Goal: Task Accomplishment & Management: Manage account settings

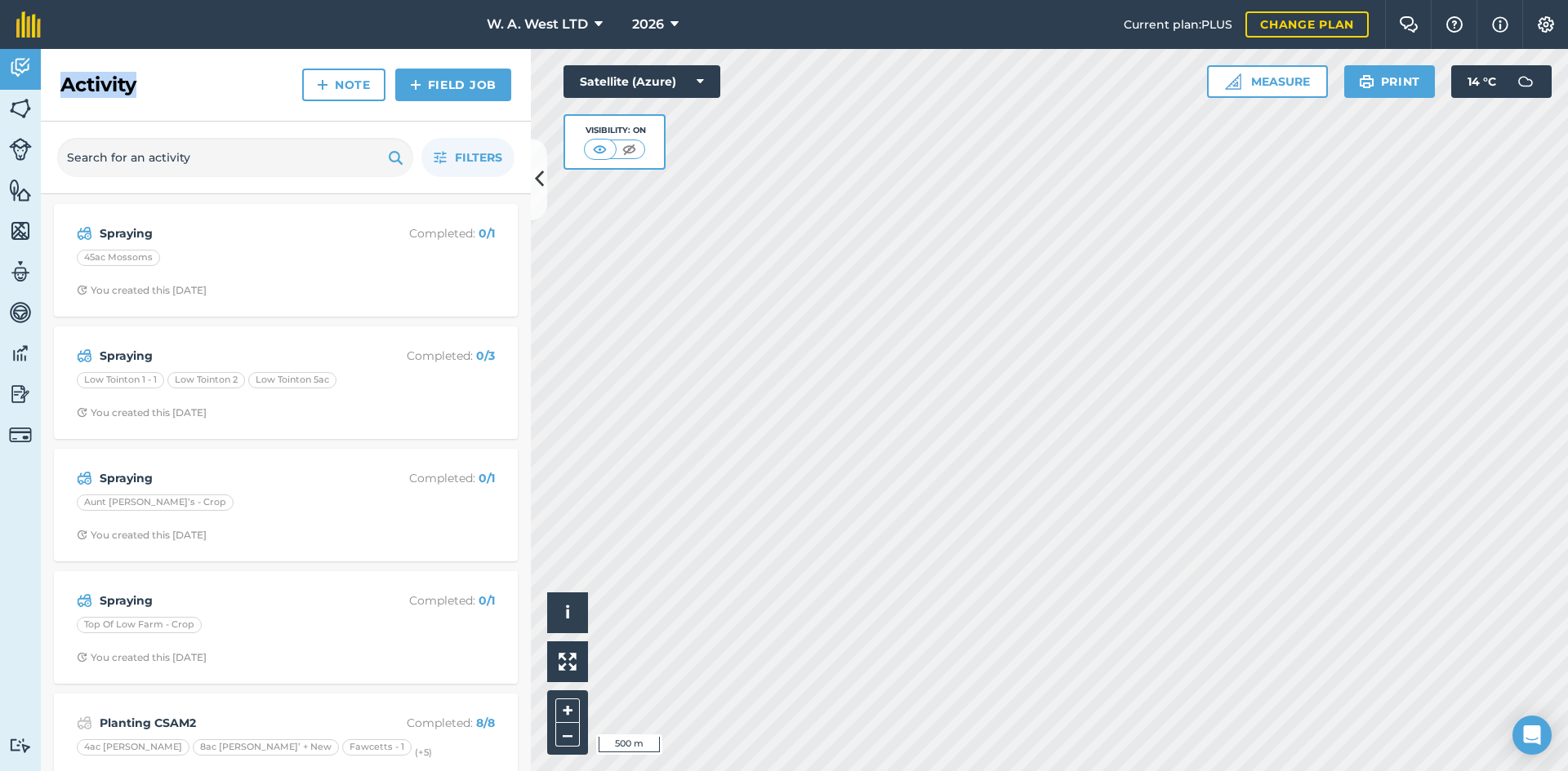
drag, startPoint x: 61, startPoint y: 83, endPoint x: 156, endPoint y: 87, distance: 95.1
click at [156, 87] on div "Activity Note Field Job" at bounding box center [285, 85] width 490 height 73
click at [154, 87] on div "Activity Note Field Job" at bounding box center [285, 85] width 490 height 73
click at [133, 78] on h2 "Activity" at bounding box center [98, 84] width 76 height 26
click at [103, 77] on h2 "Activity" at bounding box center [98, 84] width 76 height 26
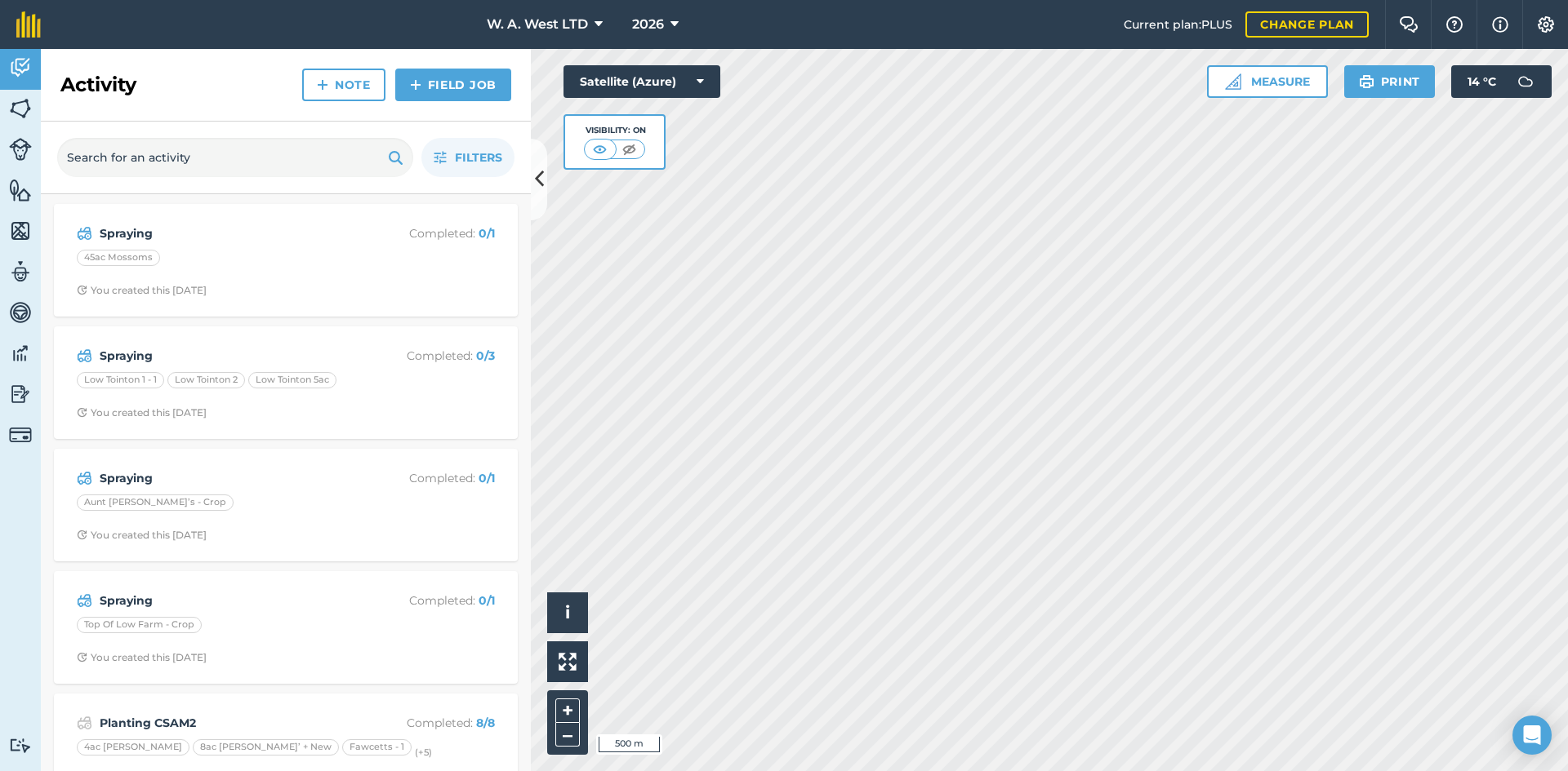
click at [156, 85] on div "Activity Note Field Job" at bounding box center [285, 85] width 490 height 73
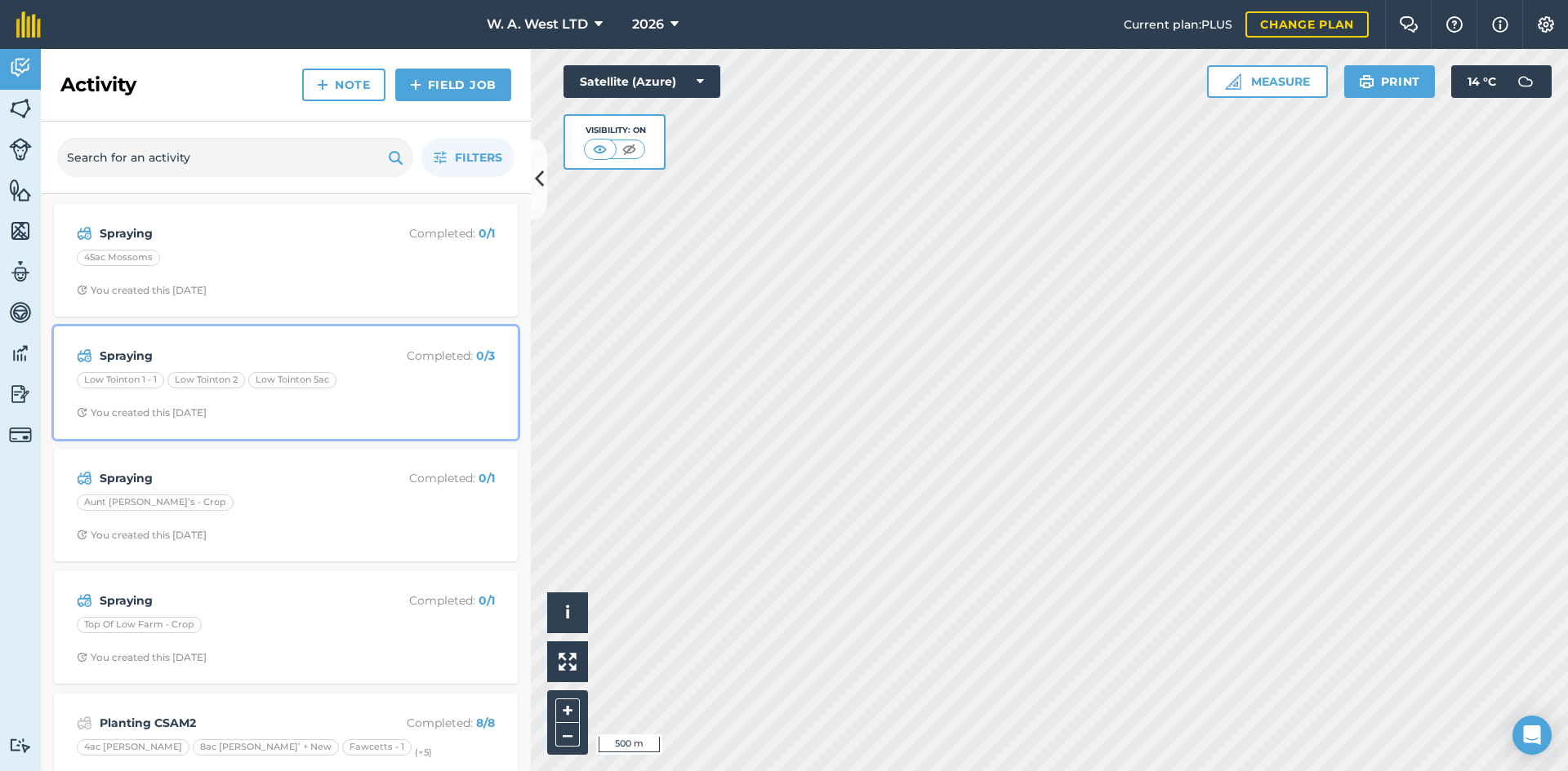
click at [300, 408] on span "You created this [DATE]" at bounding box center [285, 413] width 418 height 13
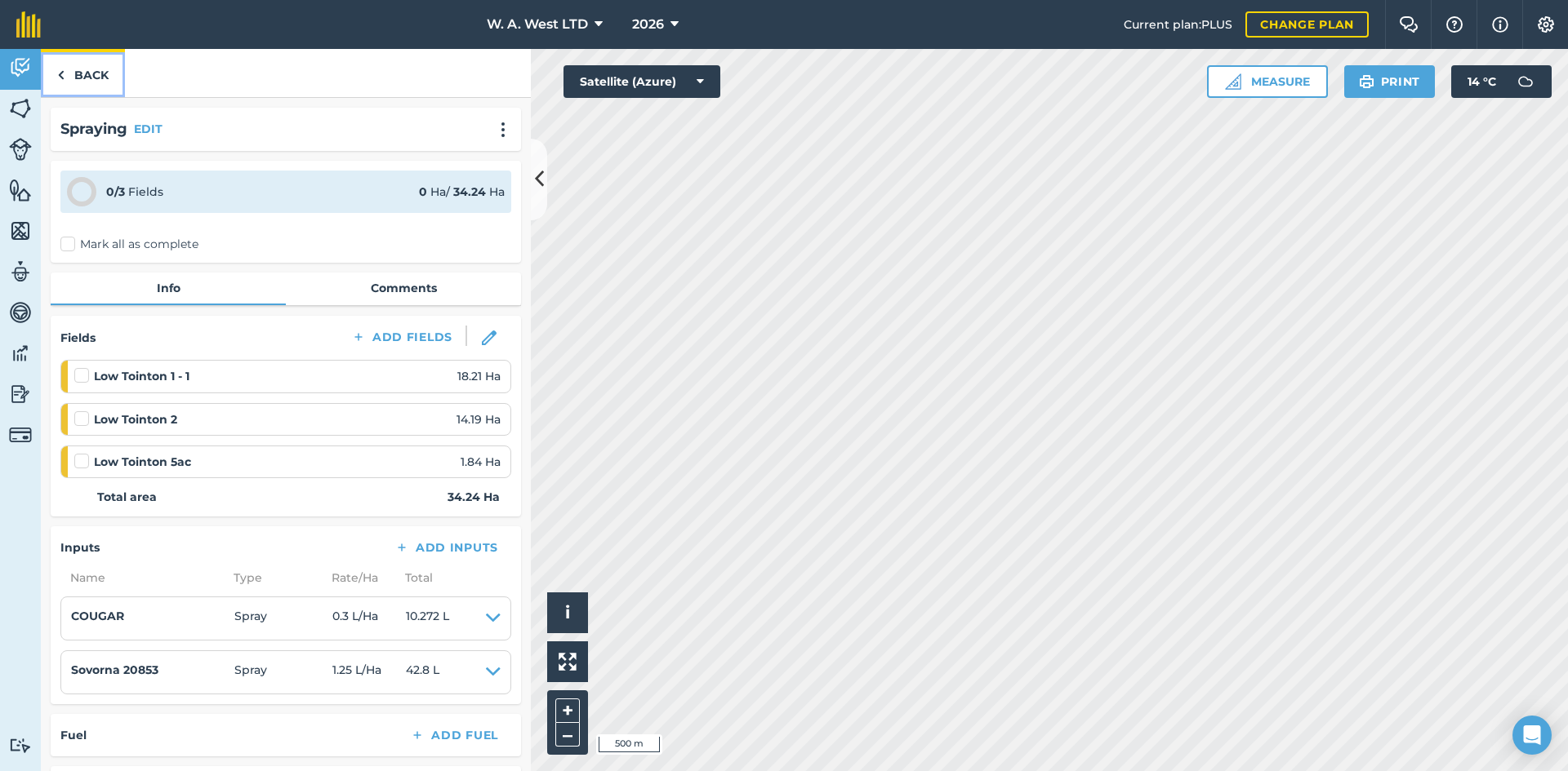
click at [108, 78] on link "Back" at bounding box center [83, 73] width 84 height 48
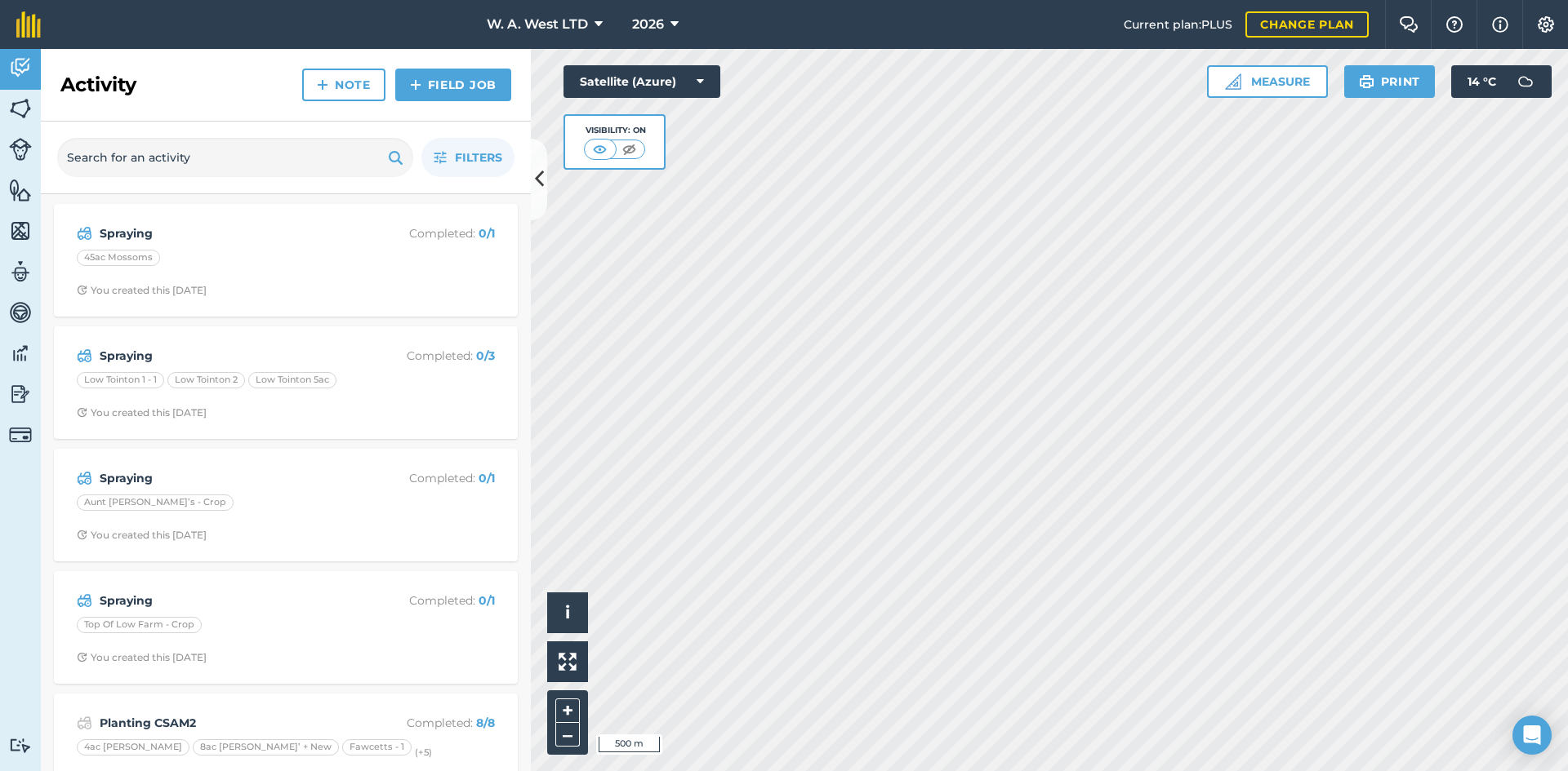
click at [282, 97] on div "Activity Note Field Job" at bounding box center [285, 85] width 490 height 73
click at [450, 83] on link "Field Job" at bounding box center [453, 84] width 116 height 33
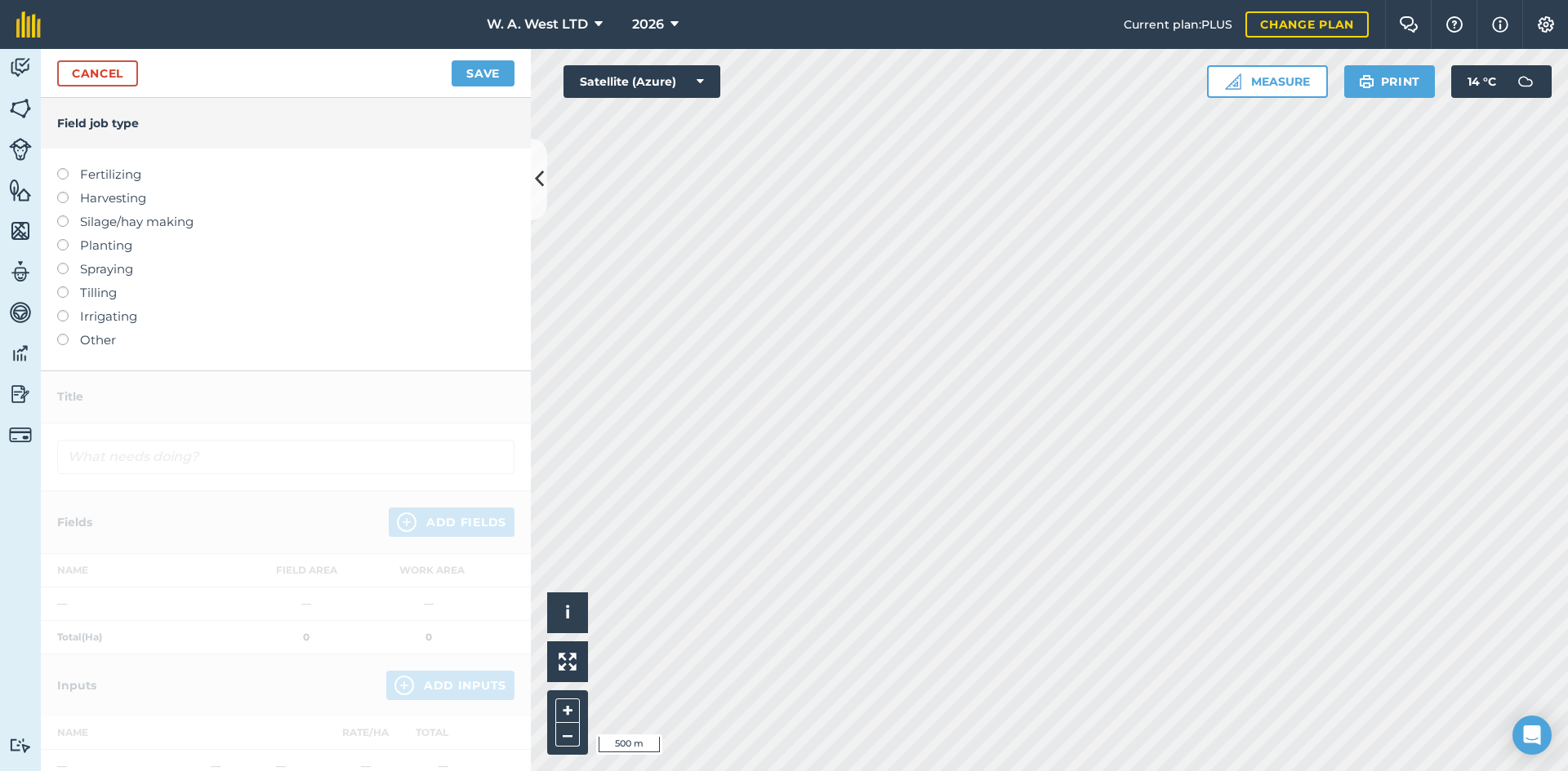
drag, startPoint x: 66, startPoint y: 265, endPoint x: 96, endPoint y: 267, distance: 30.1
click at [66, 263] on label at bounding box center [68, 263] width 23 height 0
type input "Spraying"
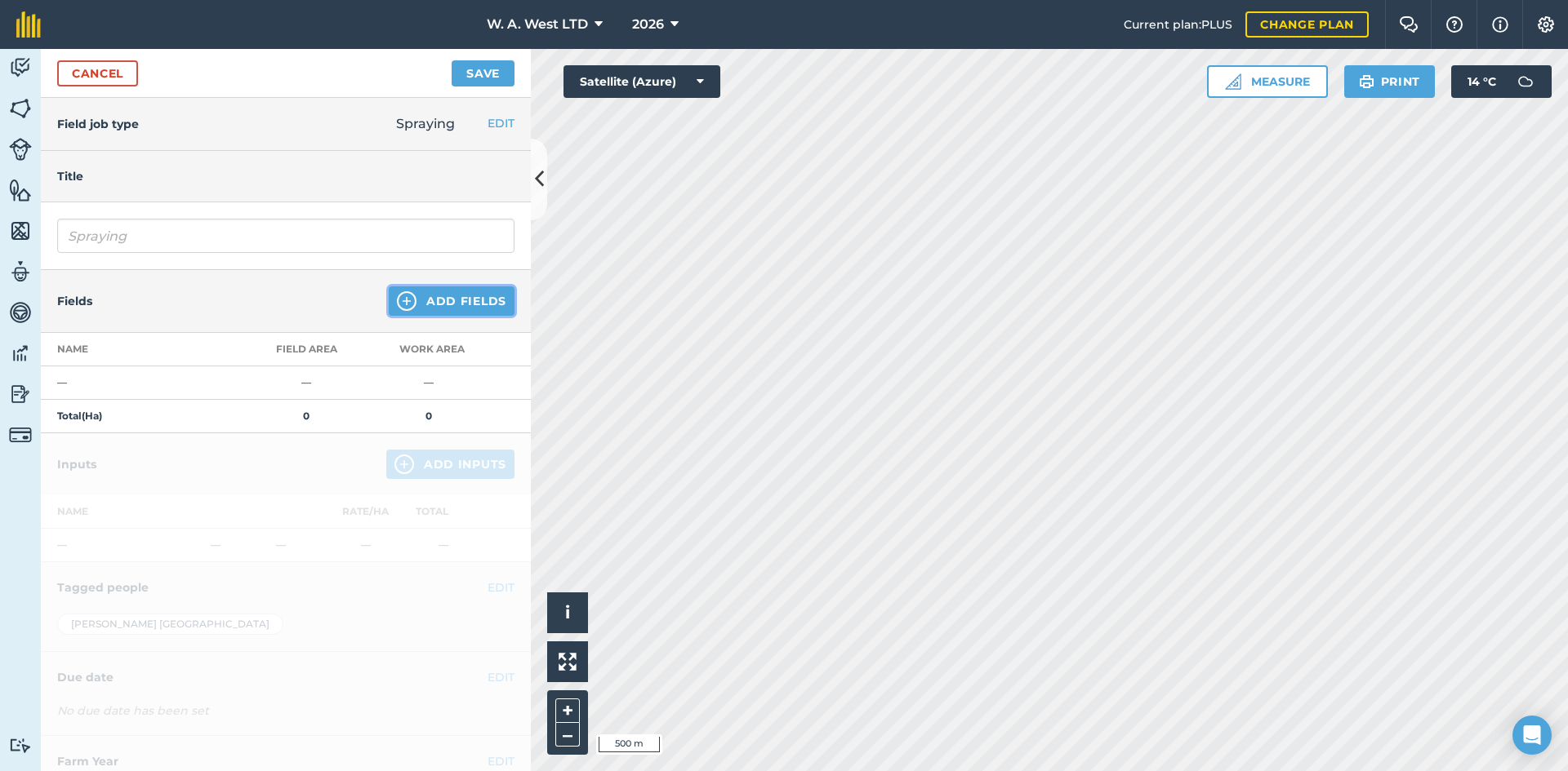
click at [408, 296] on button "Add Fields" at bounding box center [451, 301] width 126 height 29
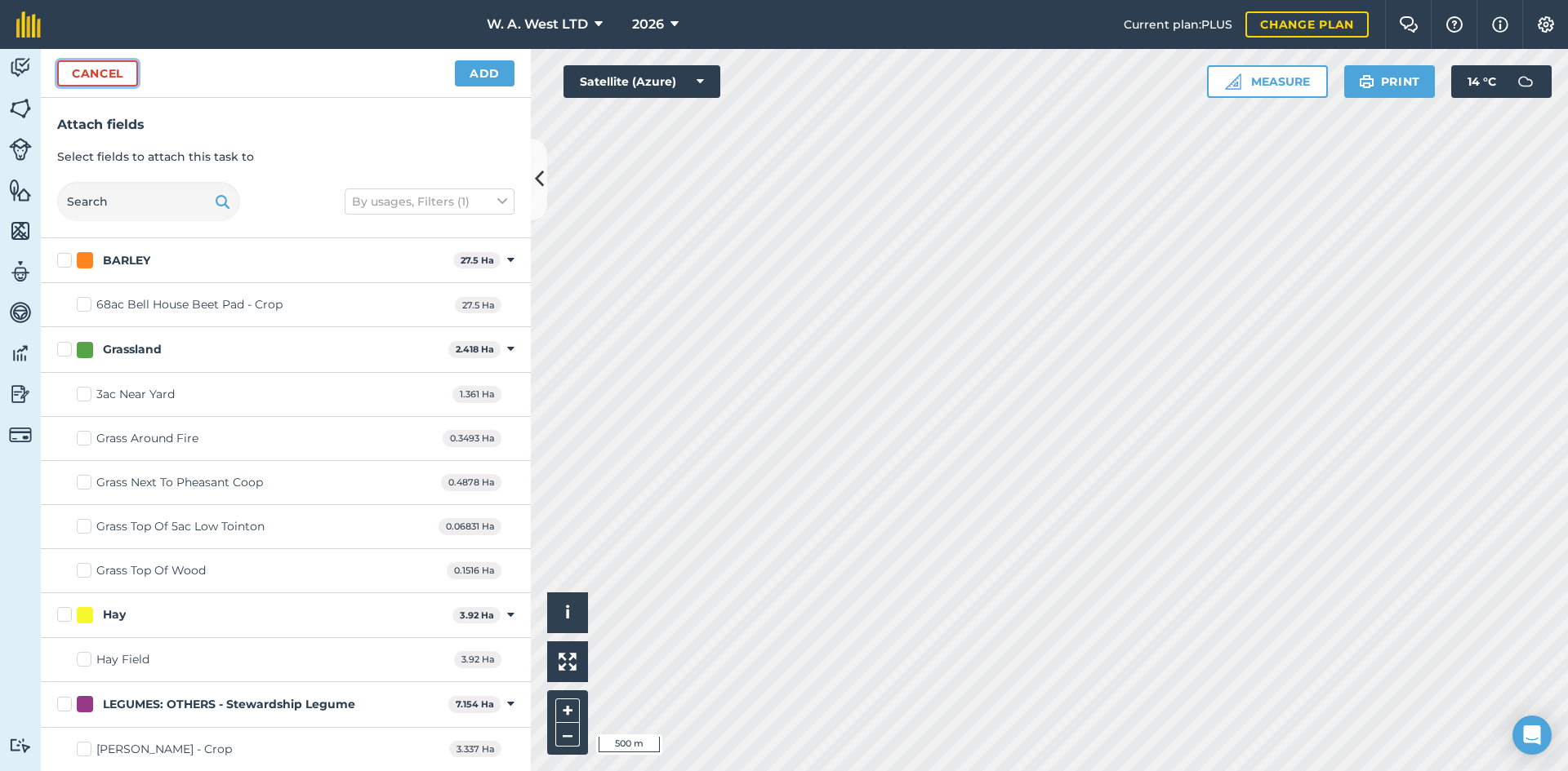
click at [99, 78] on button "Cancel" at bounding box center [98, 73] width 81 height 26
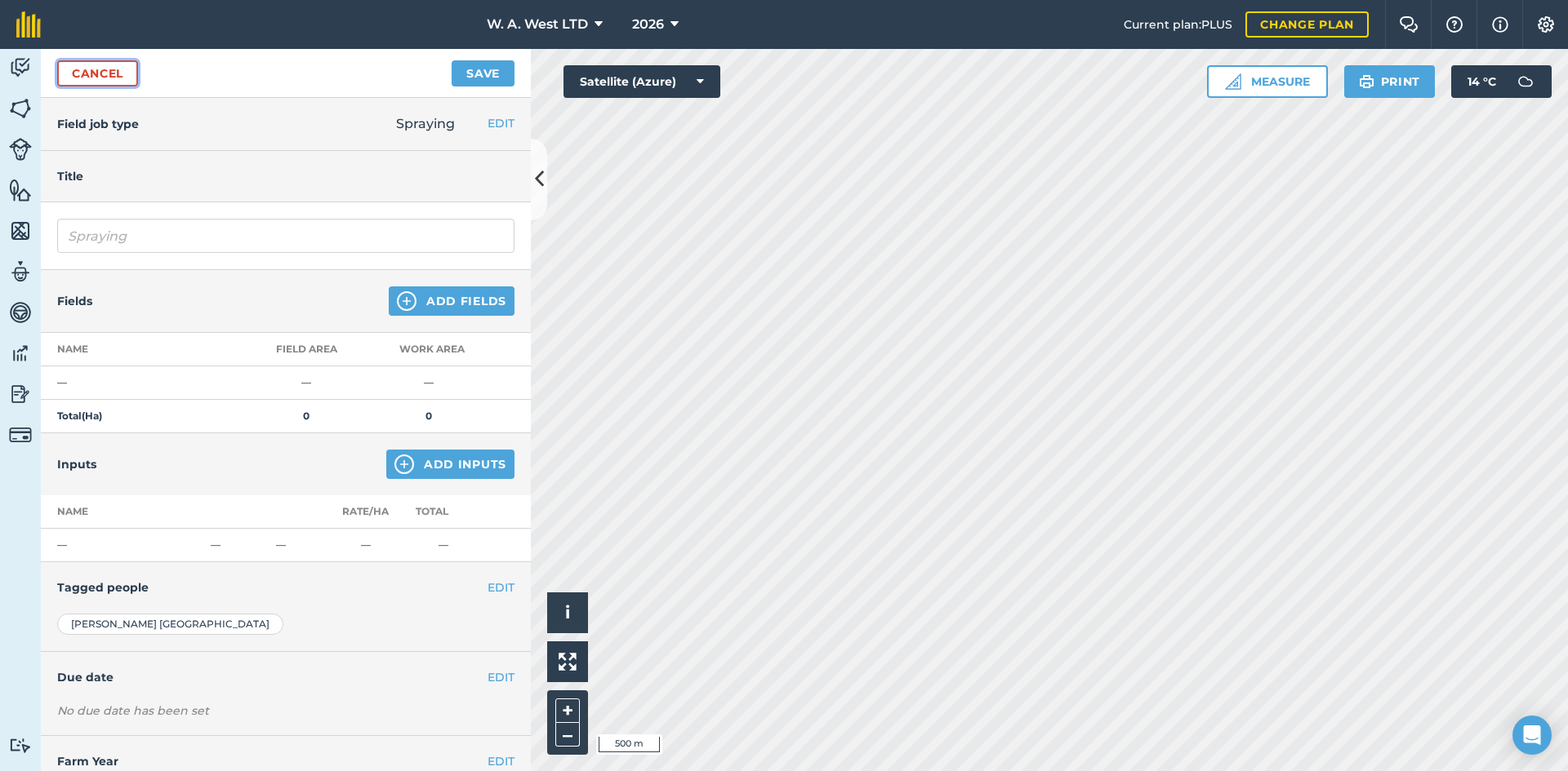
click at [110, 71] on link "Cancel" at bounding box center [98, 73] width 81 height 26
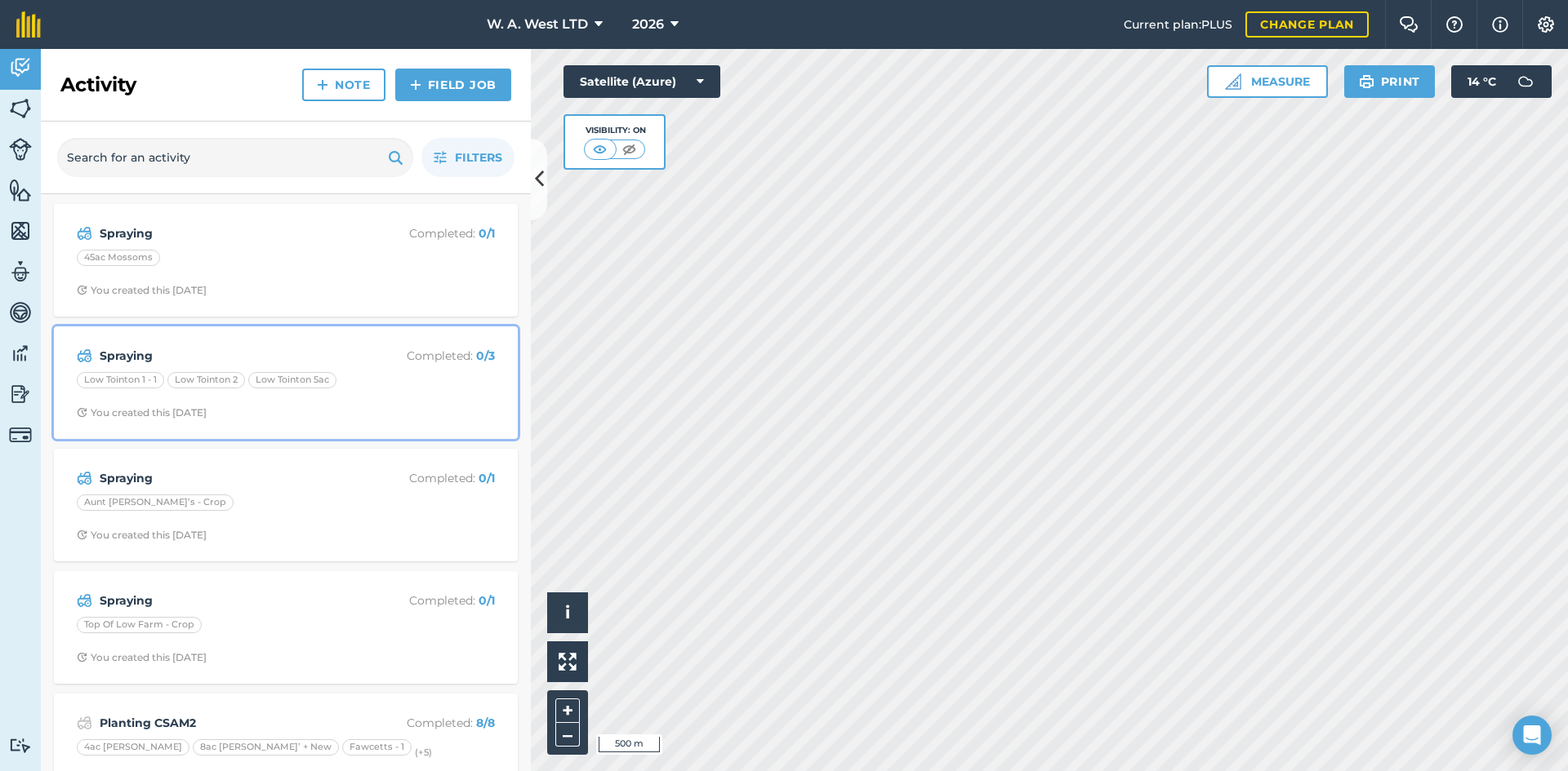
click at [325, 342] on div "Spraying Completed : 0 / 3 Low Tointon 1 - 1 Low Tointon 2 Low Tointon 5ac You …" at bounding box center [285, 383] width 445 height 93
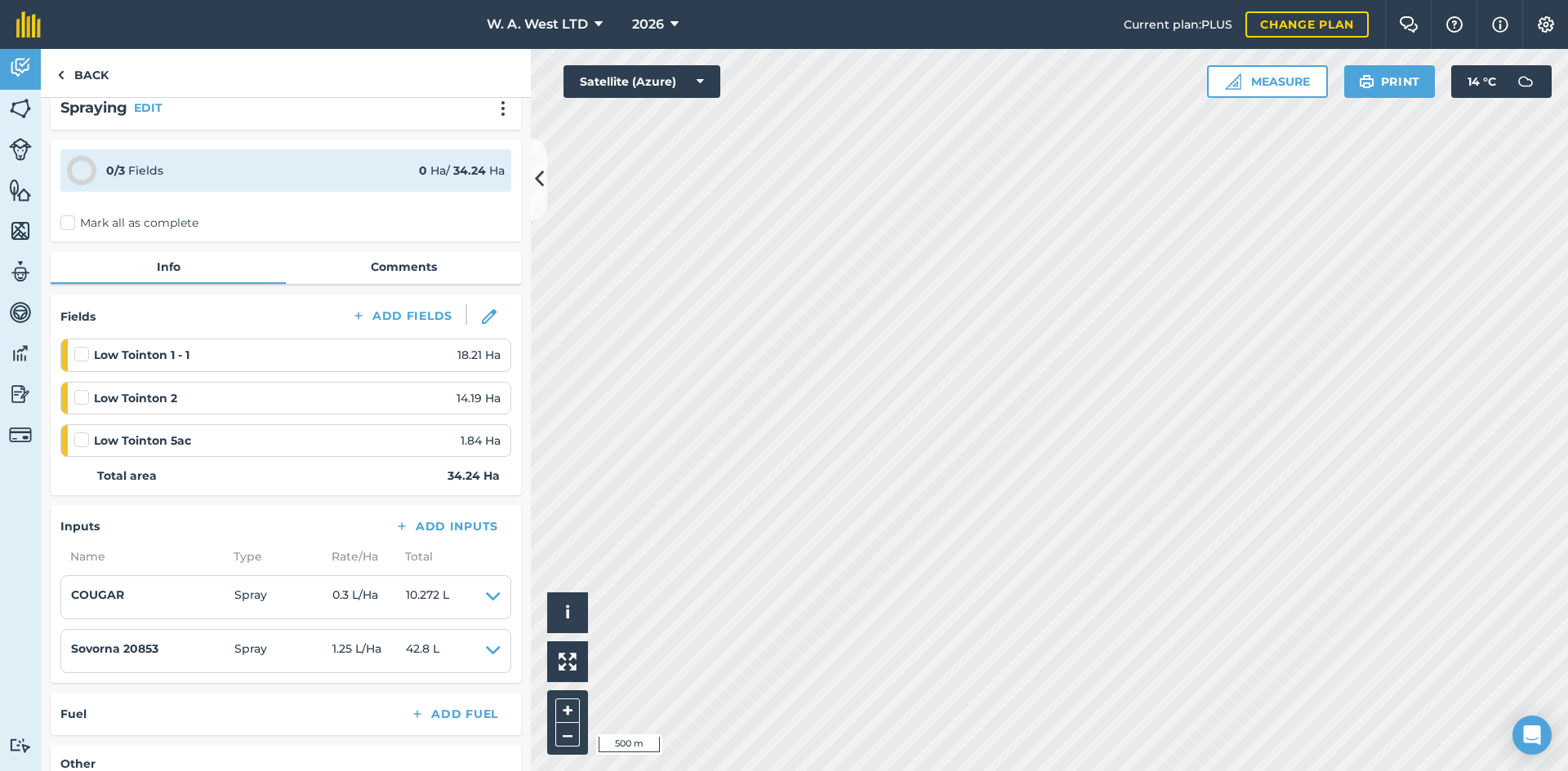
scroll to position [82, 0]
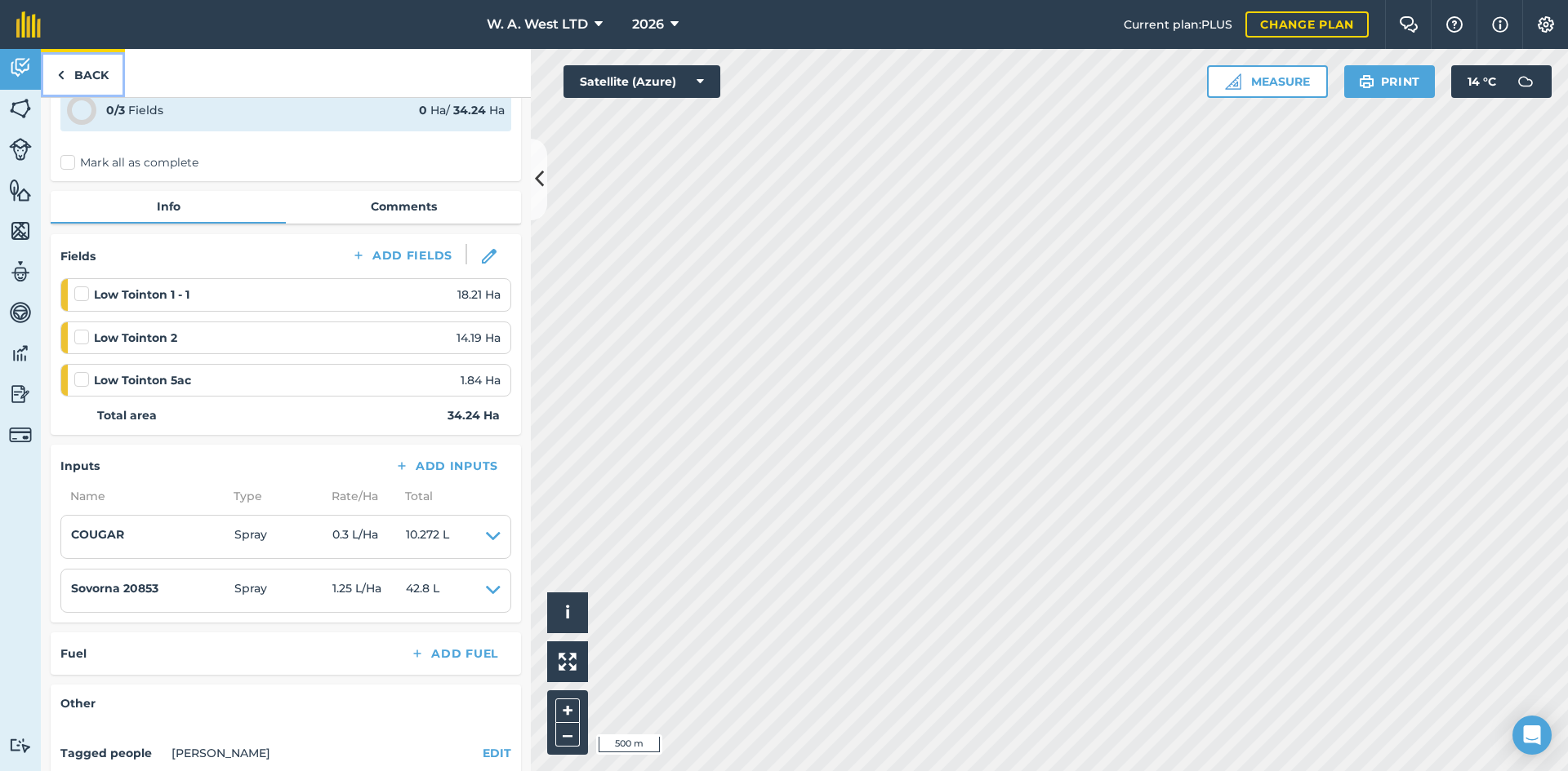
click at [68, 72] on link "Back" at bounding box center [83, 73] width 84 height 48
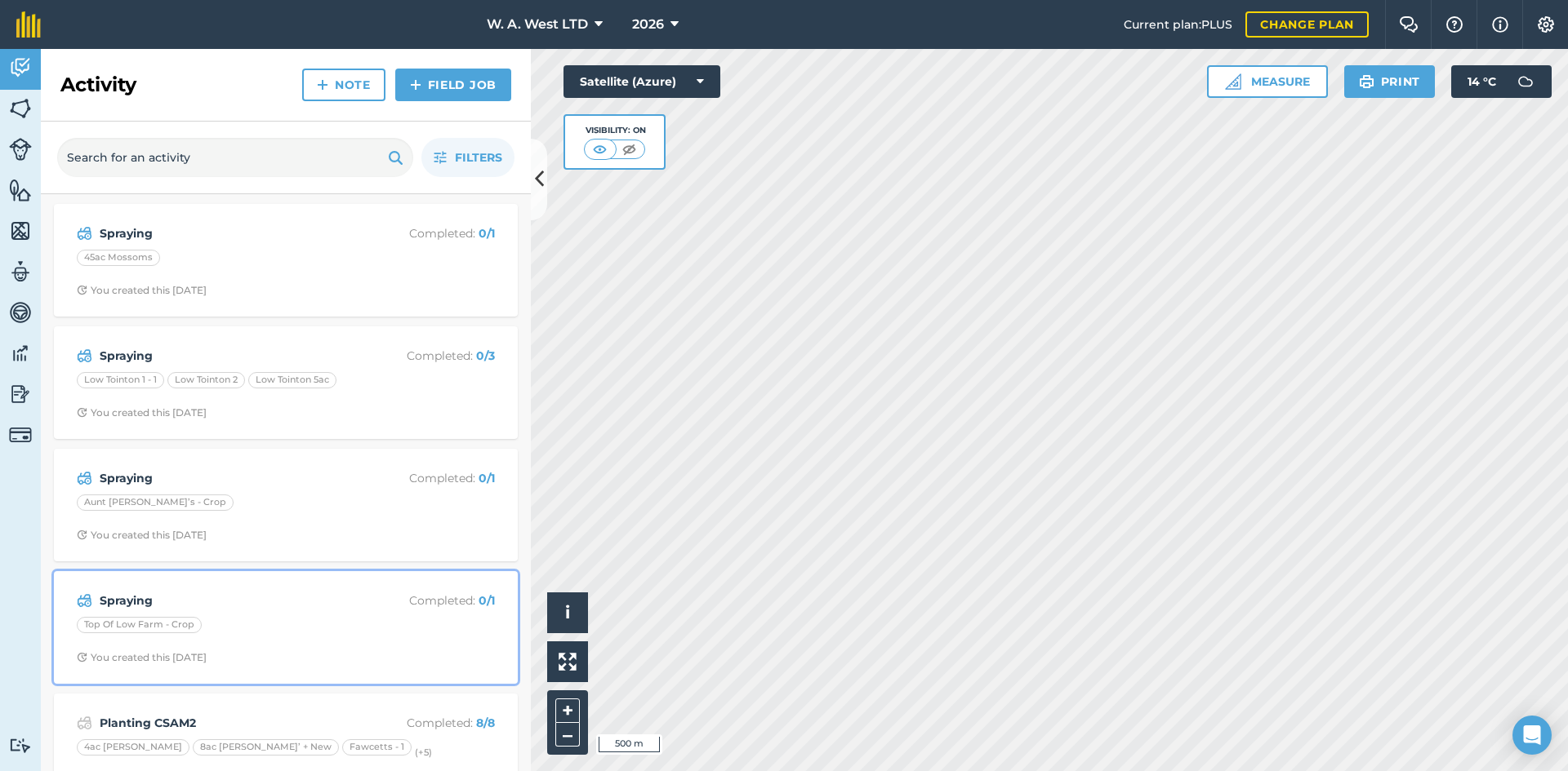
click at [324, 628] on div "Top Of Low Farm - Crop" at bounding box center [285, 627] width 418 height 21
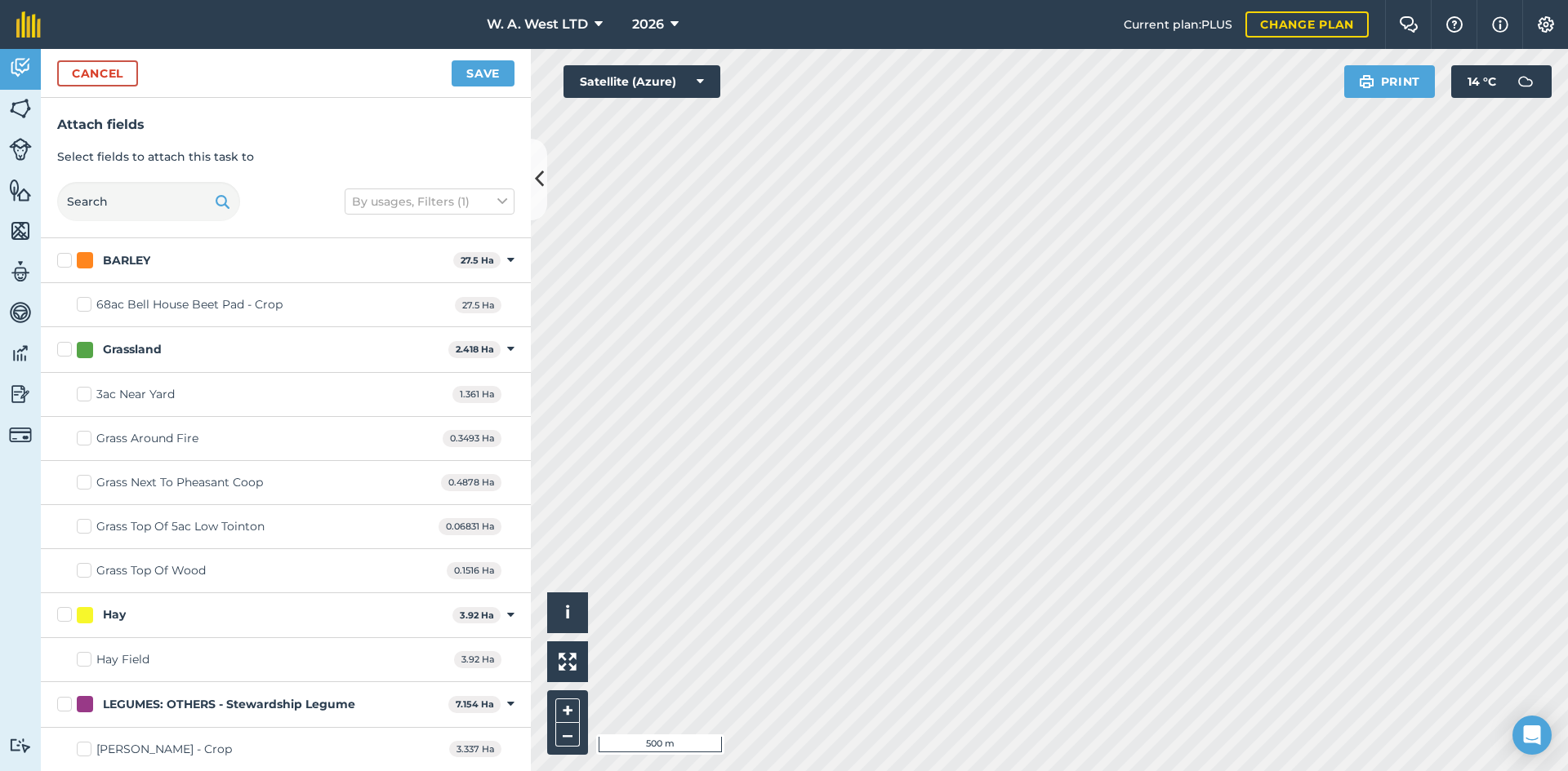
checkbox input "true"
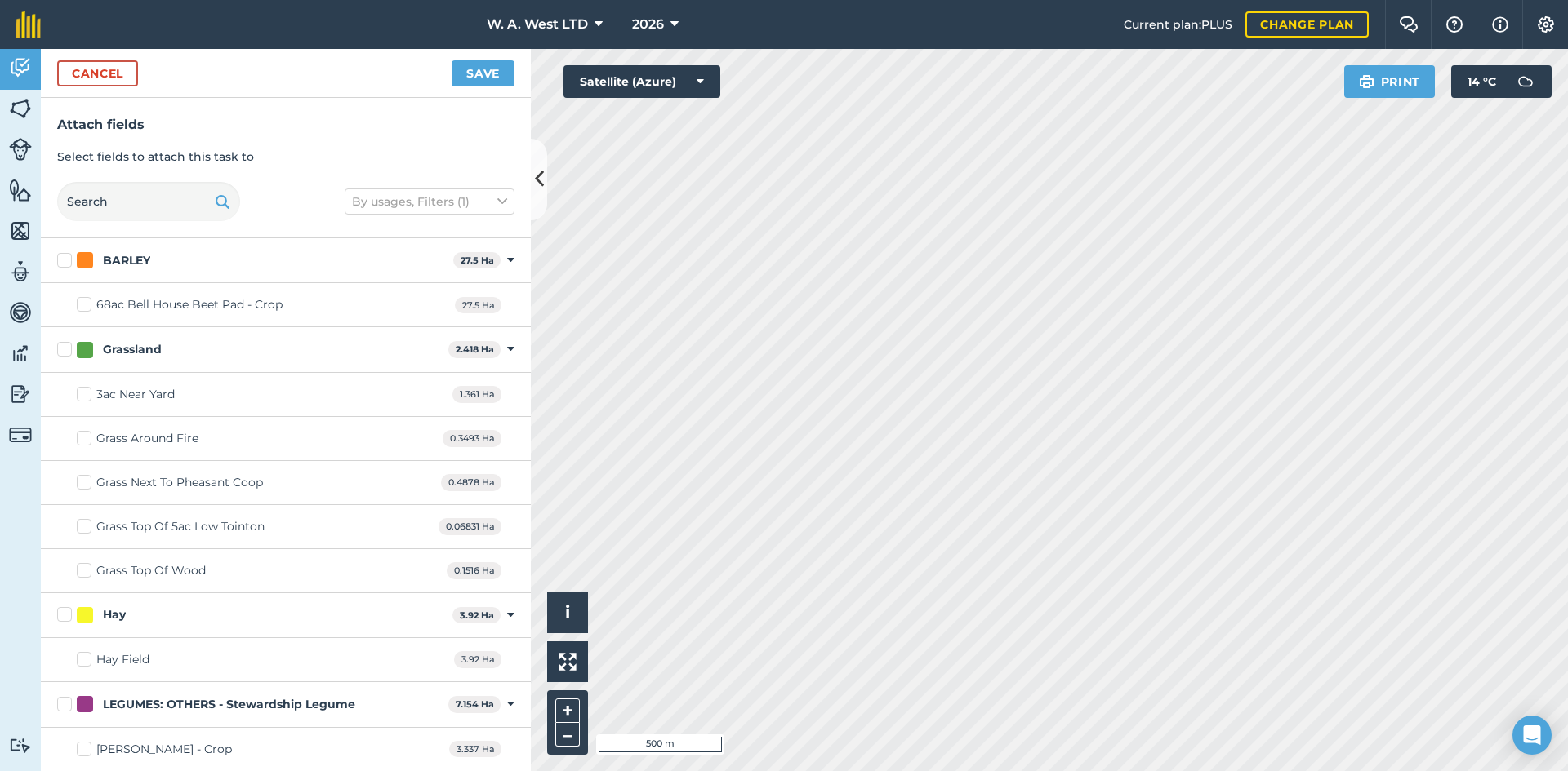
checkbox input "true"
click at [483, 78] on button "Save" at bounding box center [482, 73] width 63 height 26
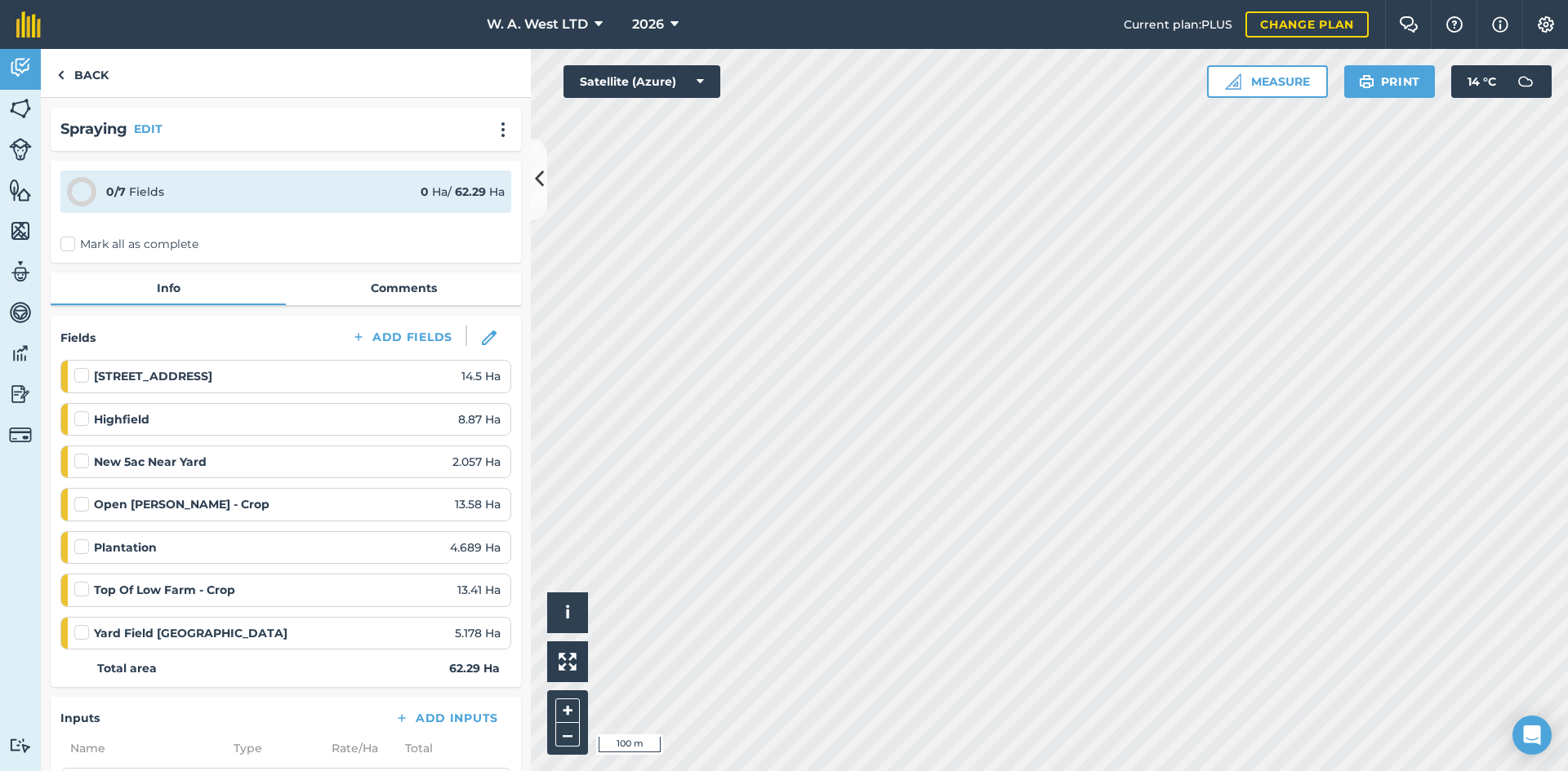
click at [63, 243] on label "Mark all as complete" at bounding box center [128, 244] width 138 height 18
click at [63, 243] on input "Mark all as complete" at bounding box center [65, 241] width 11 height 11
checkbox input "false"
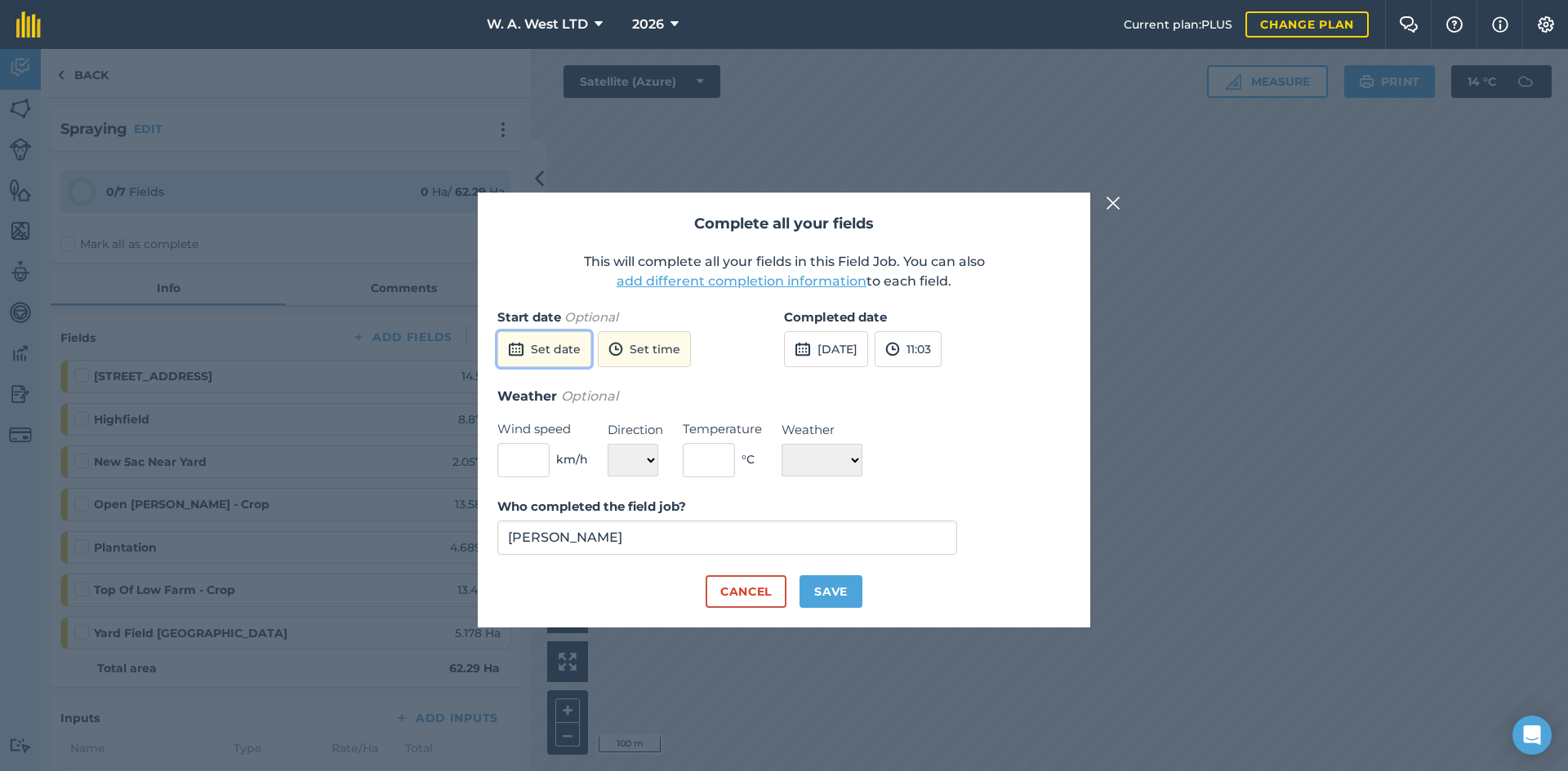
click at [561, 348] on button "Set date" at bounding box center [544, 348] width 94 height 36
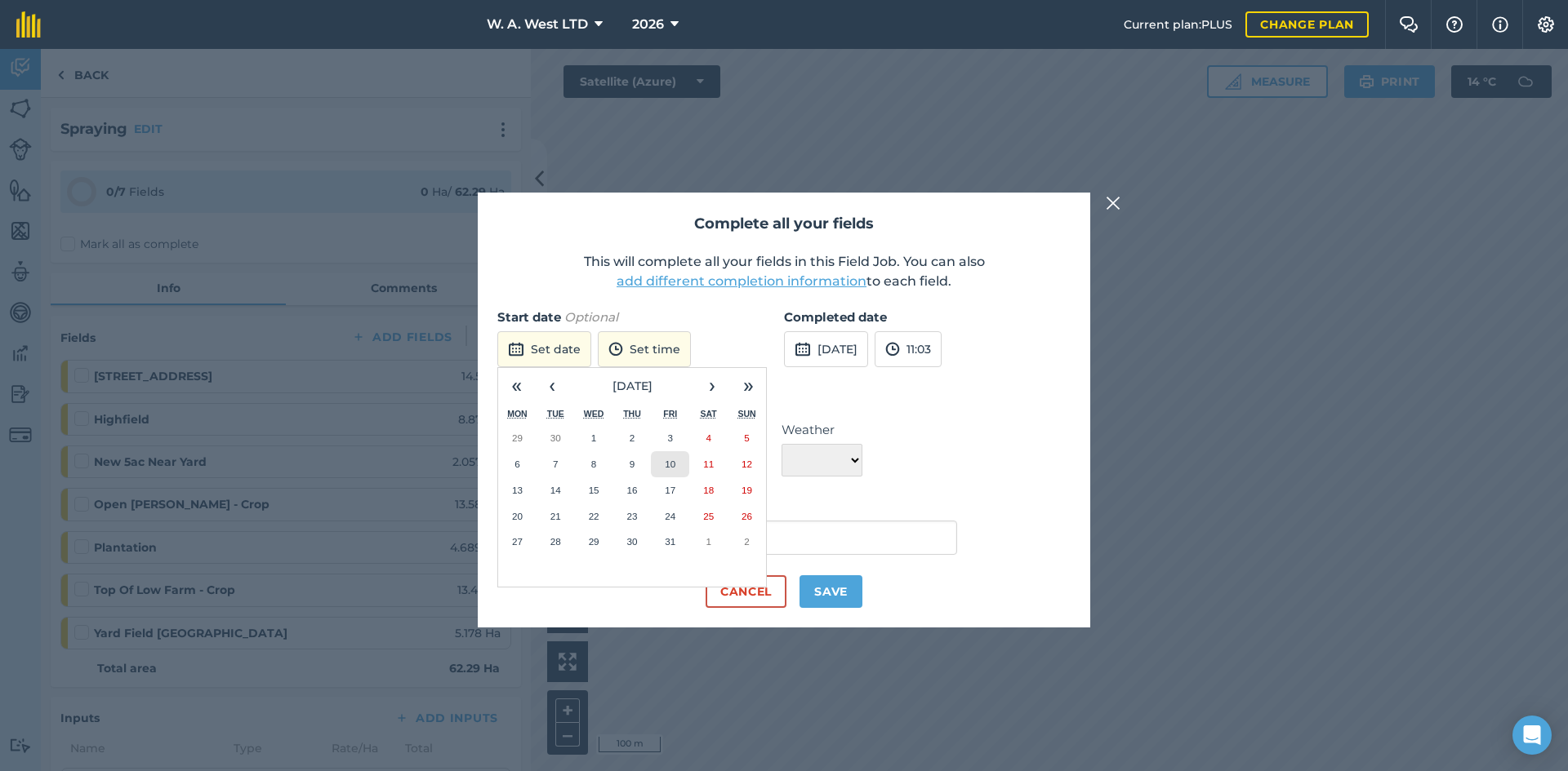
click at [667, 468] on abbr "10" at bounding box center [670, 463] width 11 height 11
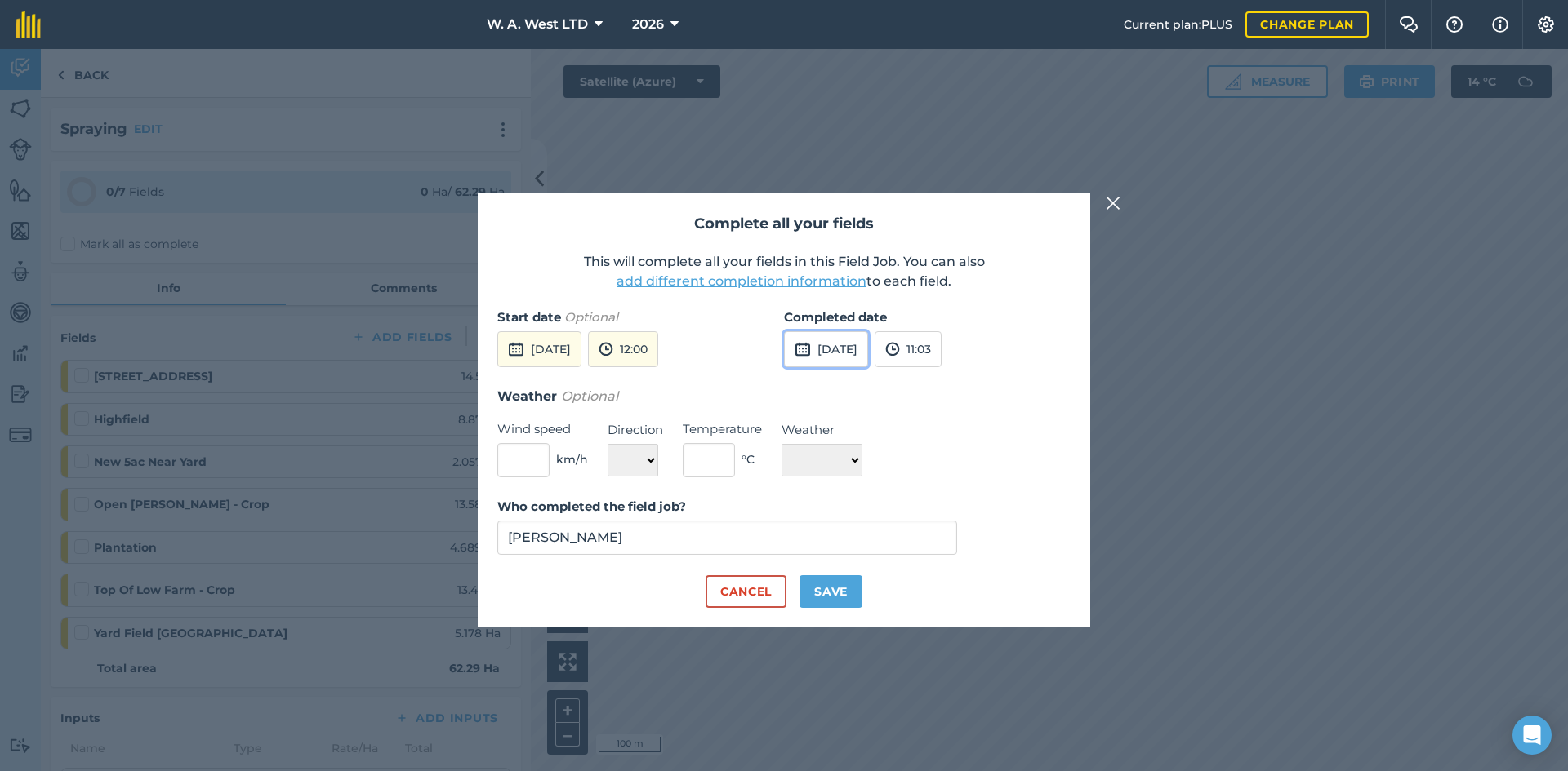
click at [830, 357] on button "[DATE]" at bounding box center [826, 348] width 84 height 36
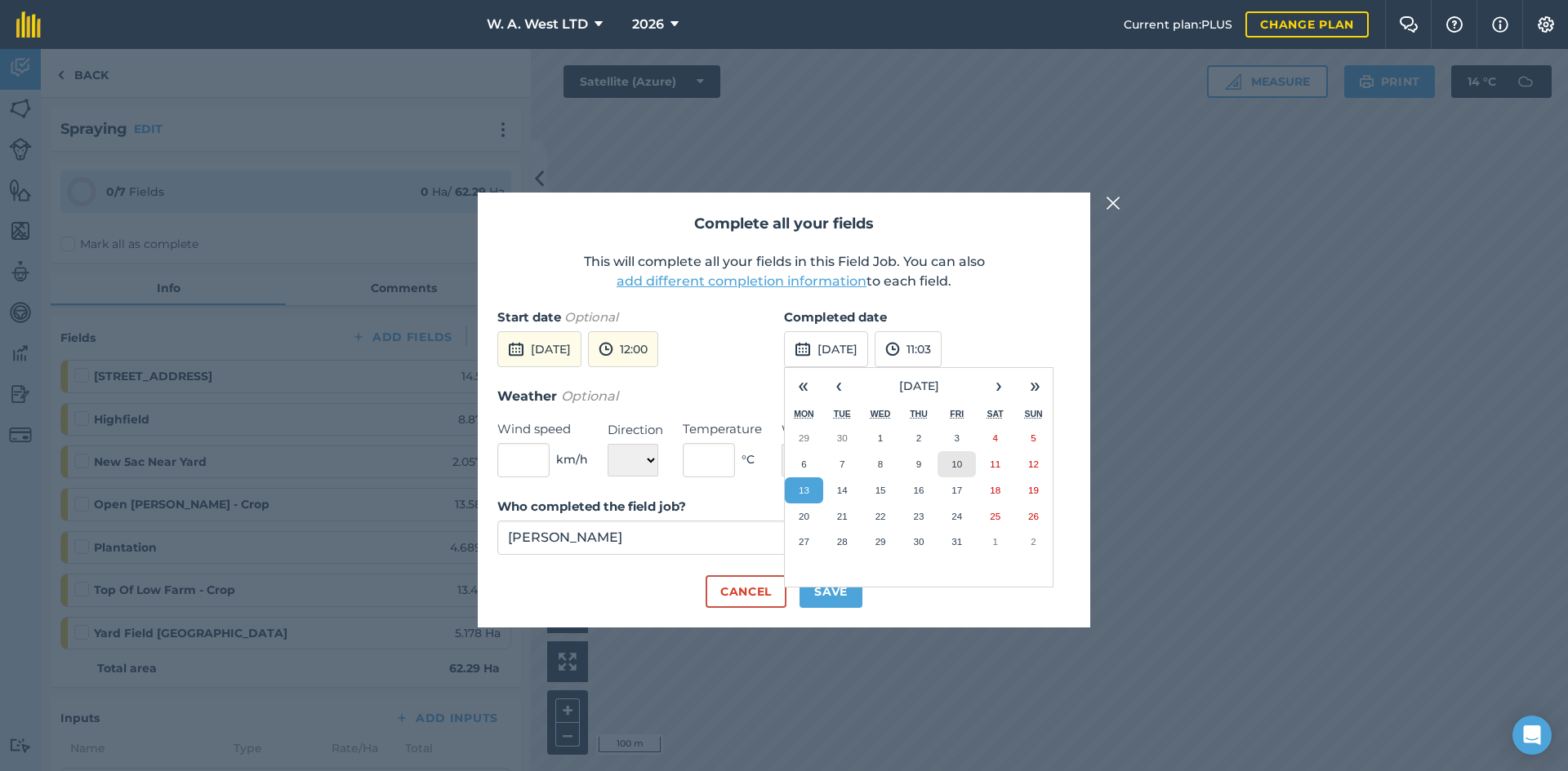
click at [963, 463] on button "10" at bounding box center [957, 463] width 38 height 26
drag, startPoint x: 538, startPoint y: 460, endPoint x: 603, endPoint y: 423, distance: 74.8
click at [538, 459] on input "text" at bounding box center [523, 460] width 53 height 34
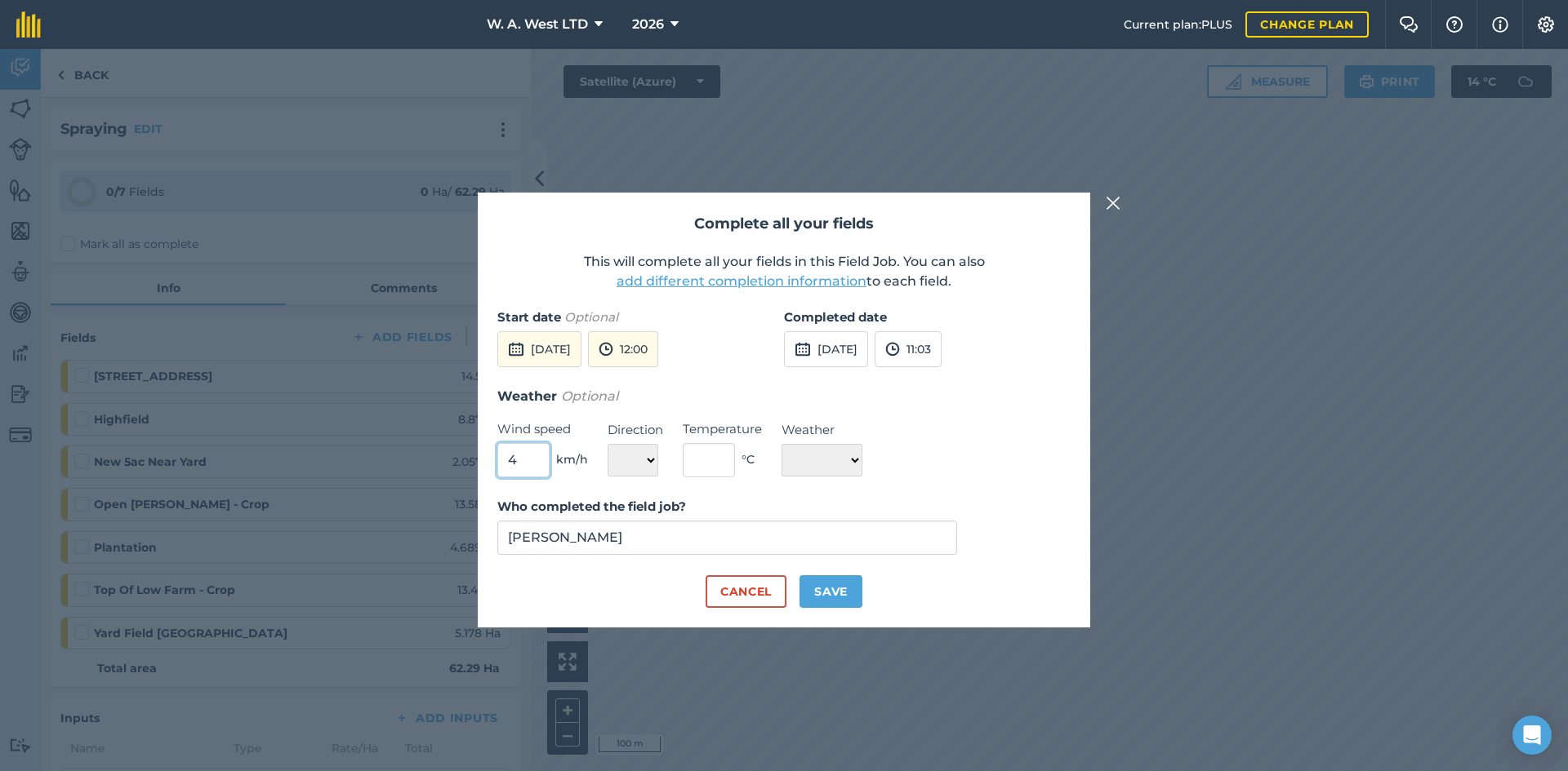
type input "4"
click at [641, 448] on select "N NE E SE S SW W NW" at bounding box center [632, 460] width 51 height 33
select select "N"
click at [607, 444] on select "N NE E SE S SW W NW" at bounding box center [632, 460] width 51 height 33
click at [706, 455] on input "text" at bounding box center [708, 460] width 53 height 34
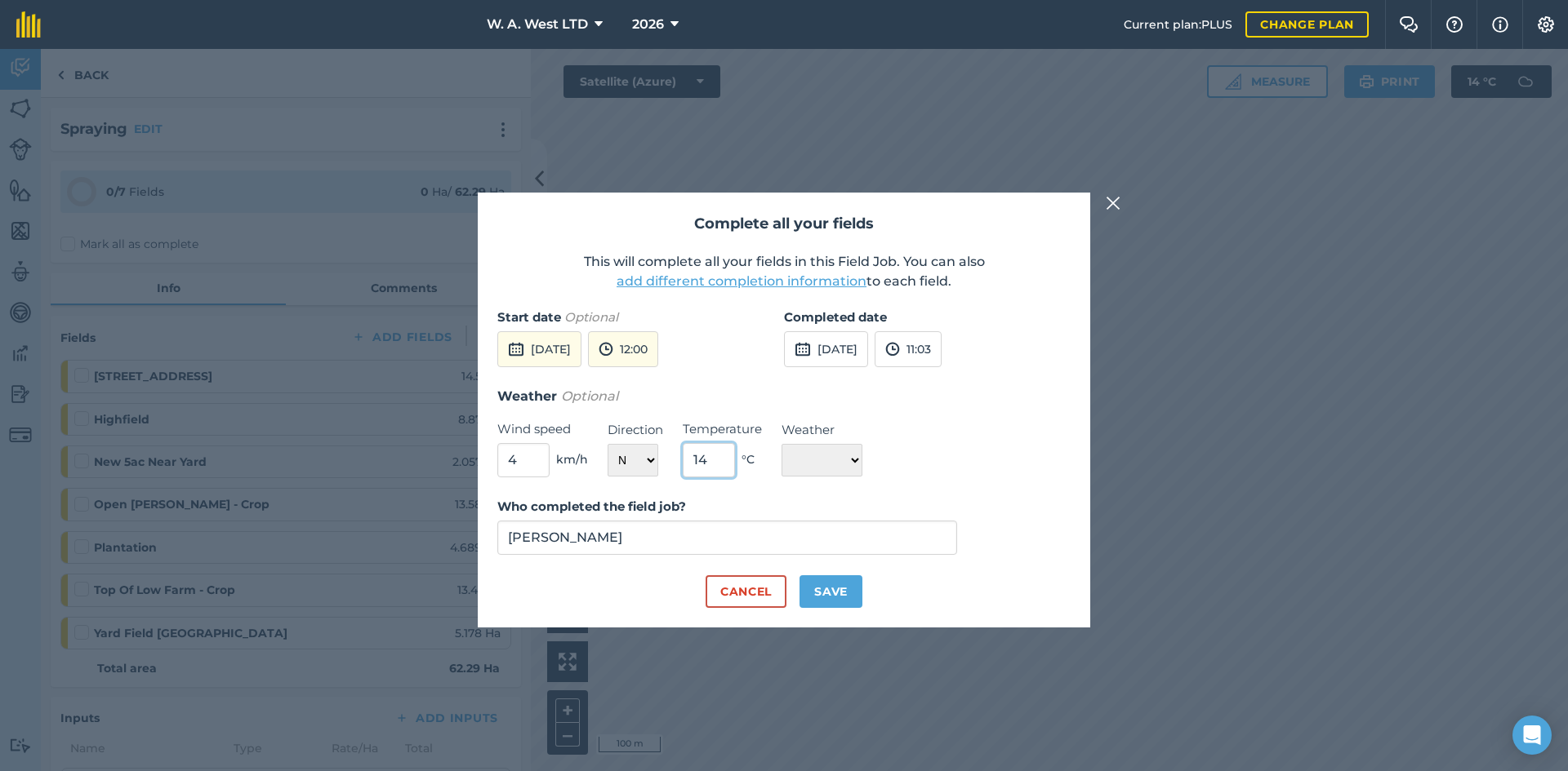
type input "14"
drag, startPoint x: 863, startPoint y: 479, endPoint x: 855, endPoint y: 474, distance: 9.4
click at [862, 479] on form "Start date Optional [DATE] 12:00 Completed date [DATE] 11:03 Weather Optional W…" at bounding box center [783, 458] width 573 height 300
click at [845, 463] on select "☀️ Sunny 🌧 Rainy ⛅️ Cloudy 🌨 Snow ❄️ Icy" at bounding box center [822, 460] width 81 height 33
click at [781, 444] on select "☀️ Sunny 🌧 Rainy ⛅️ Cloudy 🌨 Snow ❄️ Icy" at bounding box center [822, 460] width 81 height 33
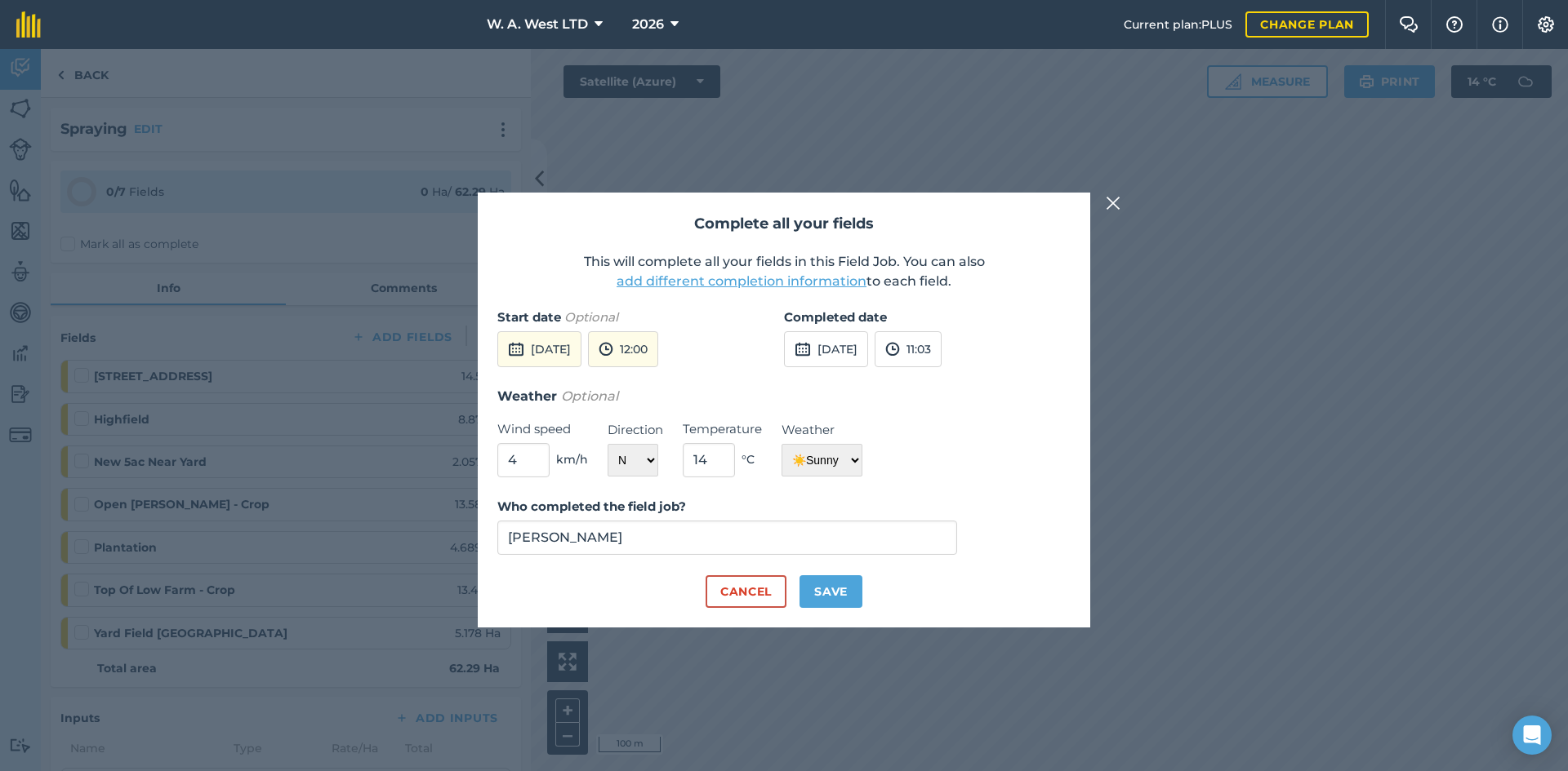
click at [919, 474] on div "Weather Optional Wind speed 4 km/h Direction N NE E SE S SW W NW Temperature 14…" at bounding box center [783, 432] width 573 height 92
click at [862, 467] on select "☀️ Sunny 🌧 Rainy ⛅️ Cloudy 🌨 Snow ❄️ Icy" at bounding box center [822, 460] width 81 height 33
select select "Cloudy"
click at [781, 444] on select "☀️ Sunny 🌧 Rainy ⛅️ Cloudy 🌨 Snow ❄️ Icy" at bounding box center [822, 460] width 81 height 33
click at [932, 475] on div "Weather Optional Wind speed 4 km/h Direction N NE E SE S SW W NW Temperature 14…" at bounding box center [783, 432] width 573 height 92
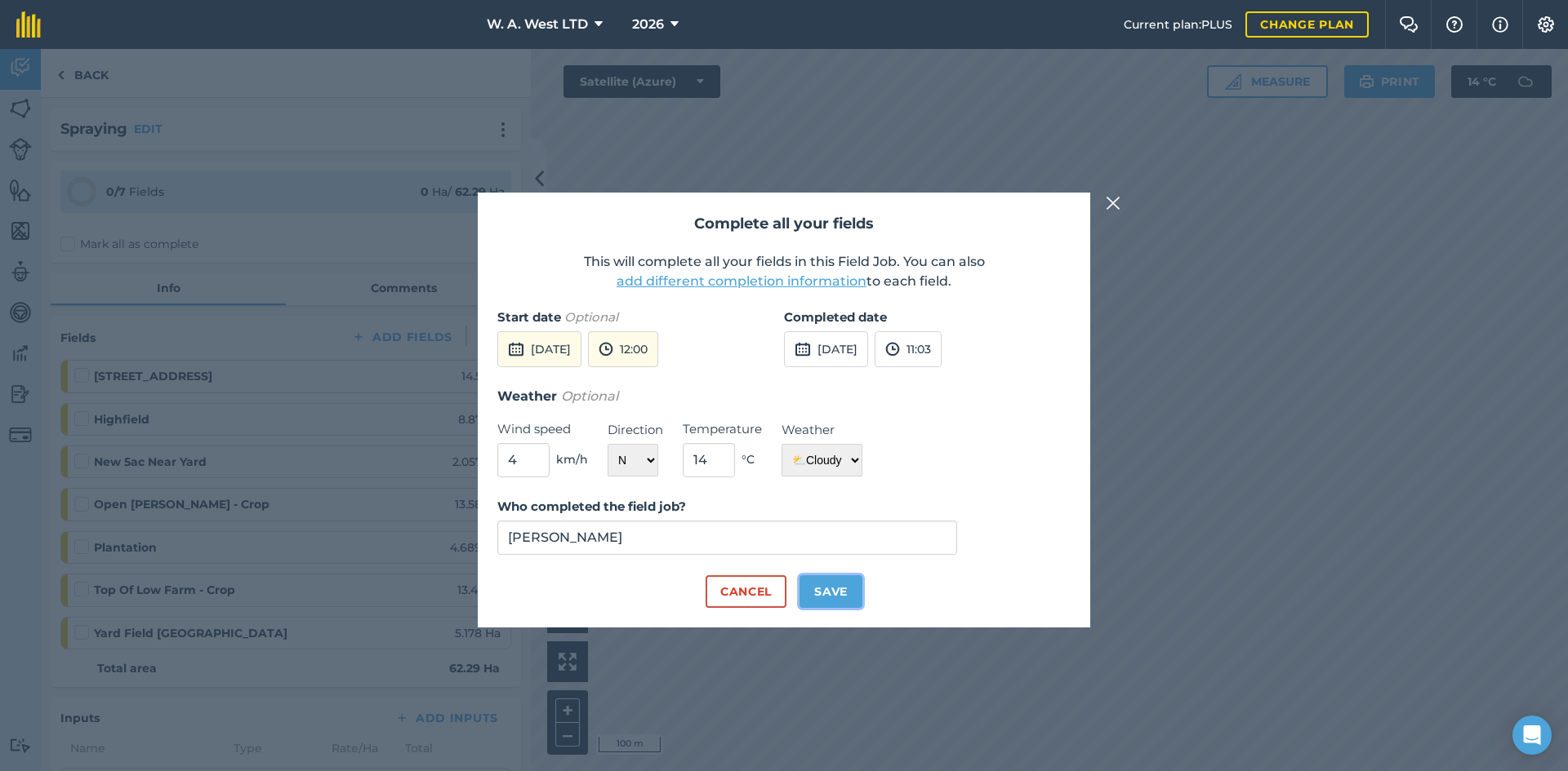
click at [844, 596] on button "Save" at bounding box center [830, 591] width 63 height 33
checkbox input "true"
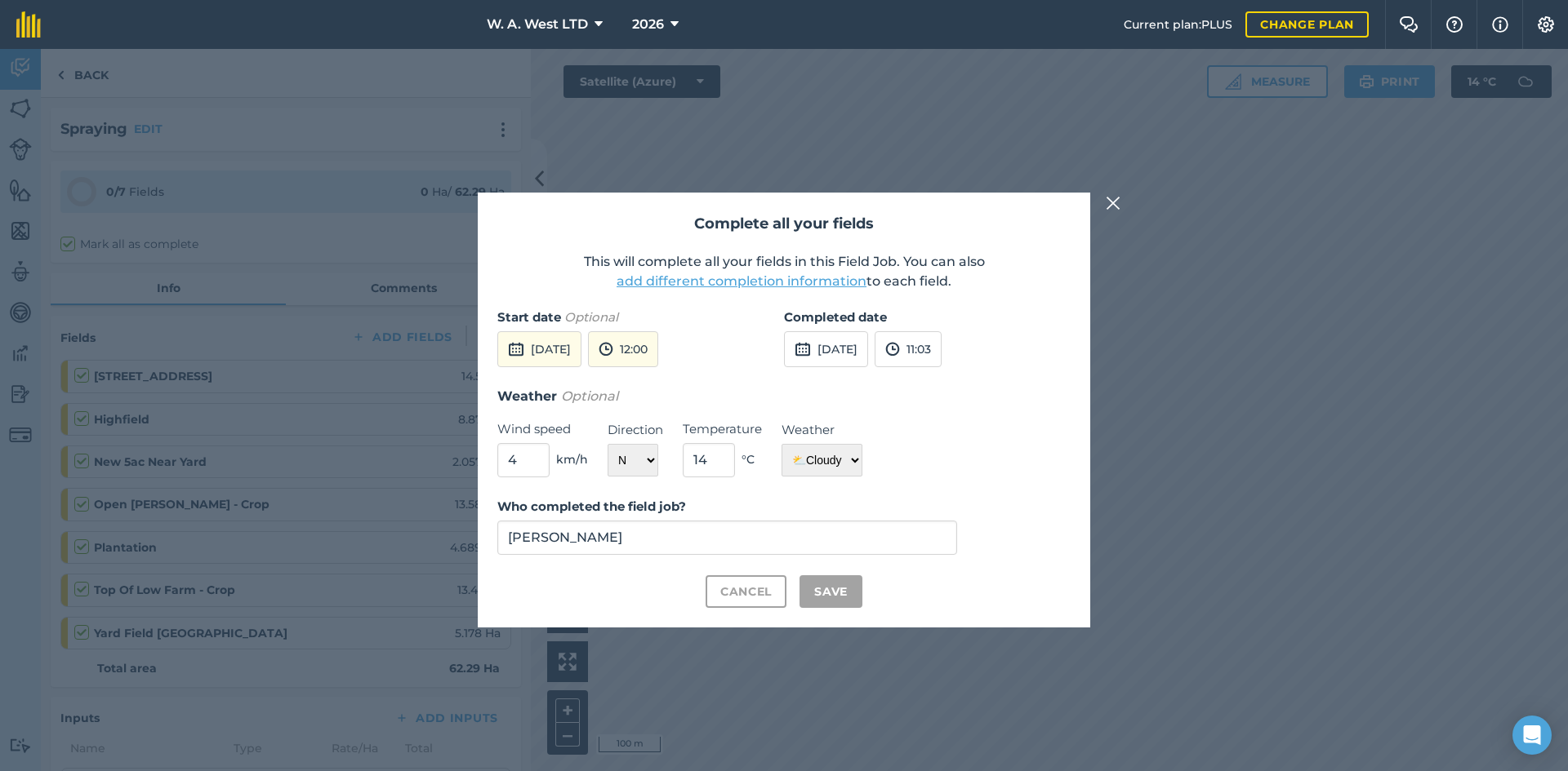
checkbox input "true"
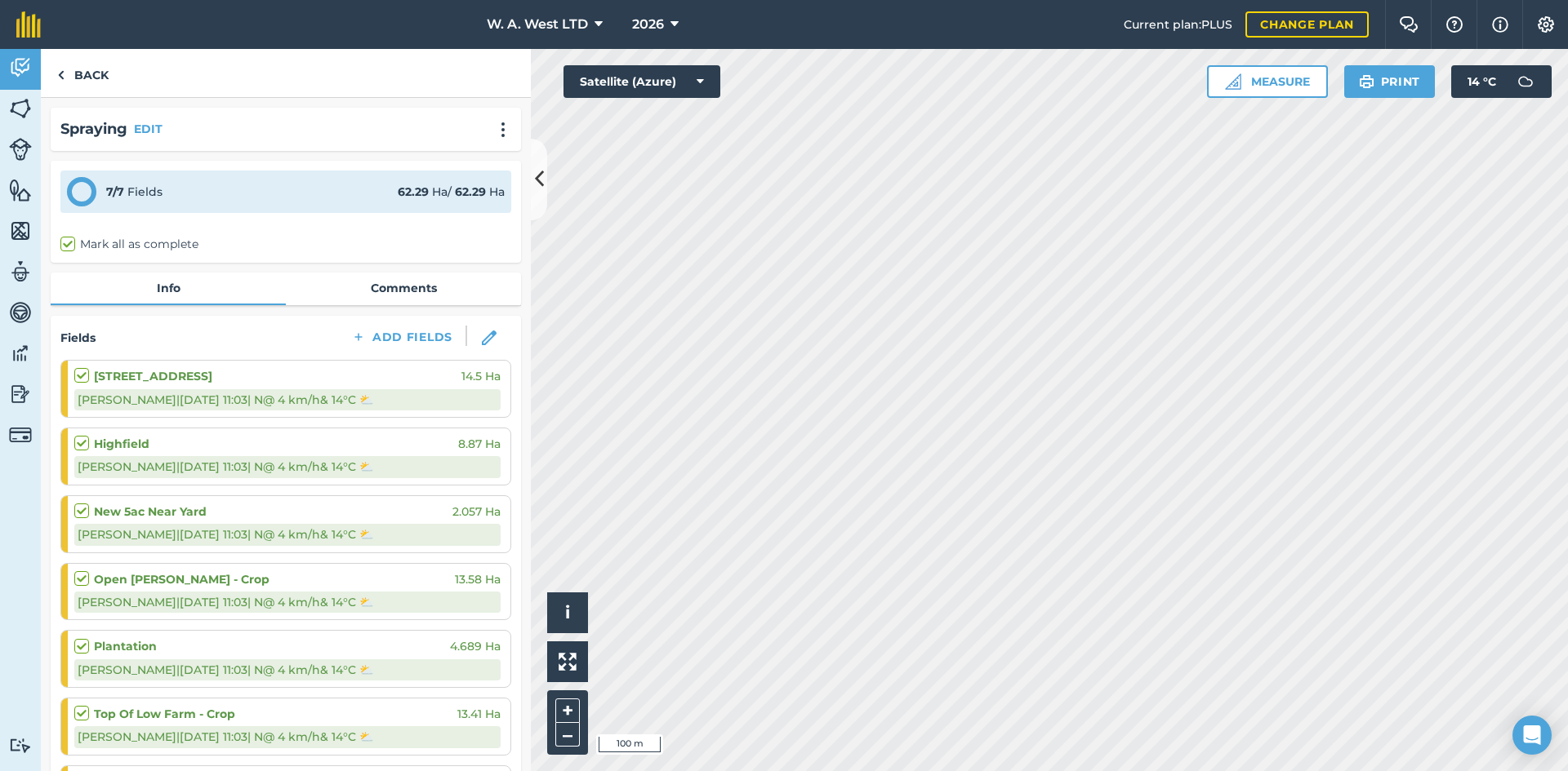
click at [255, 53] on div "Back" at bounding box center [285, 73] width 490 height 49
click at [31, 64] on img at bounding box center [20, 68] width 23 height 24
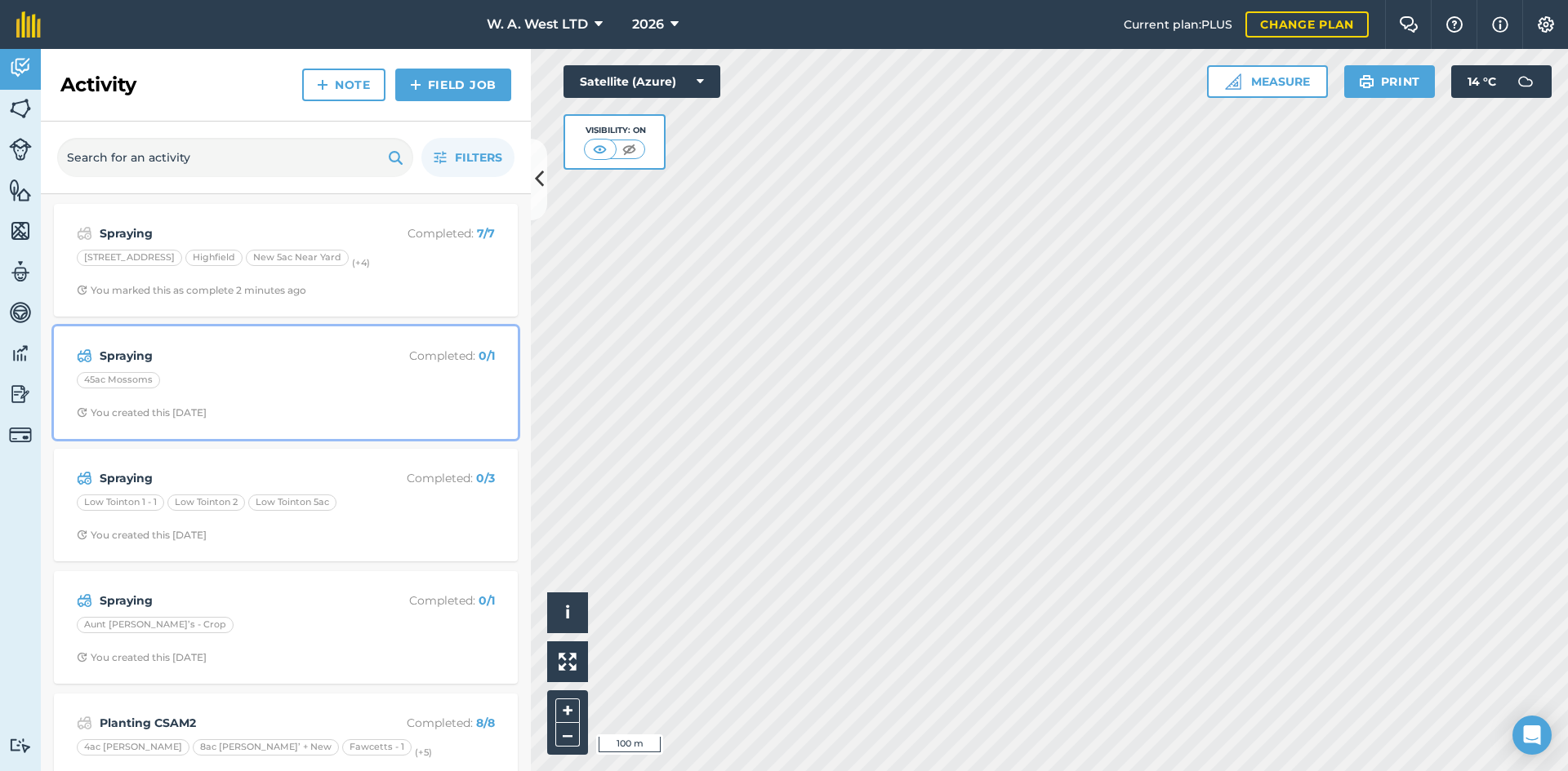
click at [229, 351] on strong "Spraying" at bounding box center [229, 356] width 259 height 18
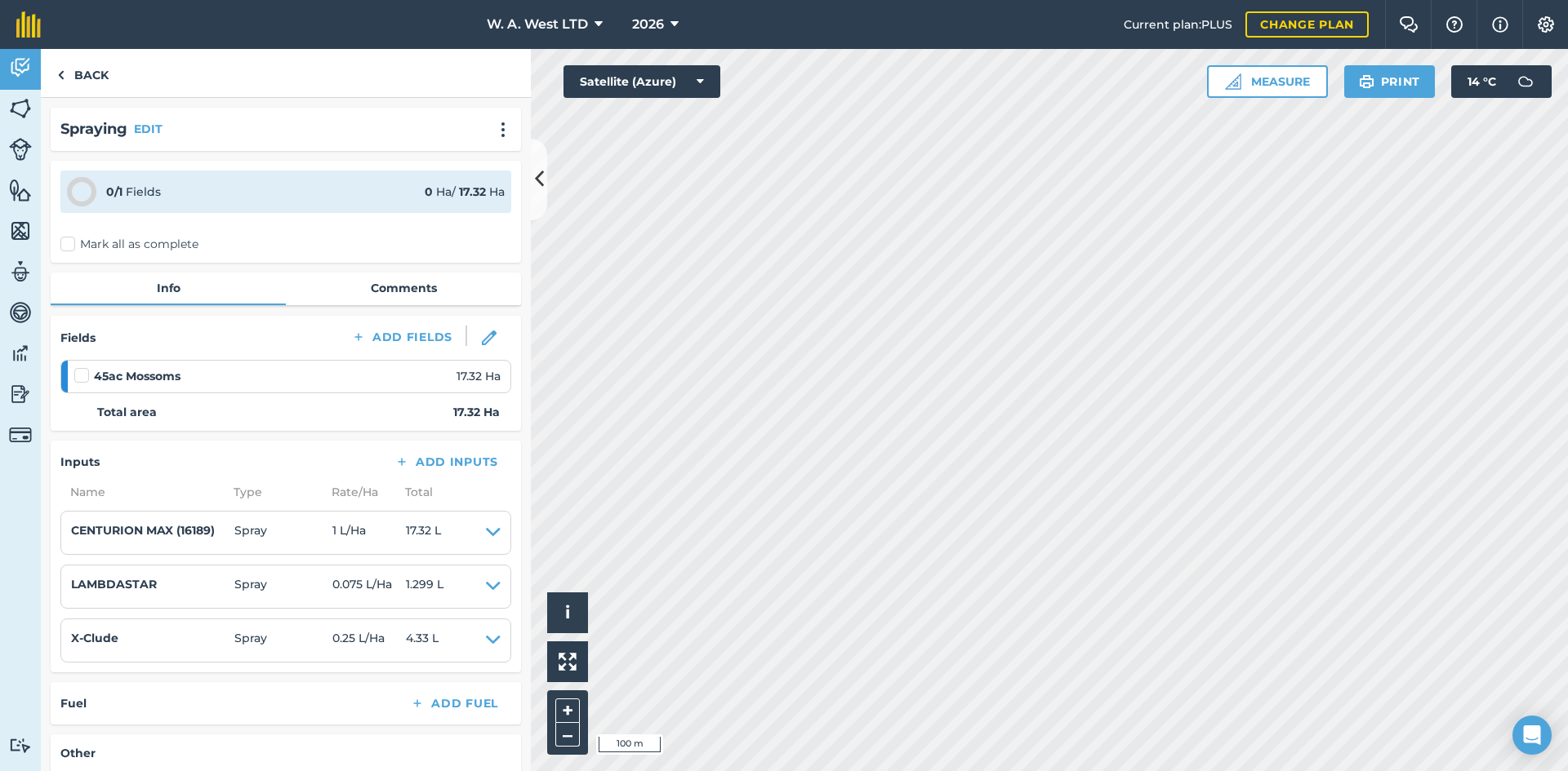
click at [77, 242] on label "Mark all as complete" at bounding box center [128, 244] width 138 height 18
click at [71, 242] on input "Mark all as complete" at bounding box center [65, 241] width 11 height 11
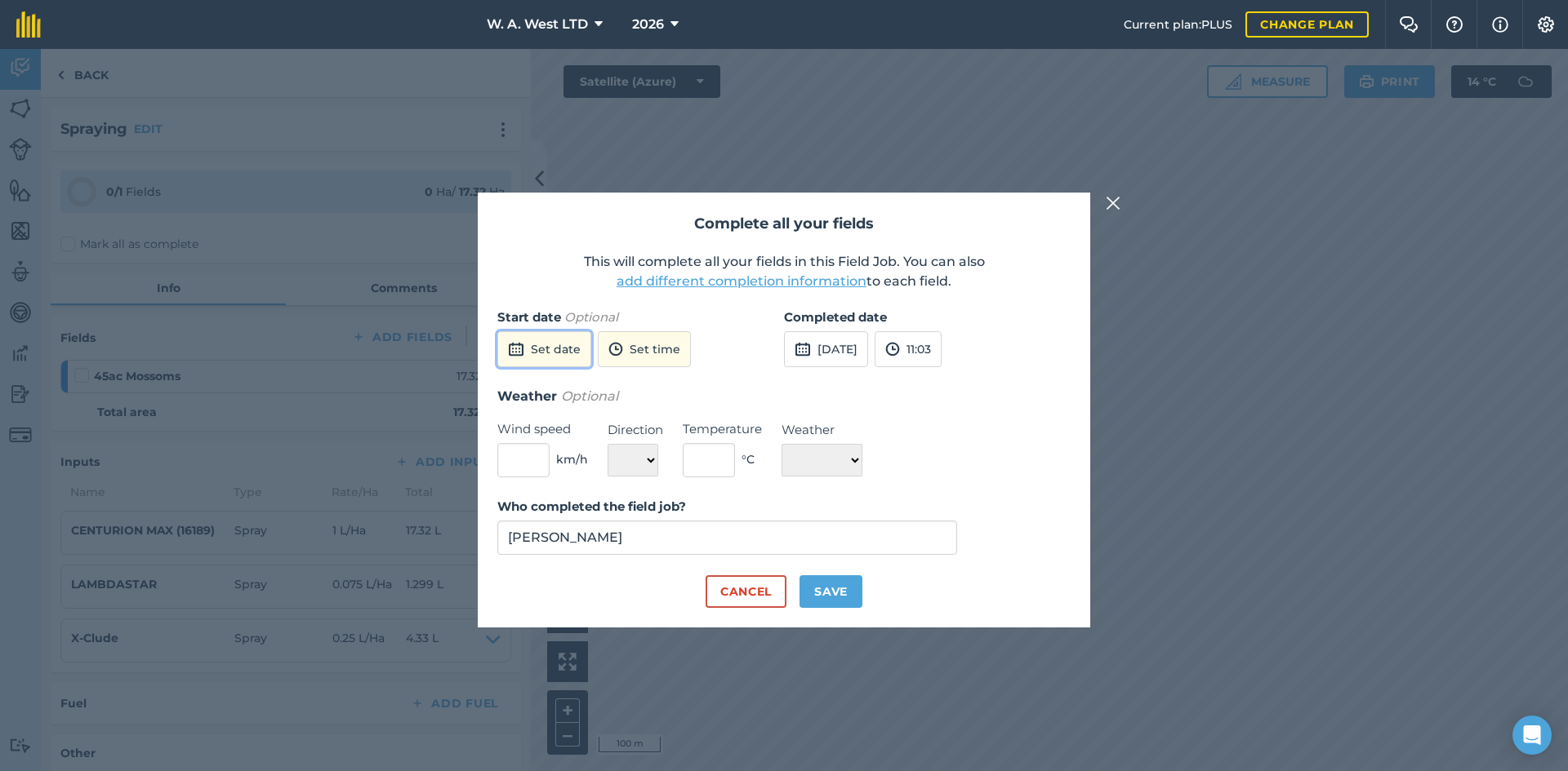
click at [545, 344] on button "Set date" at bounding box center [544, 348] width 94 height 36
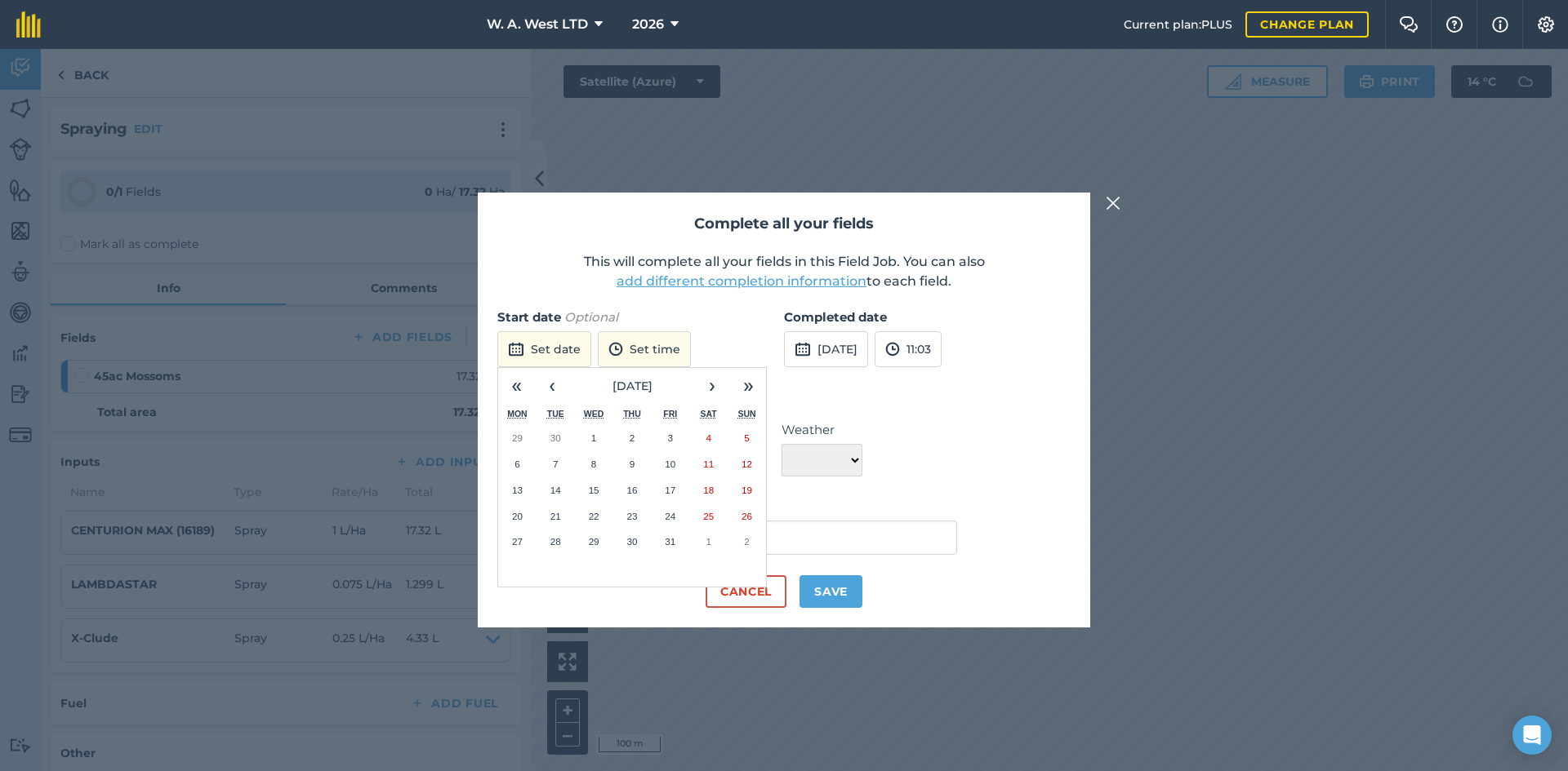
click at [751, 295] on div "Complete all your fields This will complete all your fields in this Field Job. …" at bounding box center [784, 409] width 612 height 434
click at [1116, 205] on img at bounding box center [1113, 203] width 15 height 19
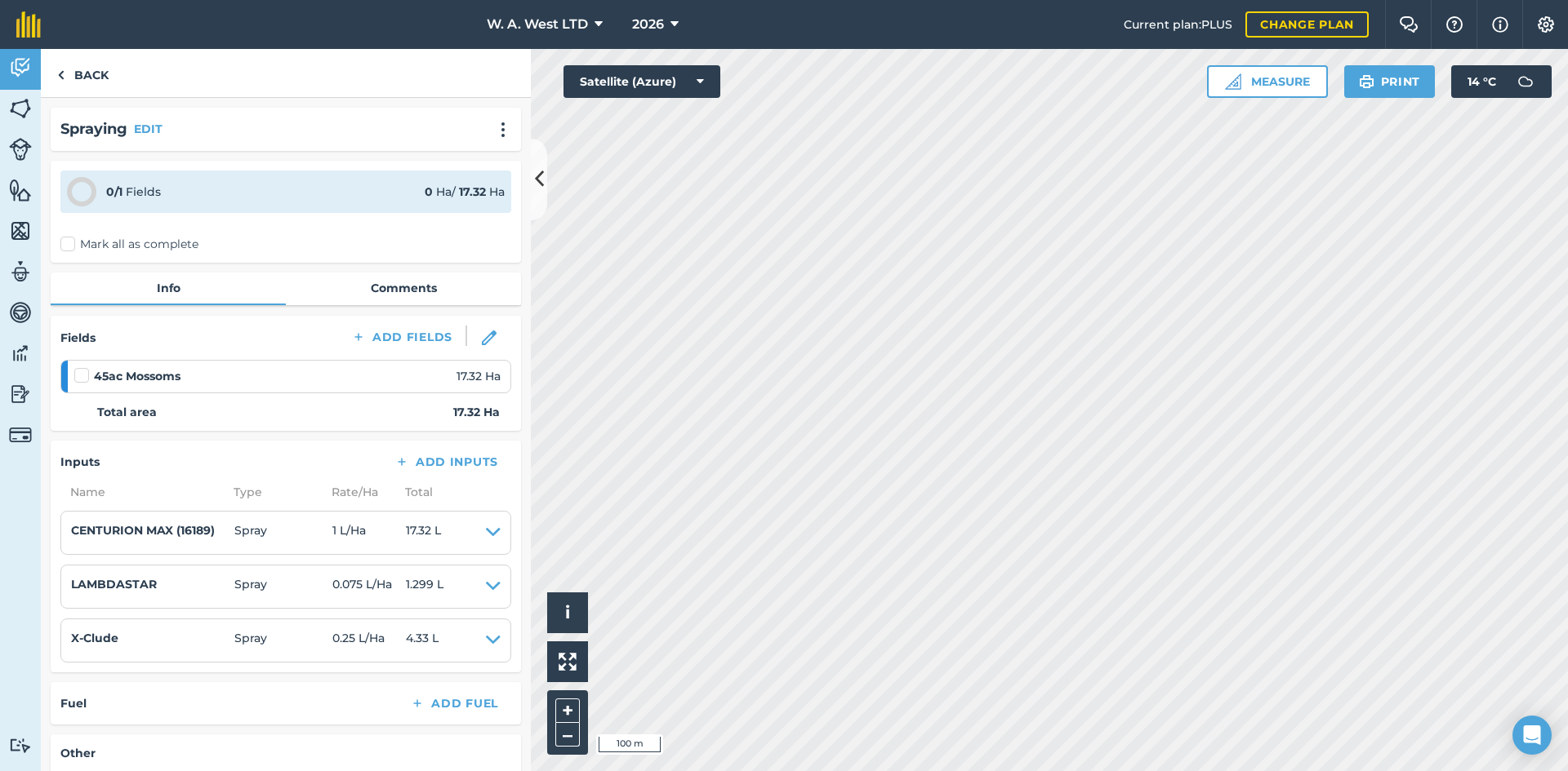
click at [71, 250] on label "Mark all as complete" at bounding box center [128, 244] width 138 height 18
click at [71, 247] on input "Mark all as complete" at bounding box center [65, 241] width 11 height 11
checkbox input "false"
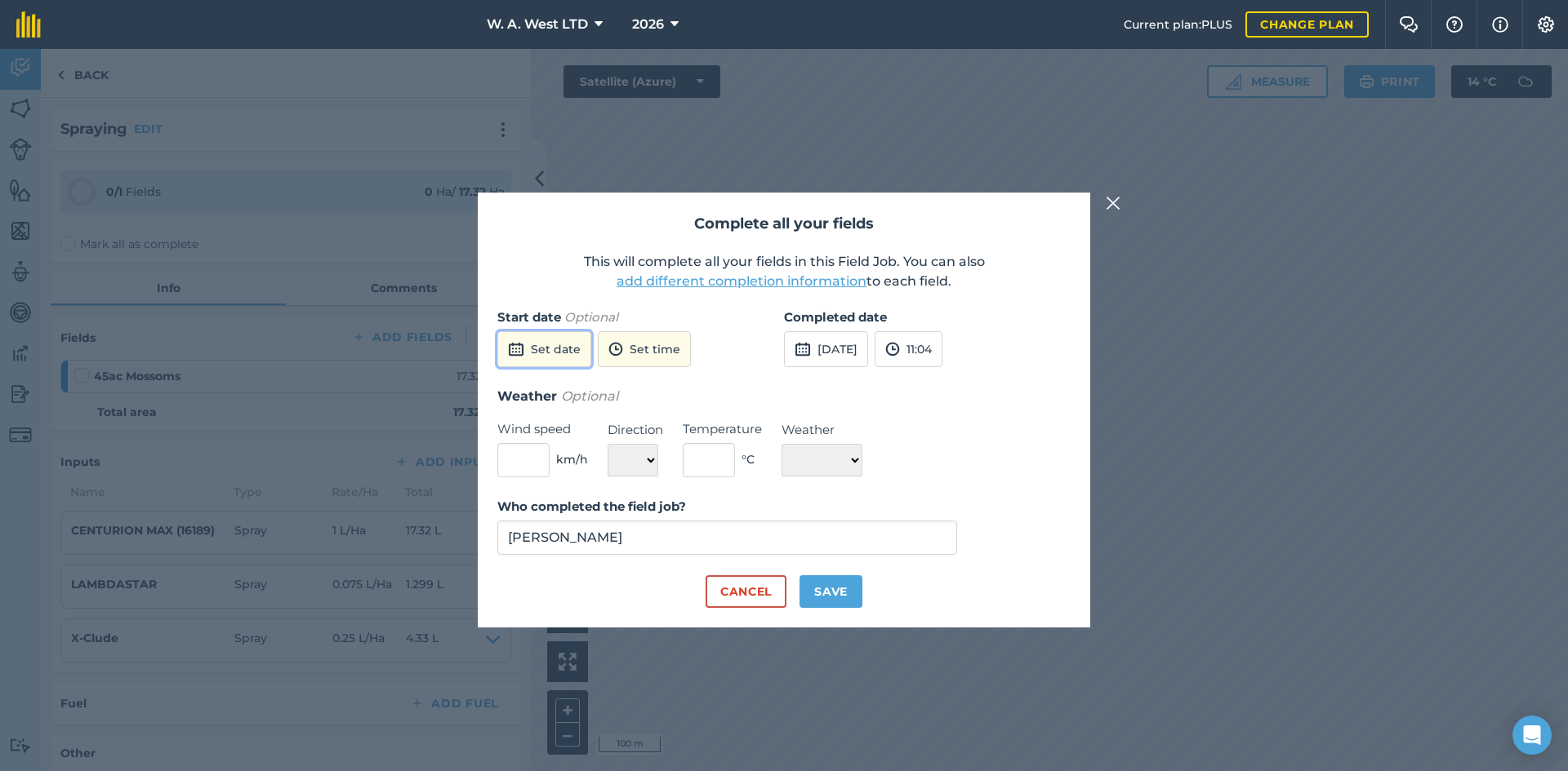
click at [554, 345] on button "Set date" at bounding box center [544, 348] width 94 height 36
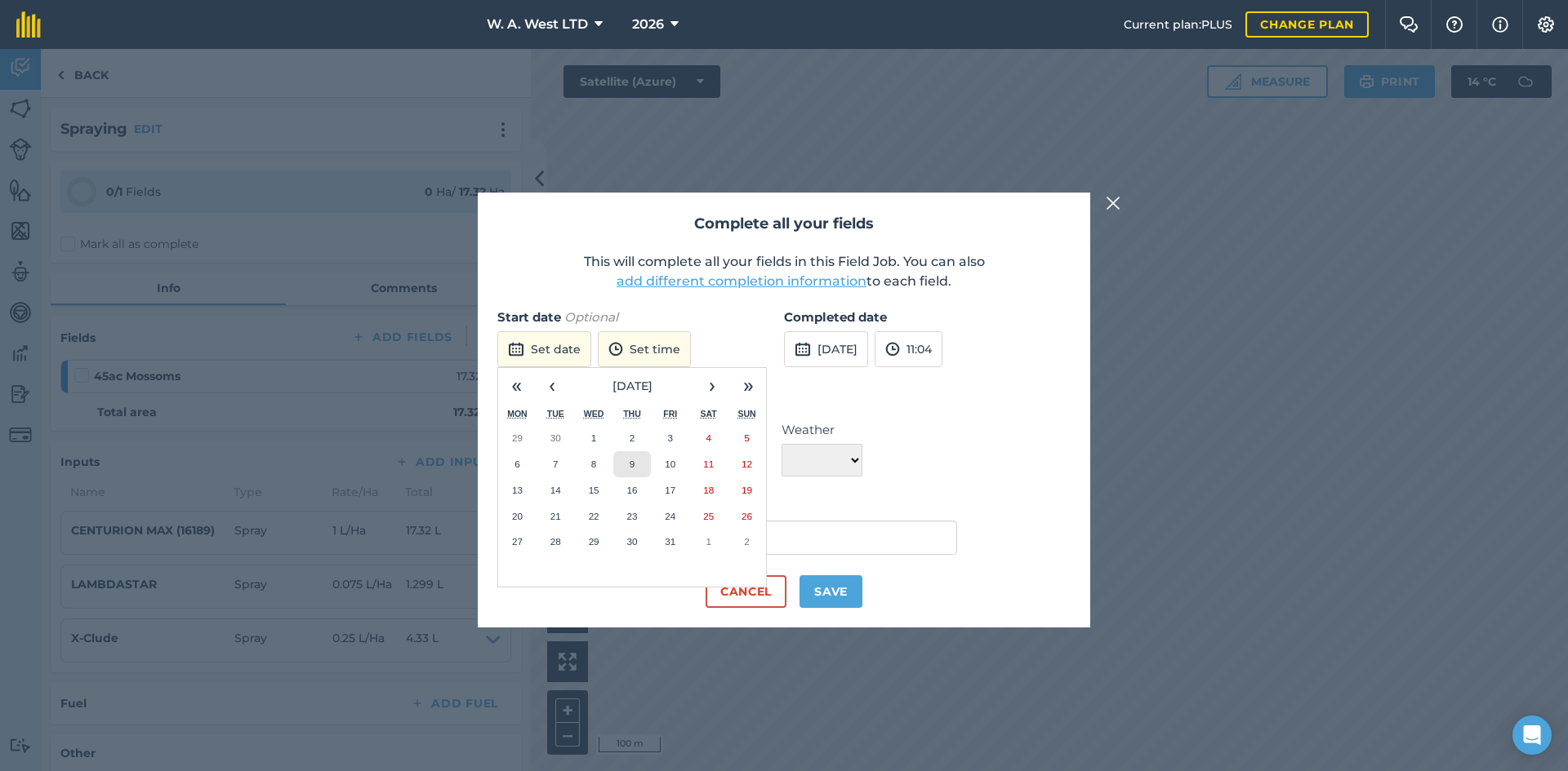
click at [631, 464] on abbr "9" at bounding box center [632, 463] width 5 height 11
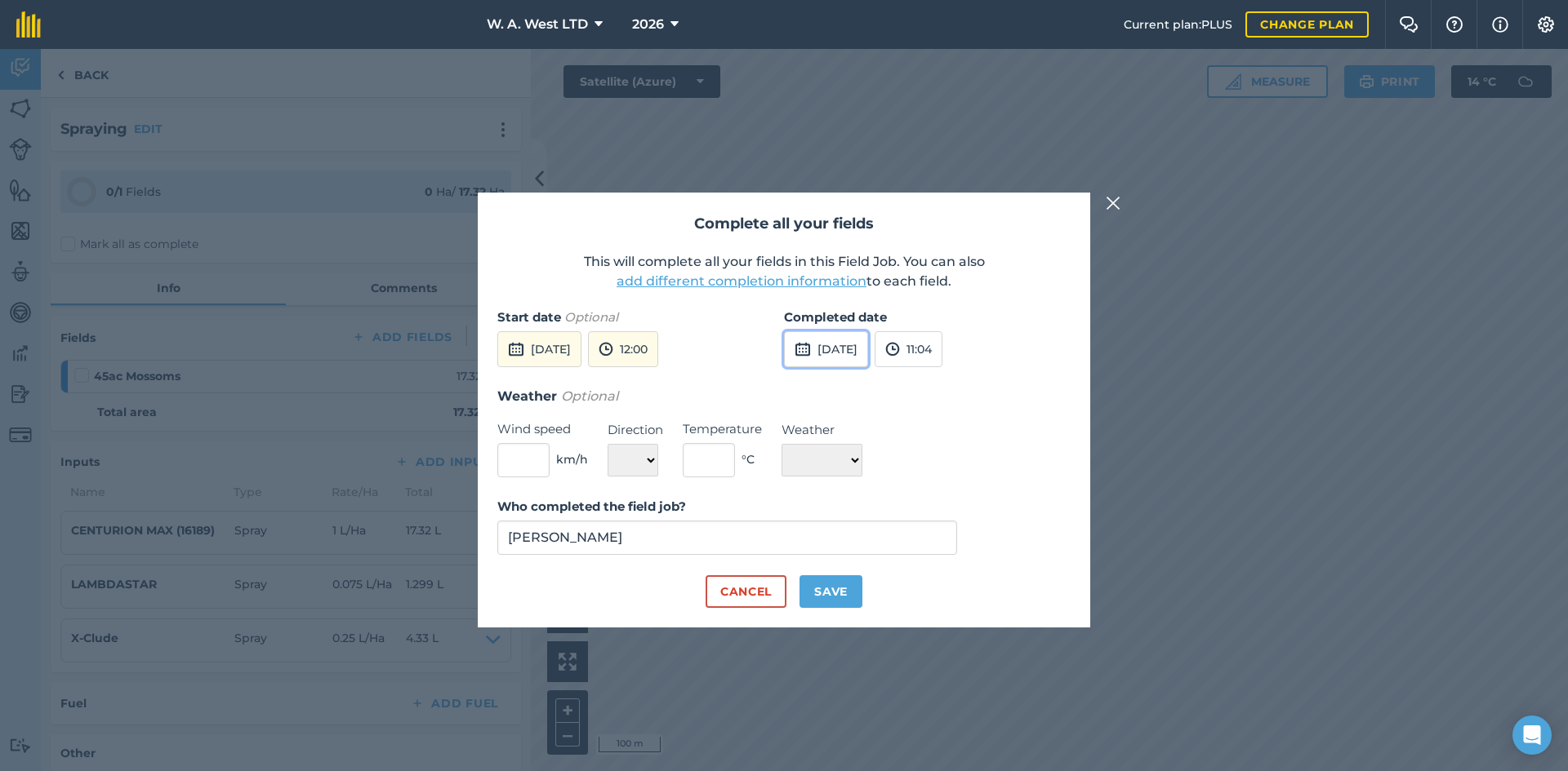
click at [820, 345] on button "[DATE]" at bounding box center [826, 348] width 84 height 36
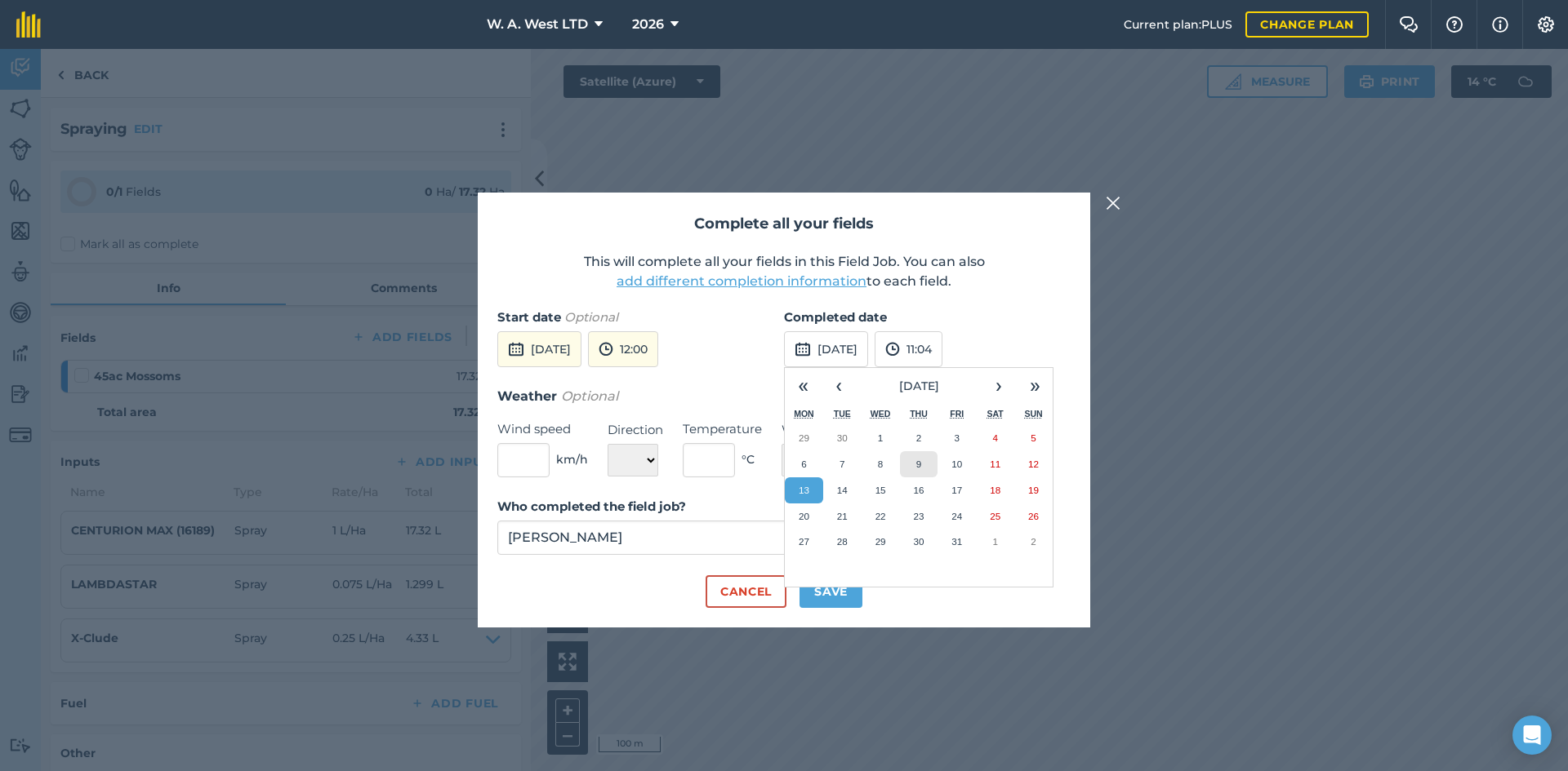
click at [912, 458] on button "9" at bounding box center [919, 463] width 38 height 26
click at [885, 381] on div "Completed date [DATE] 11:04" at bounding box center [927, 347] width 287 height 78
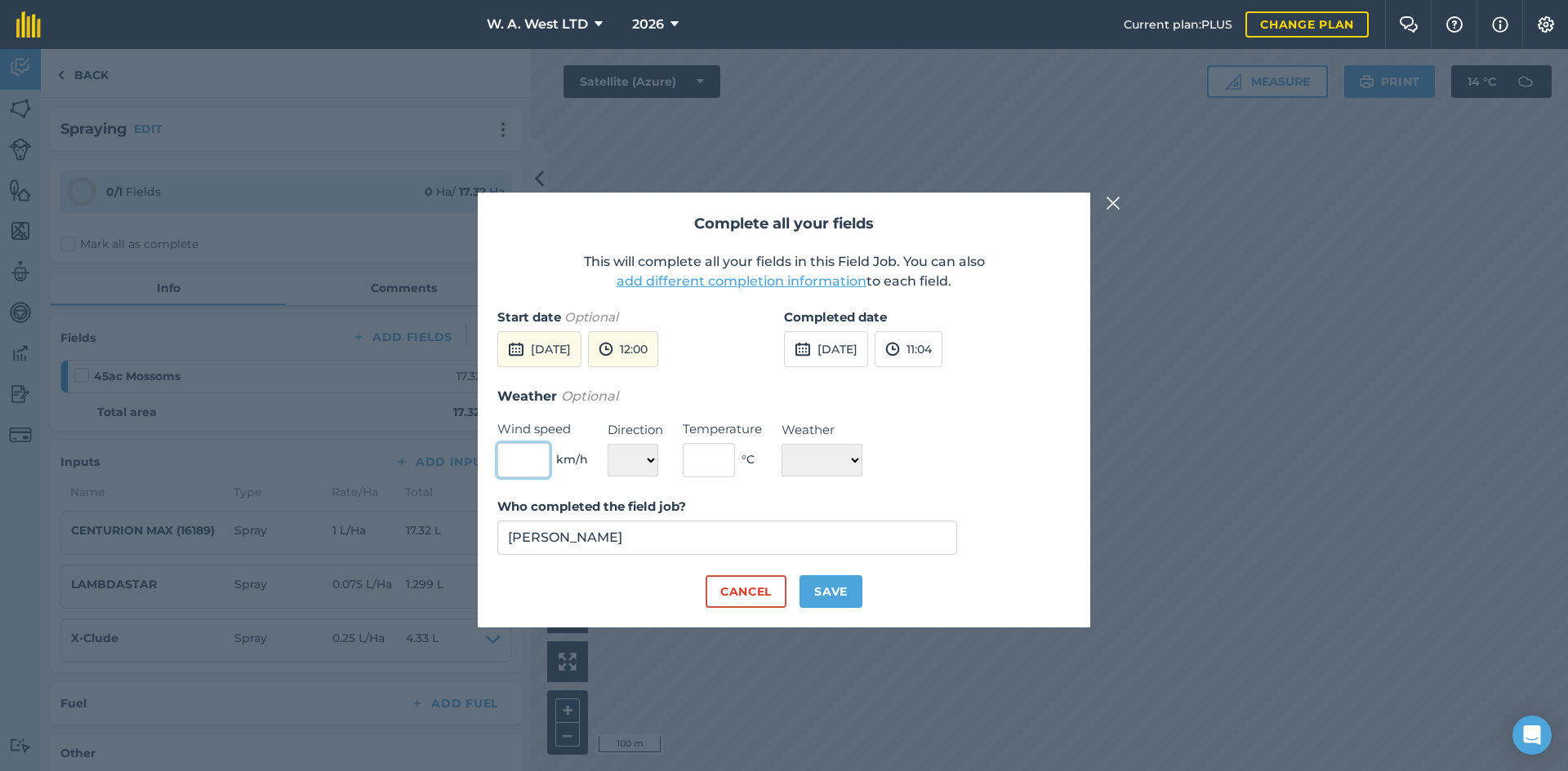
click at [538, 461] on input "text" at bounding box center [523, 460] width 53 height 34
type input "5"
click at [627, 452] on select "N NE E SE S SW W NW" at bounding box center [632, 460] width 51 height 33
select select "NE"
click at [607, 444] on select "N NE E SE S SW W NW" at bounding box center [632, 460] width 51 height 33
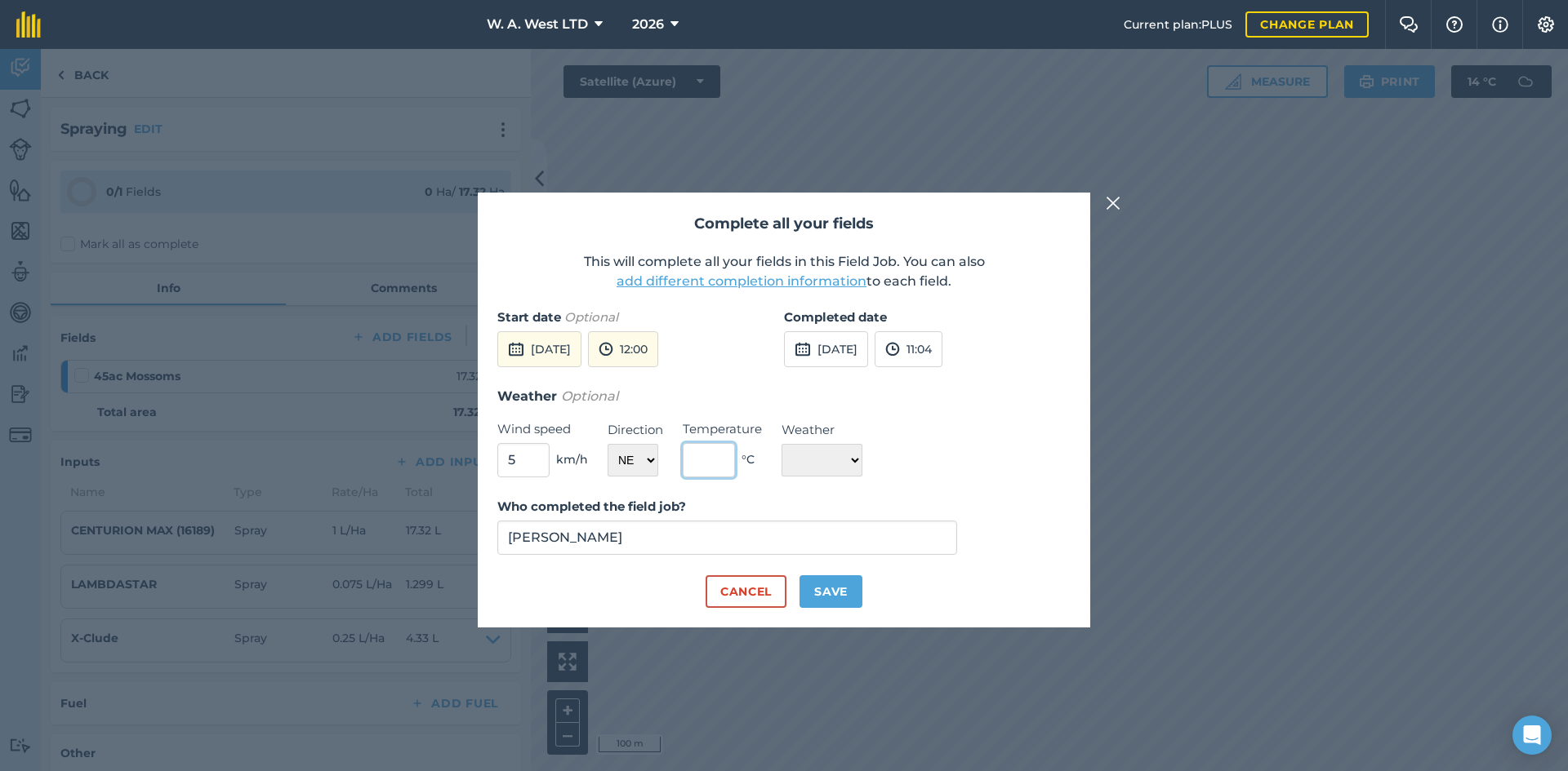
click at [706, 463] on input "text" at bounding box center [708, 460] width 53 height 34
drag, startPoint x: 1160, startPoint y: 433, endPoint x: 992, endPoint y: 412, distance: 169.3
click at [992, 412] on div "Complete all your fields This will complete all your fields in this Field Job. …" at bounding box center [784, 410] width 1568 height 722
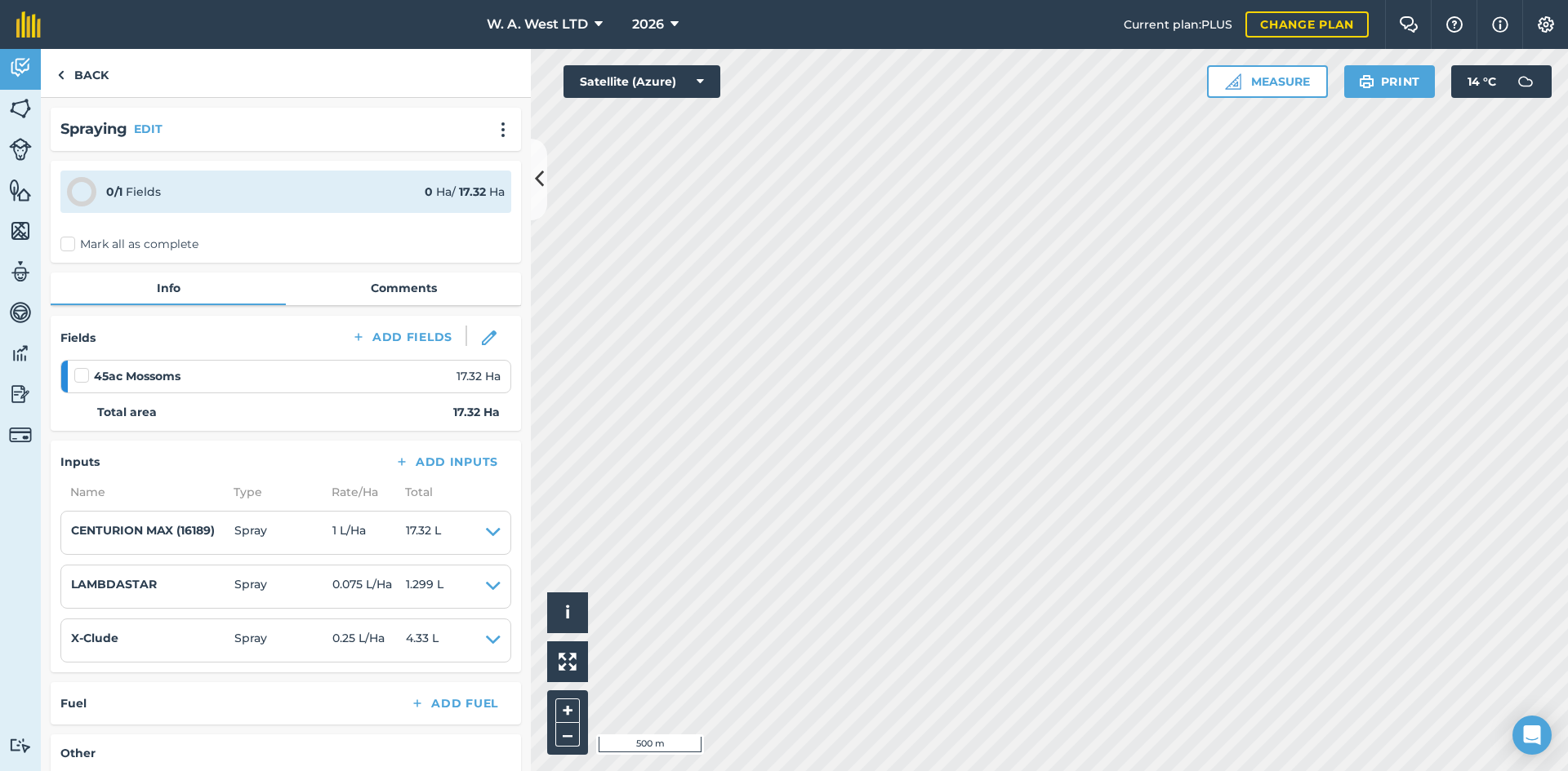
click at [56, 237] on div "0 / 1 Fields 0 Ha / 17.32 [PERSON_NAME] all as complete" at bounding box center [286, 212] width 470 height 102
click at [66, 242] on label "Mark all as complete" at bounding box center [128, 244] width 138 height 18
click at [66, 242] on input "Mark all as complete" at bounding box center [65, 241] width 11 height 11
checkbox input "false"
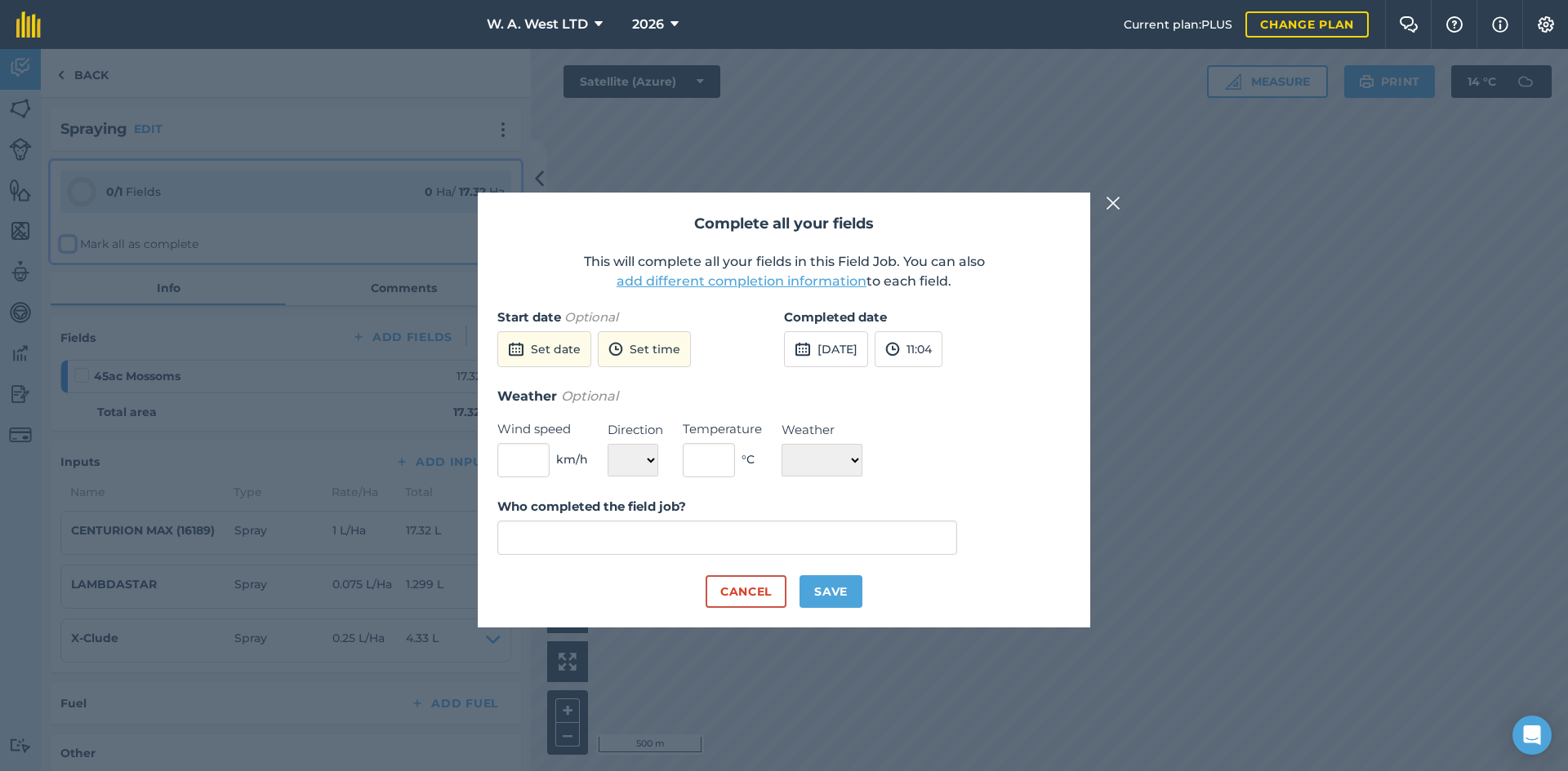
type input "[PERSON_NAME]"
click at [554, 362] on button "Set date" at bounding box center [544, 348] width 94 height 36
click at [621, 455] on button "9" at bounding box center [632, 463] width 38 height 26
click at [832, 351] on button "[DATE]" at bounding box center [826, 348] width 84 height 36
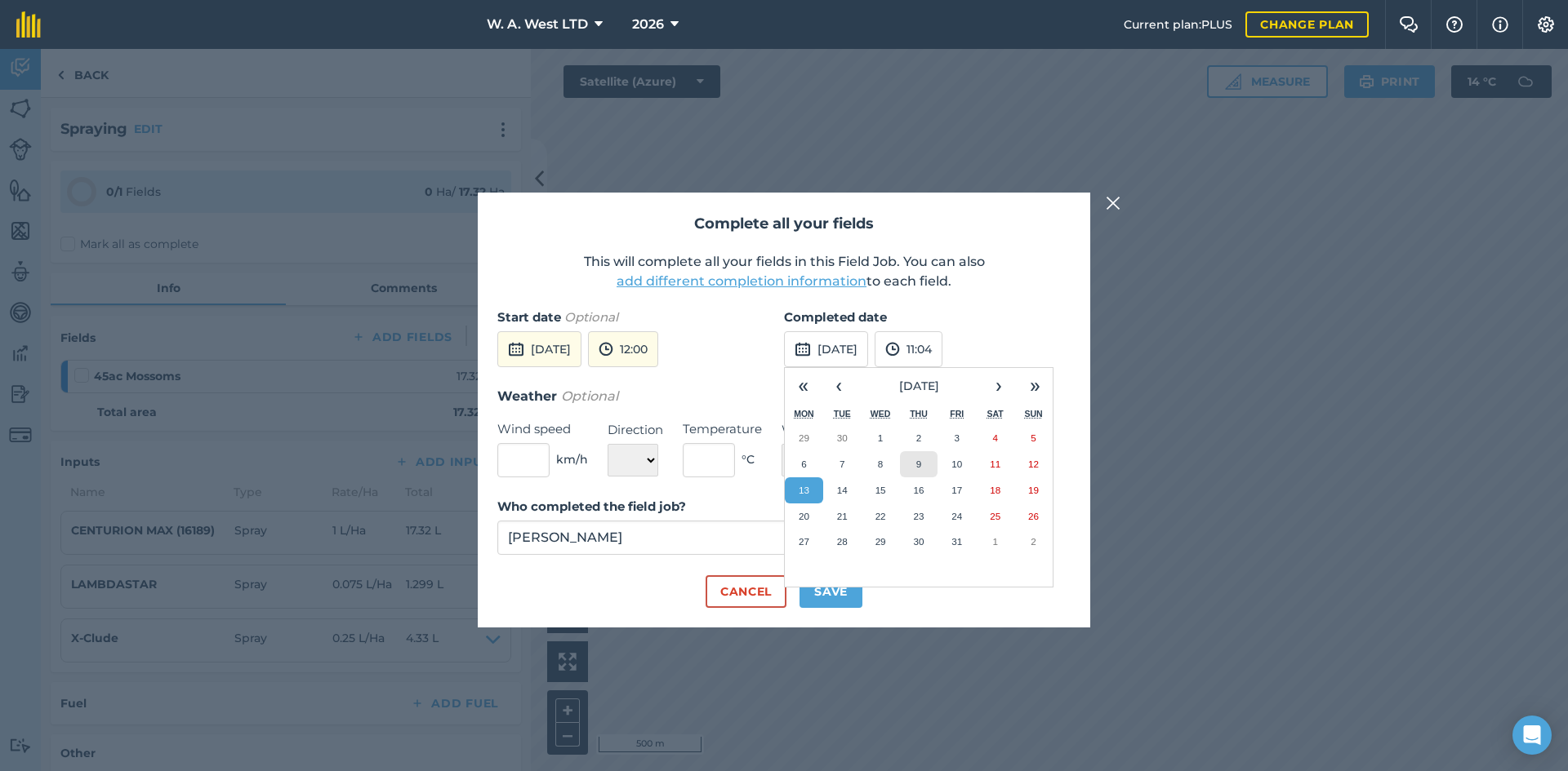
click at [917, 464] on abbr "9" at bounding box center [918, 463] width 5 height 11
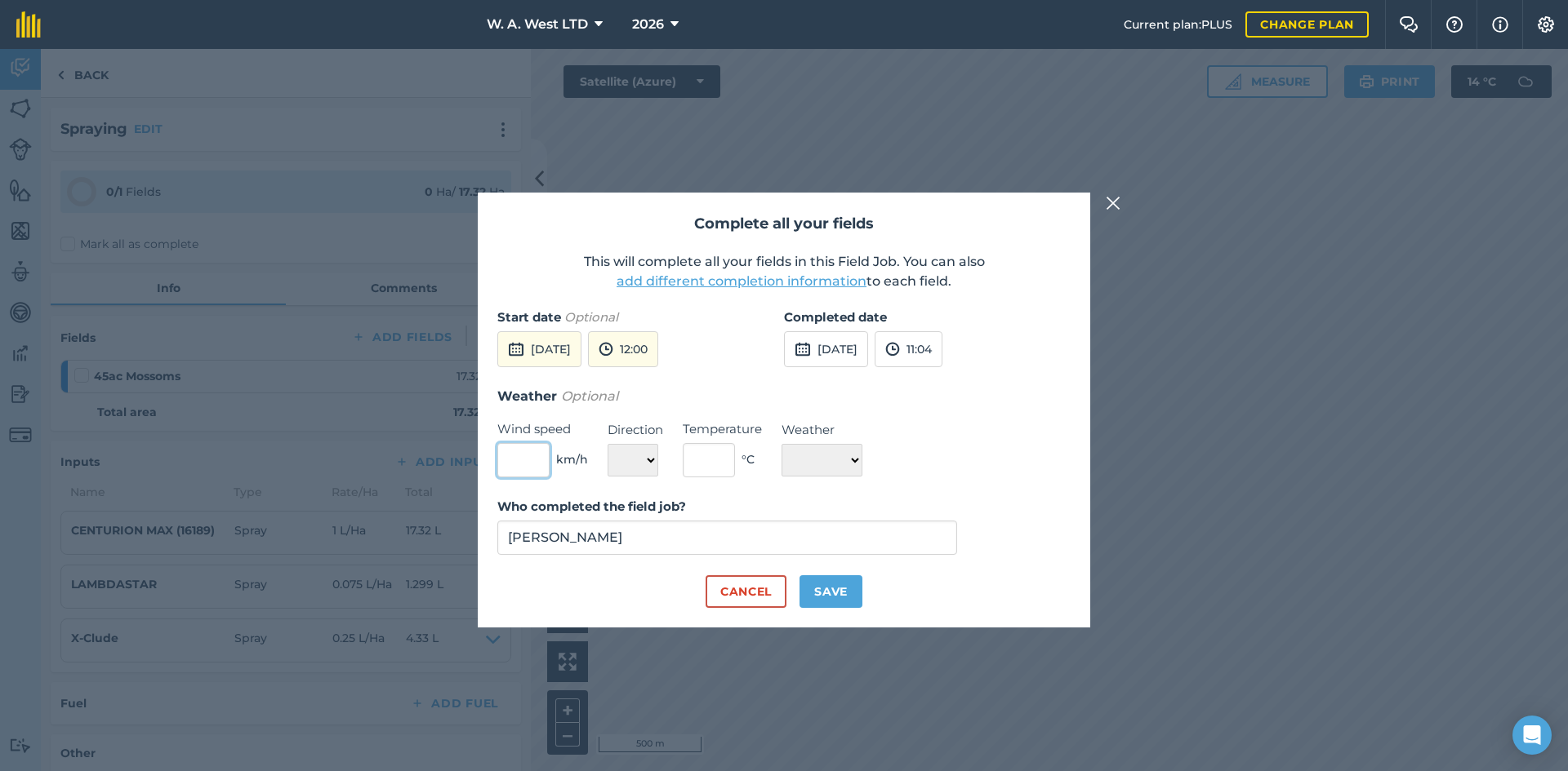
click at [504, 461] on input "text" at bounding box center [523, 460] width 53 height 34
type input "5"
click at [640, 458] on select "N NE E SE S SW W NW" at bounding box center [632, 460] width 51 height 33
select select "E"
click at [607, 444] on select "N NE E SE S SW W NW" at bounding box center [632, 460] width 51 height 33
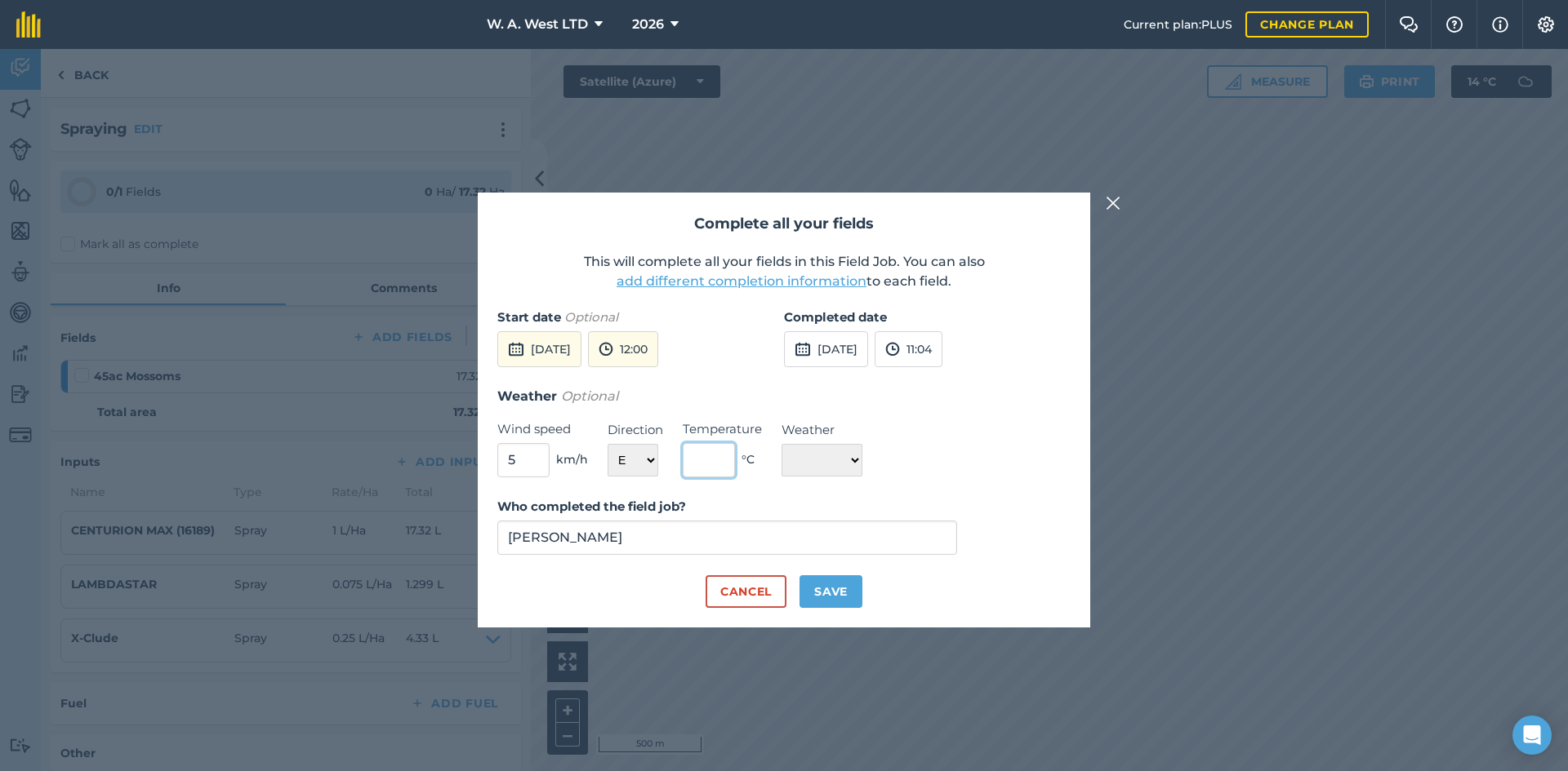
click at [707, 457] on input "text" at bounding box center [708, 460] width 53 height 34
type input "14"
drag, startPoint x: 826, startPoint y: 416, endPoint x: 821, endPoint y: 466, distance: 50.2
click at [826, 418] on div "Weather Optional Wind speed 5 km/h Direction N NE E SE S SW W NW Temperature 14…" at bounding box center [783, 432] width 573 height 92
click at [821, 468] on select "☀️ Sunny 🌧 Rainy ⛅️ Cloudy 🌨 Snow ❄️ Icy" at bounding box center [822, 460] width 81 height 33
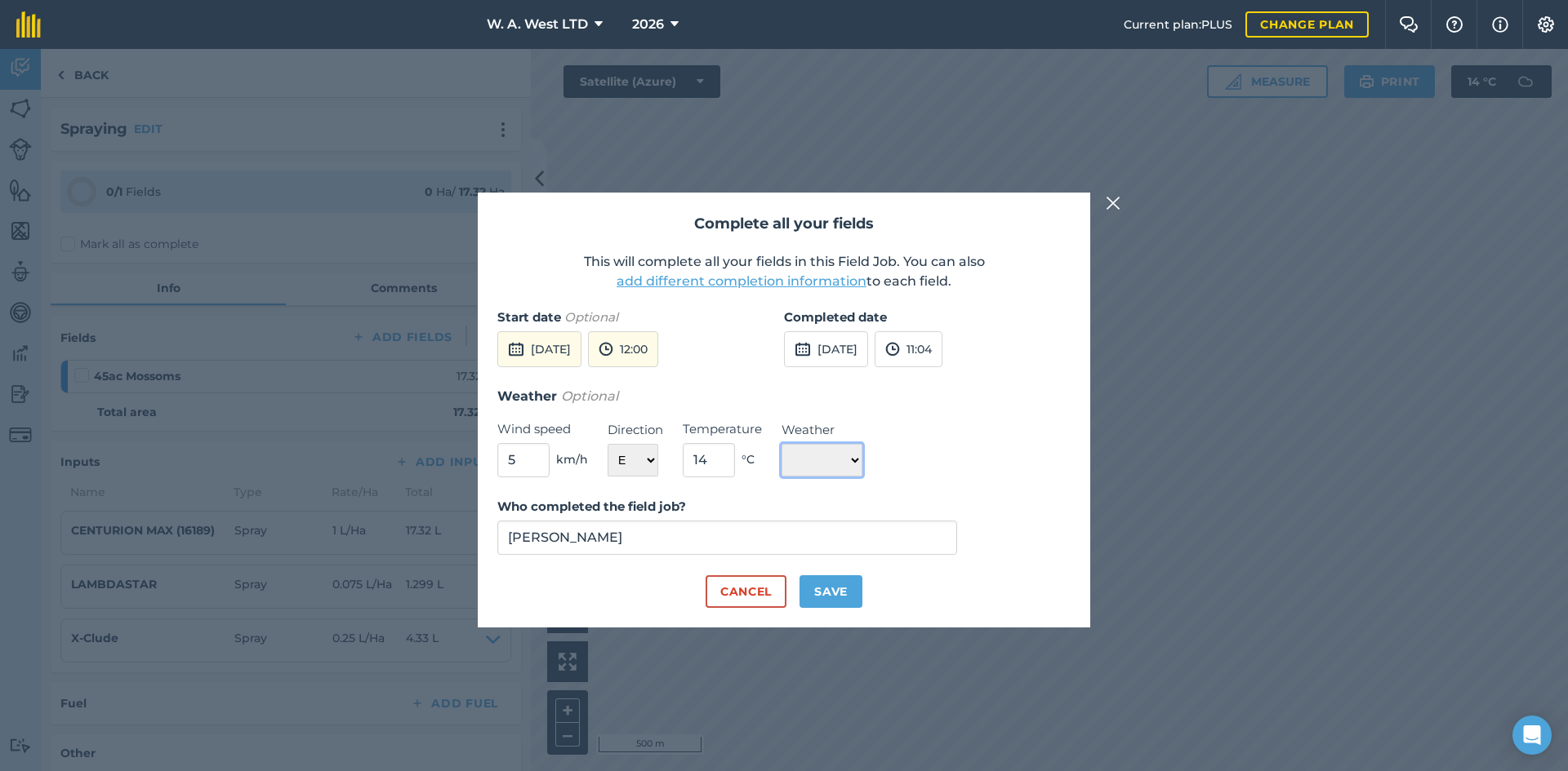
select select "Cloudy"
click at [781, 444] on select "☀️ Sunny 🌧 Rainy ⛅️ Cloudy 🌨 Snow ❄️ Icy" at bounding box center [822, 460] width 81 height 33
click at [891, 499] on label "Who completed the field job?" at bounding box center [726, 506] width 460 height 19
click at [891, 521] on input "[PERSON_NAME]" at bounding box center [726, 538] width 460 height 34
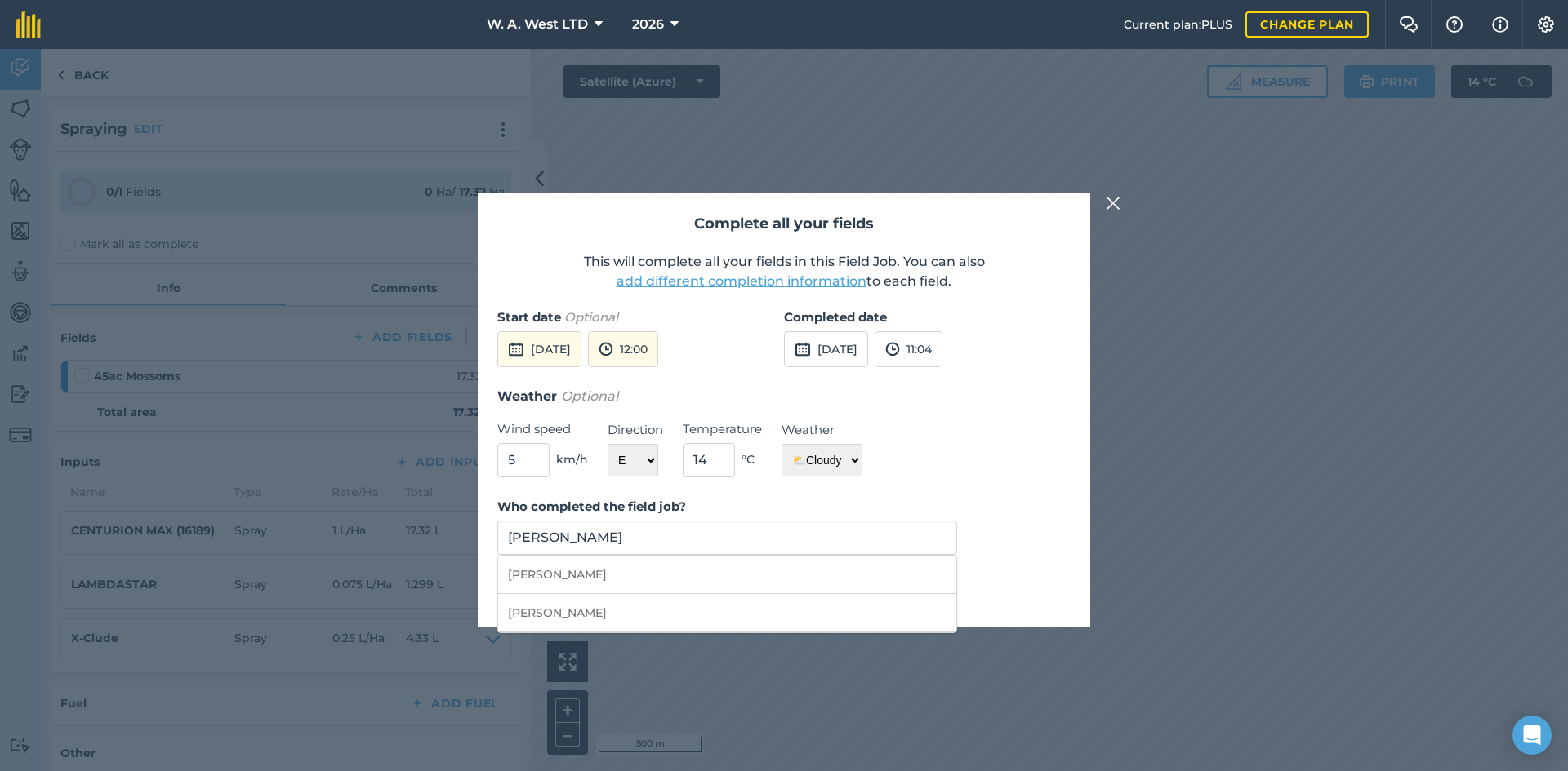
click at [1021, 523] on div "Who completed the field job? [PERSON_NAME] [PERSON_NAME] [PERSON_NAME]" at bounding box center [783, 536] width 573 height 78
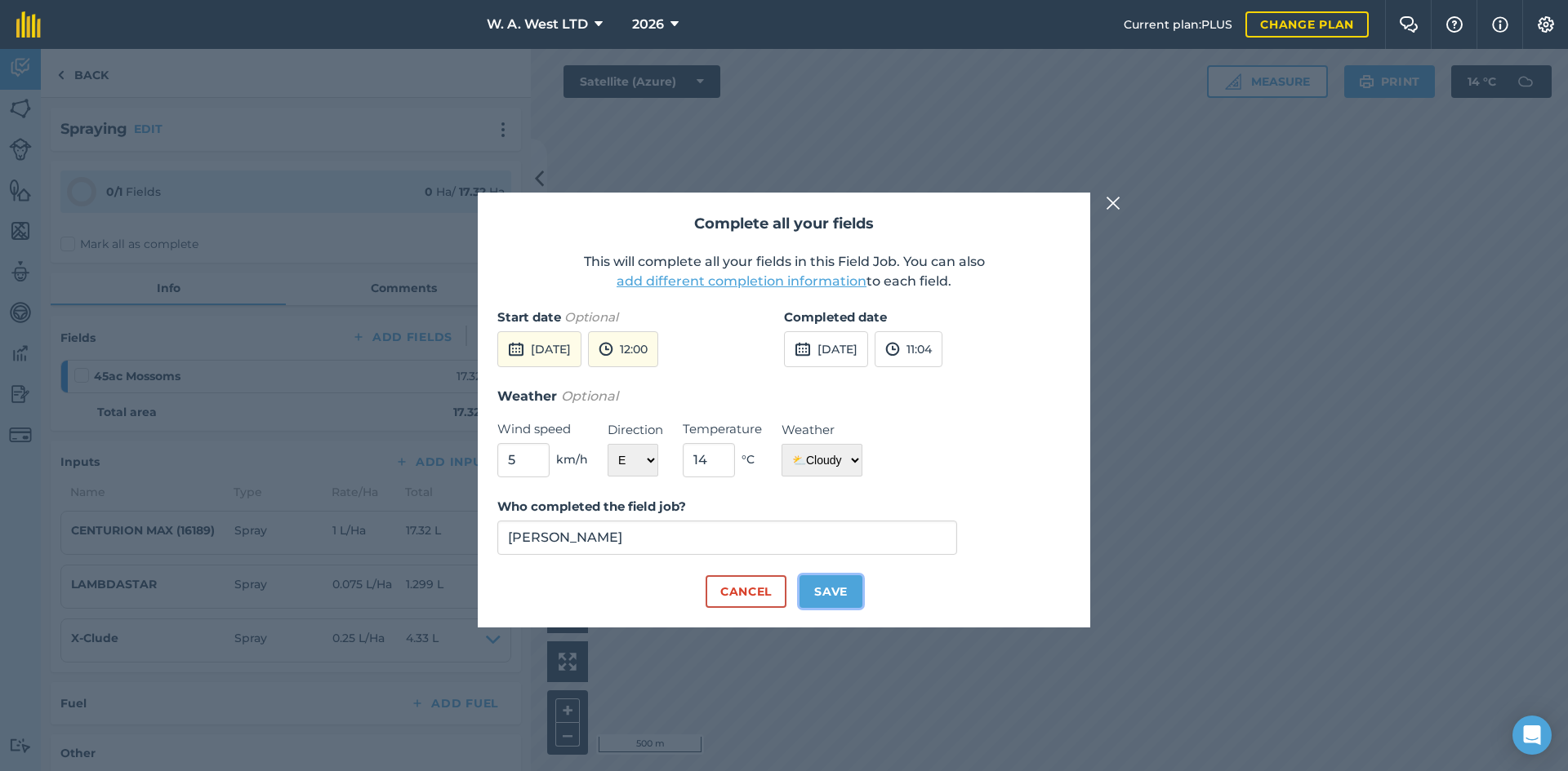
click at [812, 580] on button "Save" at bounding box center [830, 591] width 63 height 33
checkbox input "true"
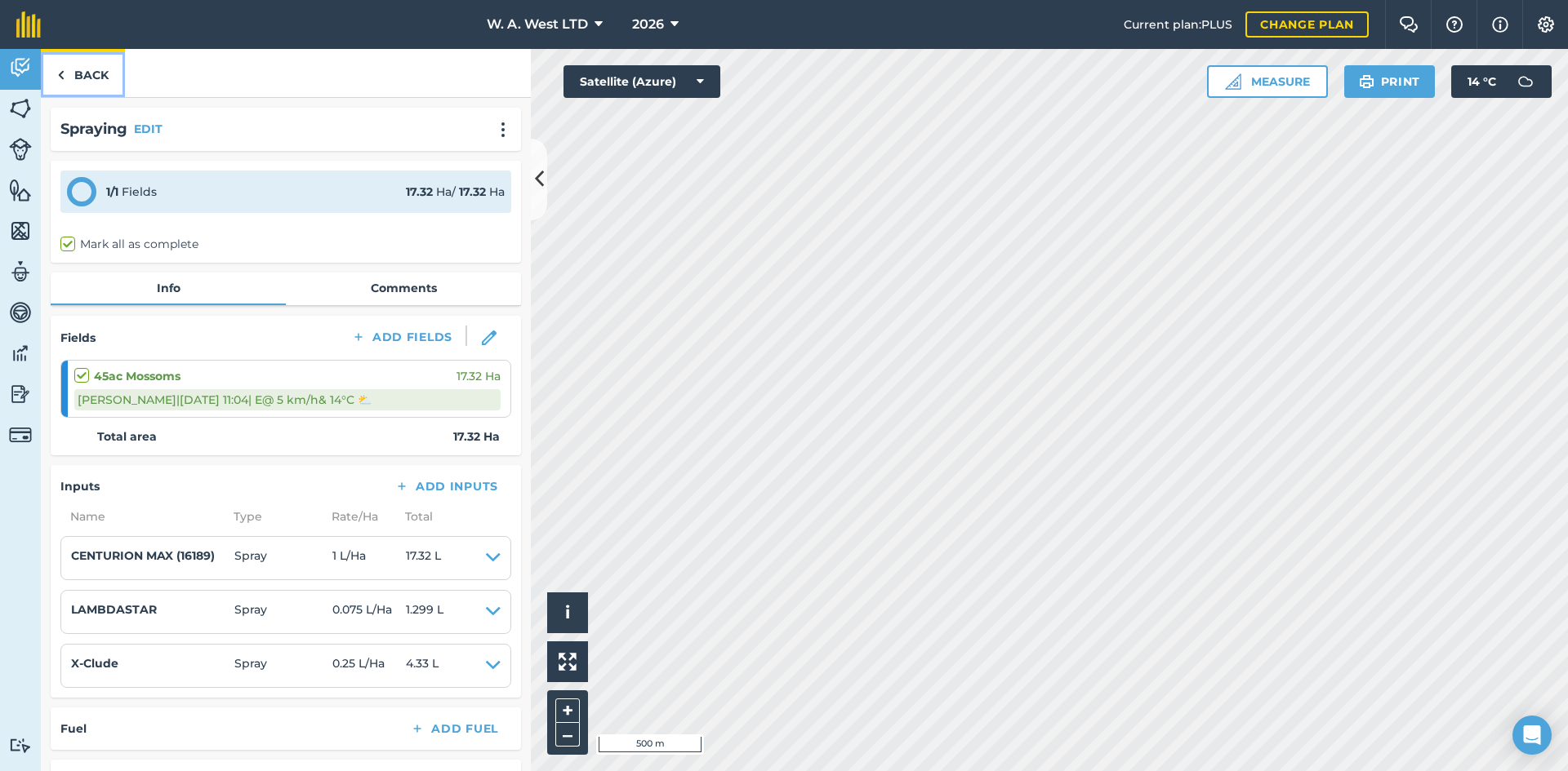
click at [93, 74] on link "Back" at bounding box center [83, 73] width 84 height 48
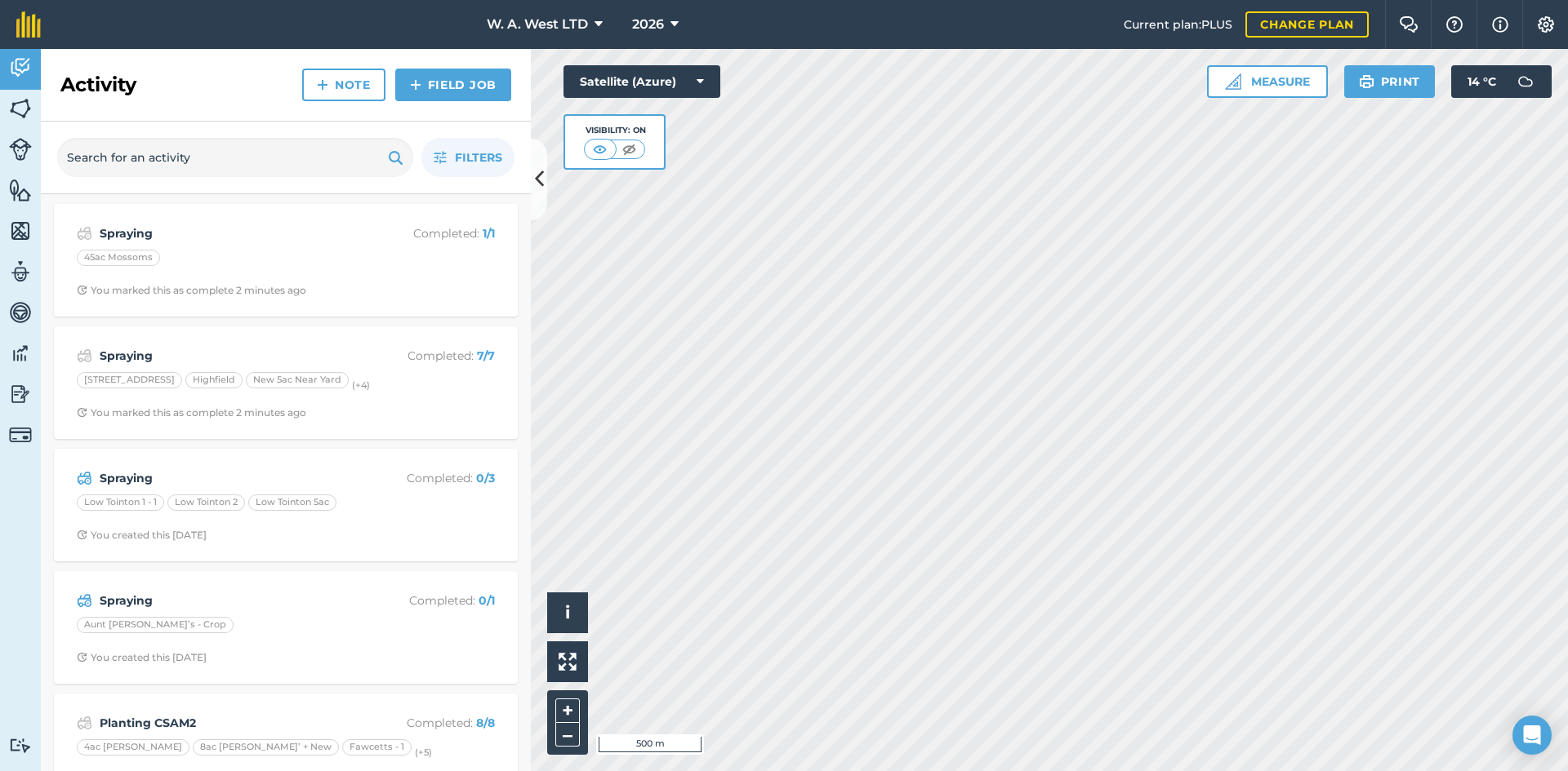
click at [212, 65] on div "Activity Note Field Job" at bounding box center [285, 85] width 490 height 73
click at [333, 474] on strong "Spraying" at bounding box center [229, 478] width 259 height 18
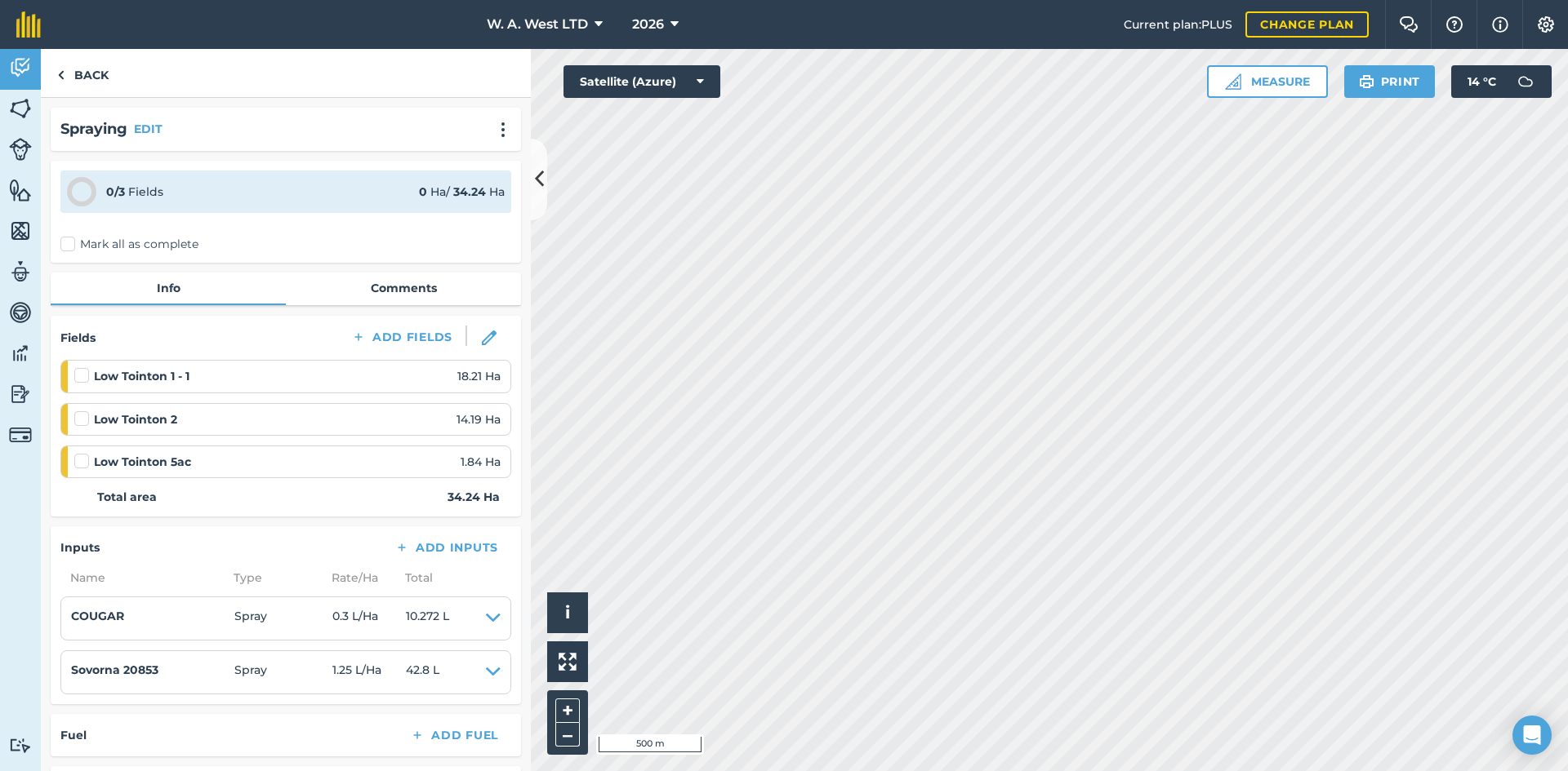
click at [66, 241] on label "Mark all as complete" at bounding box center [128, 244] width 138 height 18
click at [66, 241] on input "Mark all as complete" at bounding box center [65, 241] width 11 height 11
checkbox input "false"
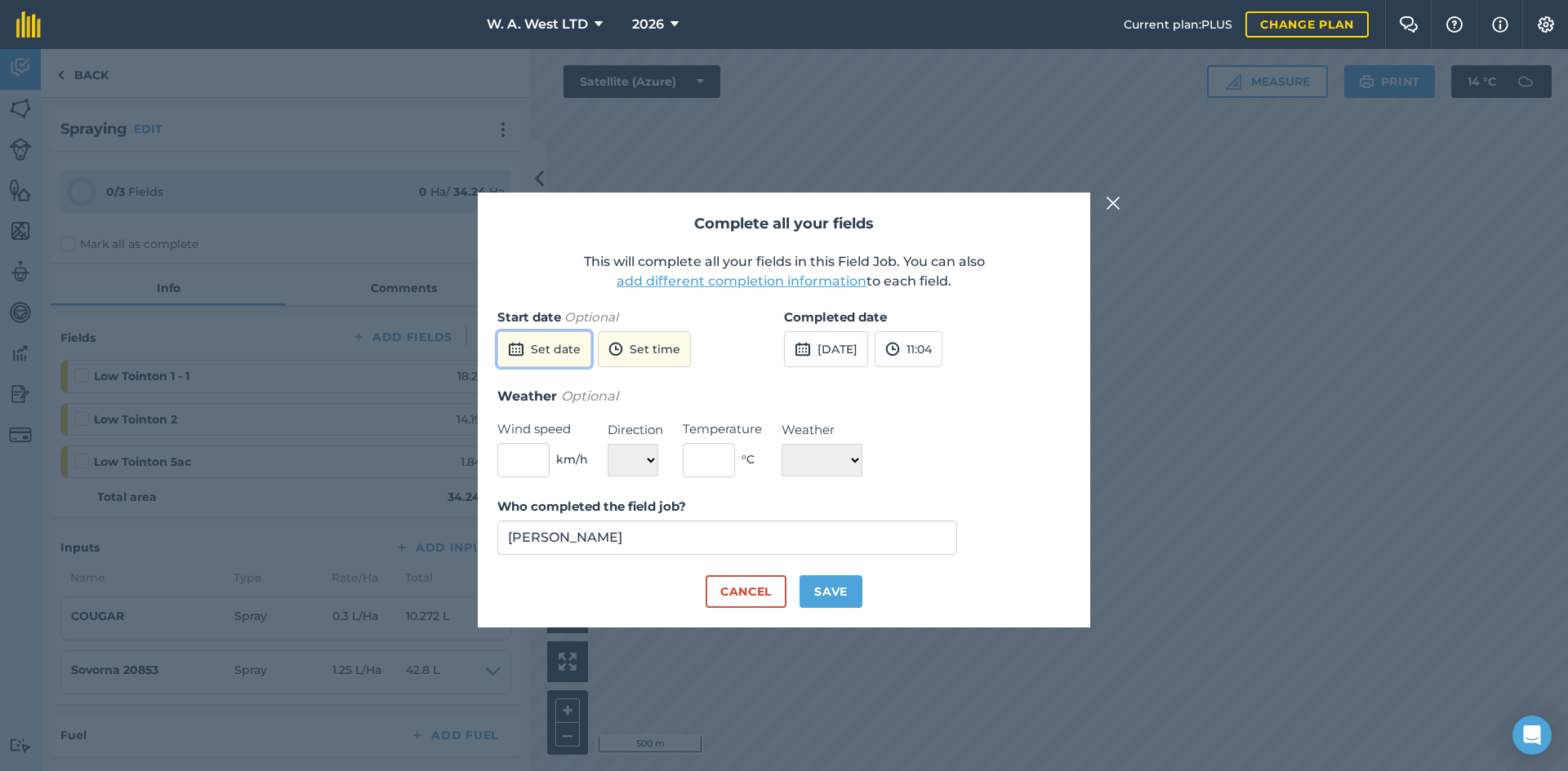
click at [559, 356] on button "Set date" at bounding box center [544, 348] width 94 height 36
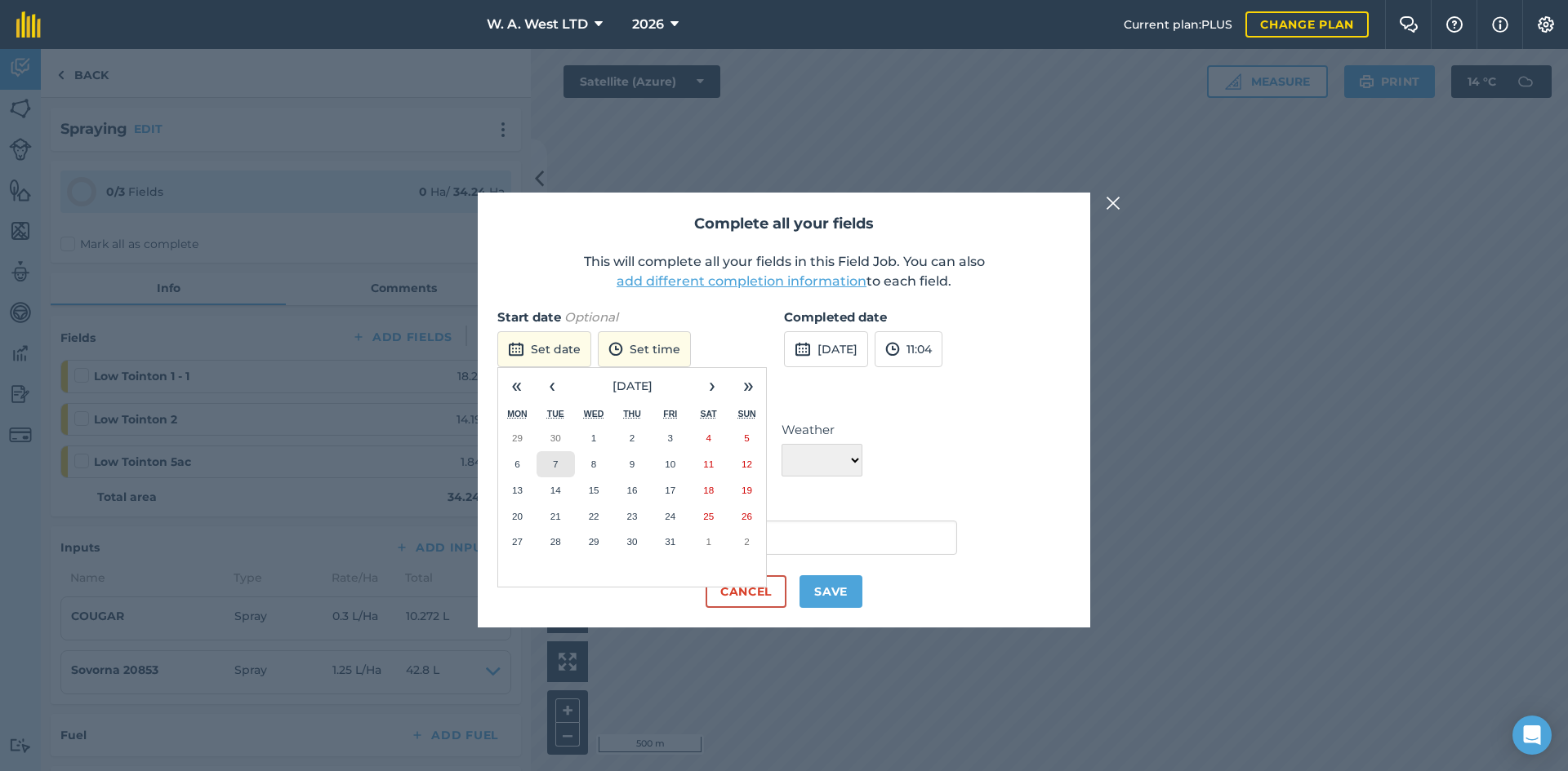
click at [560, 461] on button "7" at bounding box center [555, 463] width 38 height 26
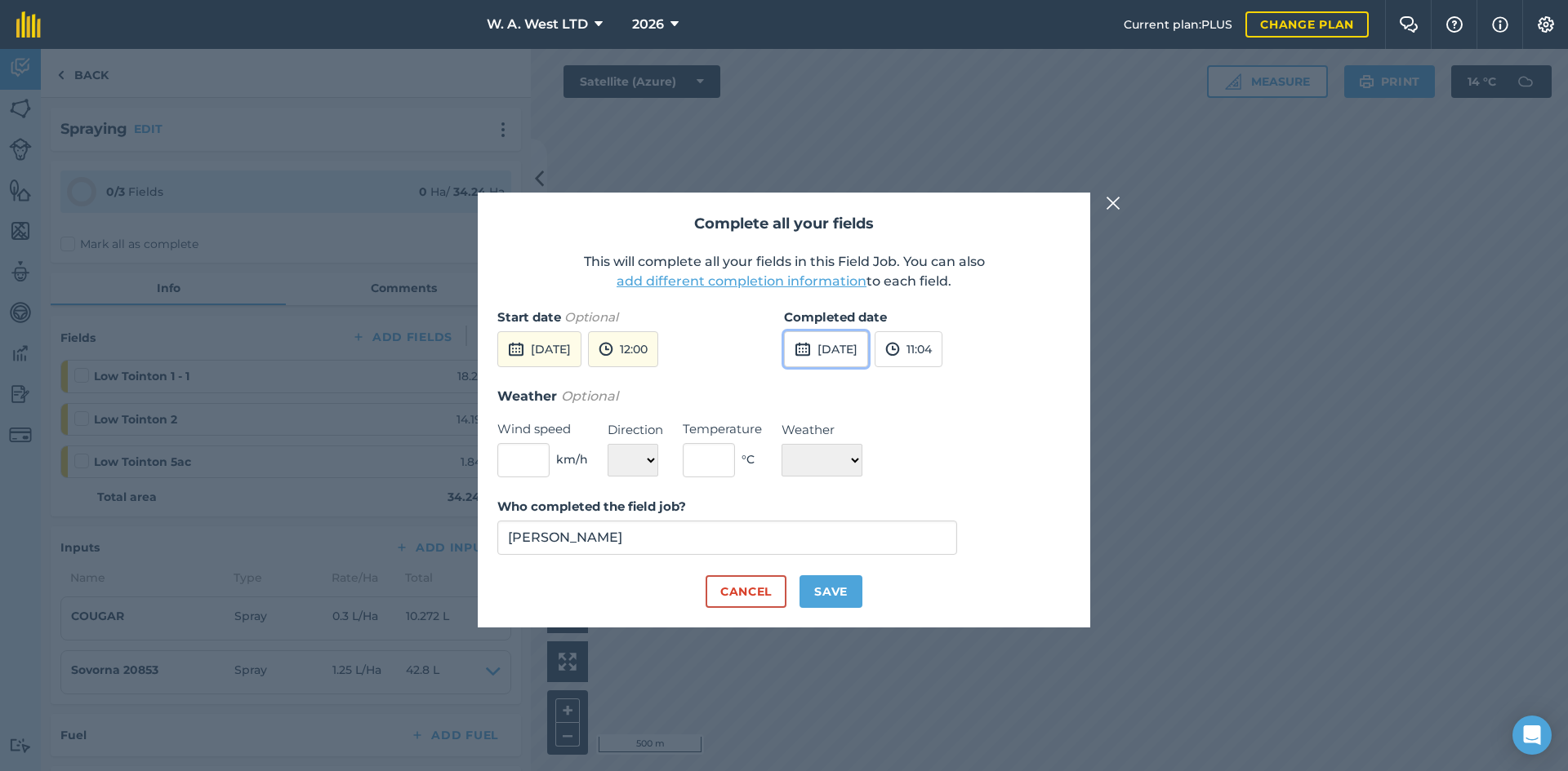
click at [832, 365] on button "[DATE]" at bounding box center [826, 348] width 84 height 36
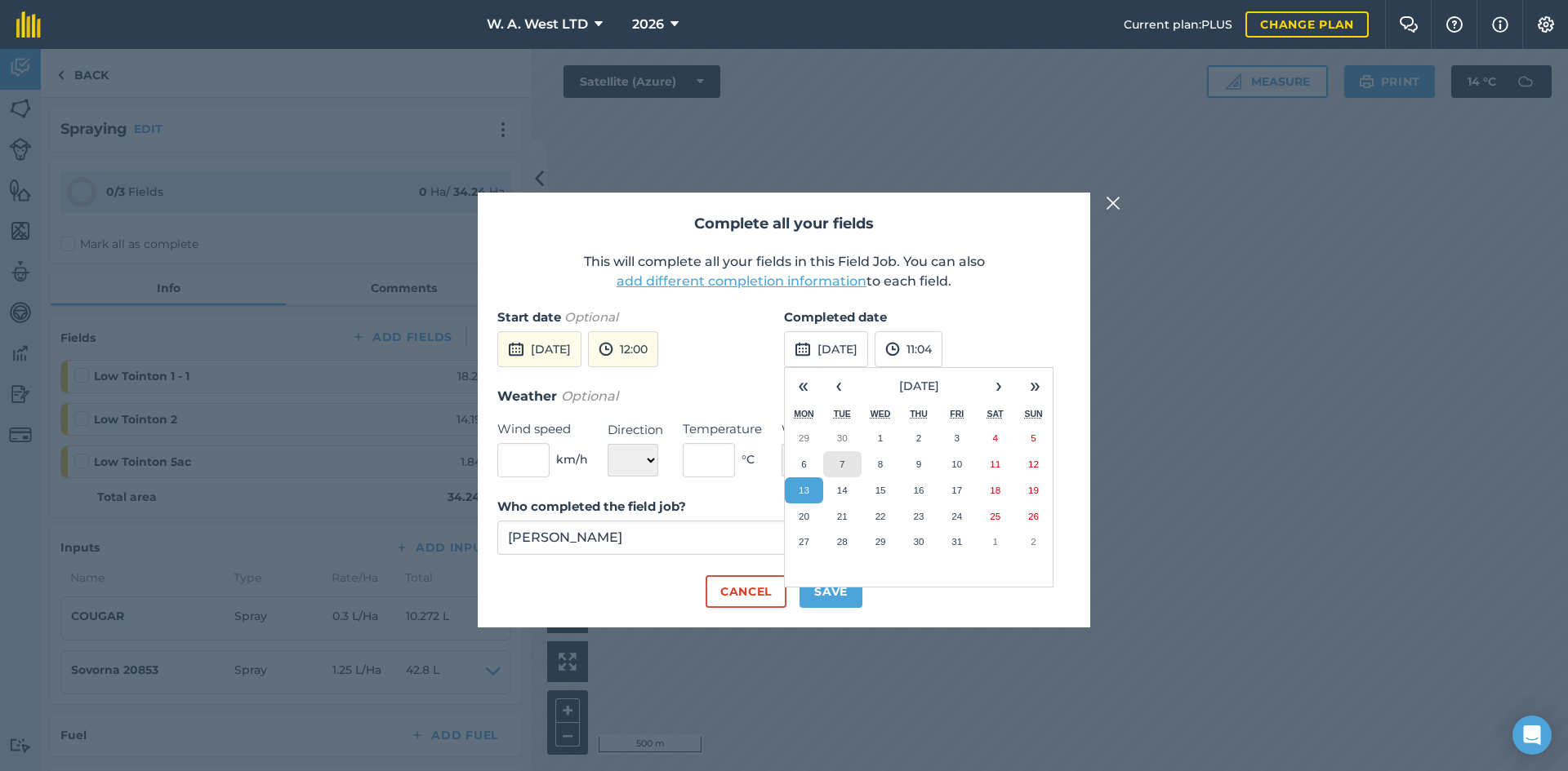
click at [846, 458] on button "7" at bounding box center [842, 463] width 38 height 26
click at [503, 450] on input "text" at bounding box center [523, 460] width 53 height 34
type input "5"
click at [635, 455] on select "N NE E SE S SW W NW" at bounding box center [632, 460] width 51 height 33
select select "E"
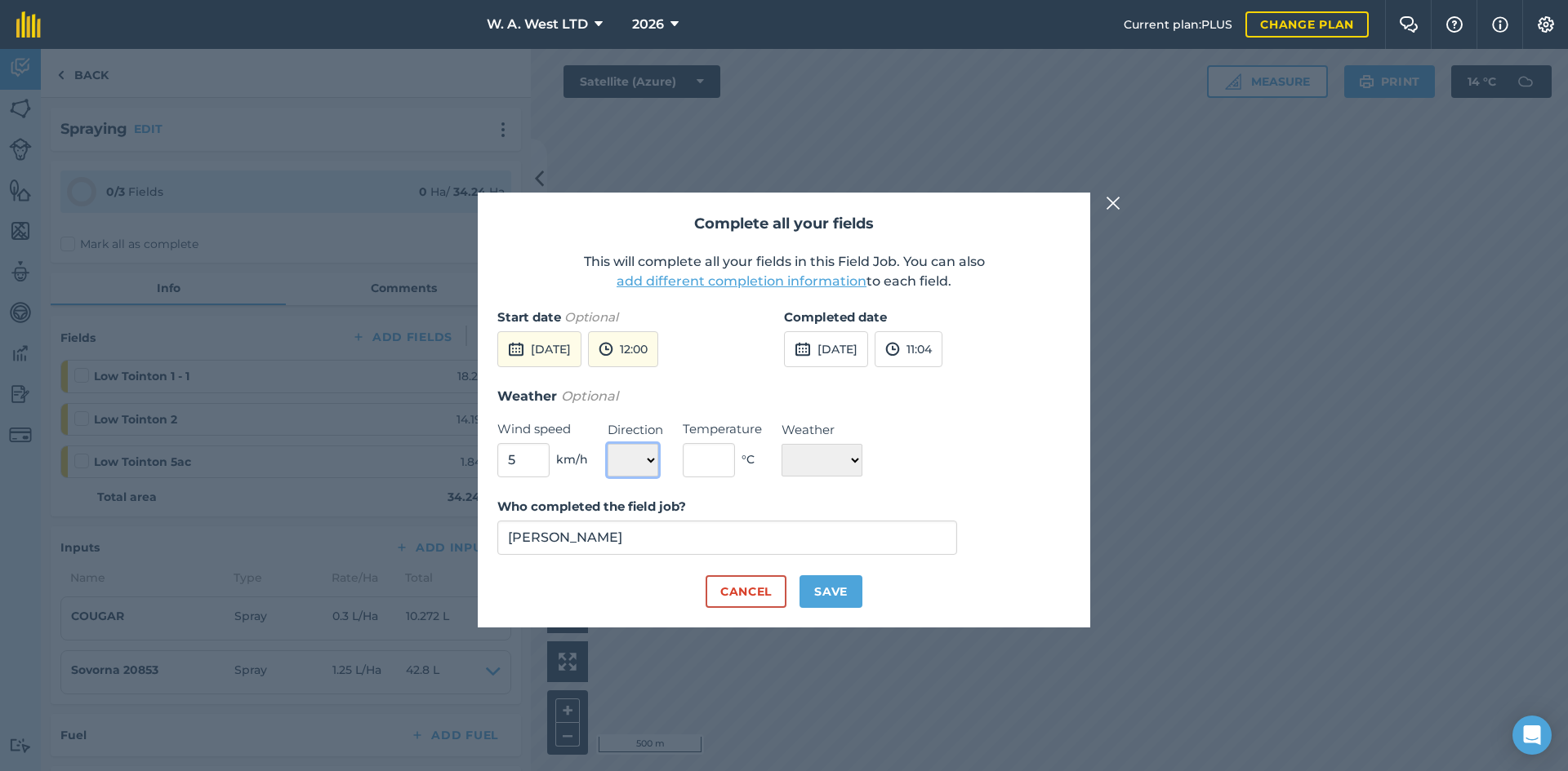
click at [607, 444] on select "N NE E SE S SW W NW" at bounding box center [632, 460] width 51 height 33
click at [714, 466] on input "text" at bounding box center [708, 460] width 53 height 34
type input "14"
click at [835, 479] on form "Start date Optional [DATE] 12:00 Completed date [DATE] 11:04 Weather Optional W…" at bounding box center [783, 458] width 573 height 300
click at [842, 468] on select "☀️ Sunny 🌧 Rainy ⛅️ Cloudy 🌨 Snow ❄️ Icy" at bounding box center [822, 460] width 81 height 33
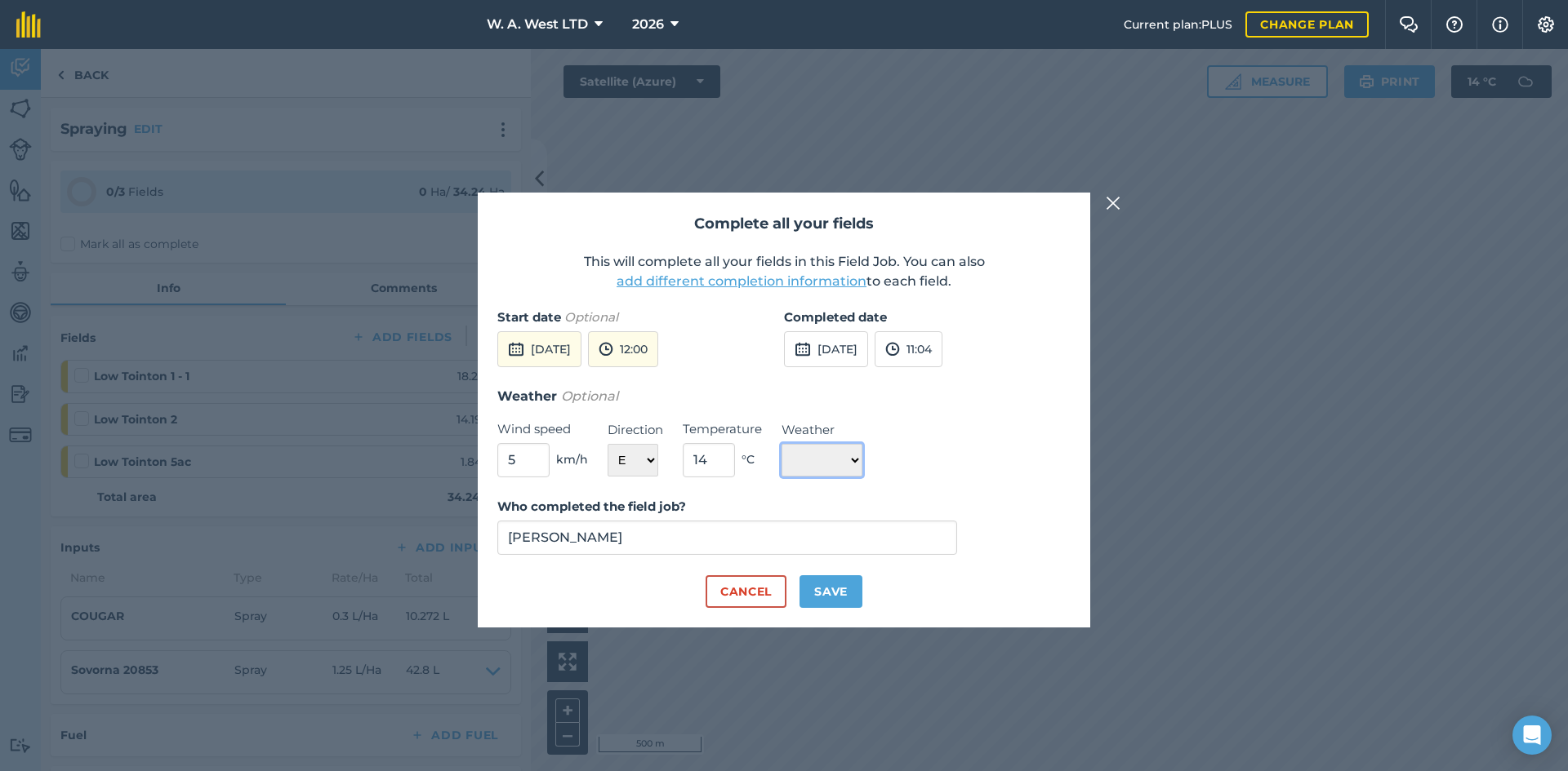
select select "Cloudy"
click at [781, 444] on select "☀️ Sunny 🌧 Rainy ⛅️ Cloudy 🌨 Snow ❄️ Icy" at bounding box center [822, 460] width 81 height 33
drag, startPoint x: 837, startPoint y: 589, endPoint x: 832, endPoint y: 568, distance: 21.6
click at [837, 590] on button "Save" at bounding box center [830, 591] width 63 height 33
checkbox input "true"
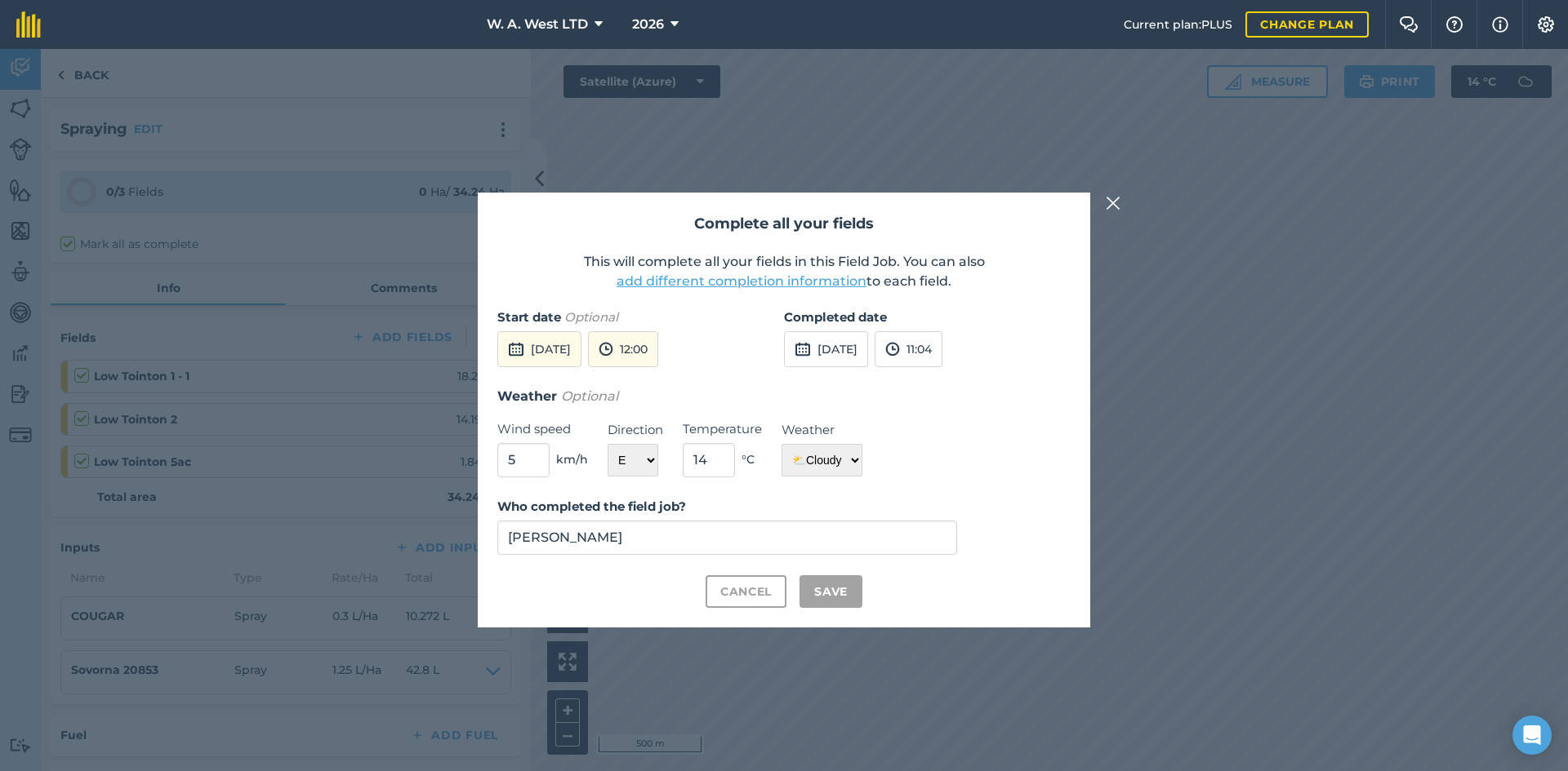
checkbox input "true"
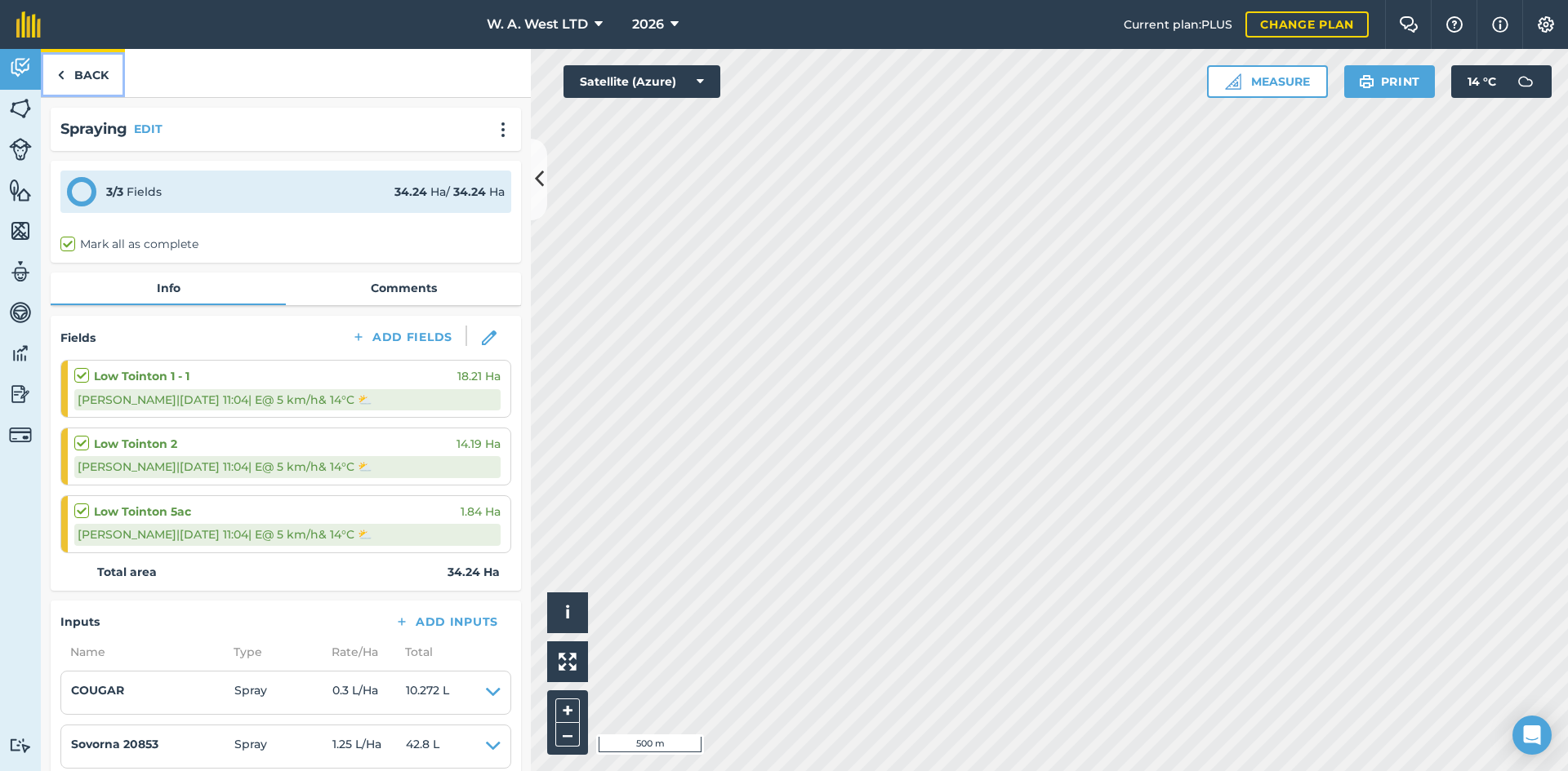
click at [71, 68] on link "Back" at bounding box center [83, 73] width 84 height 48
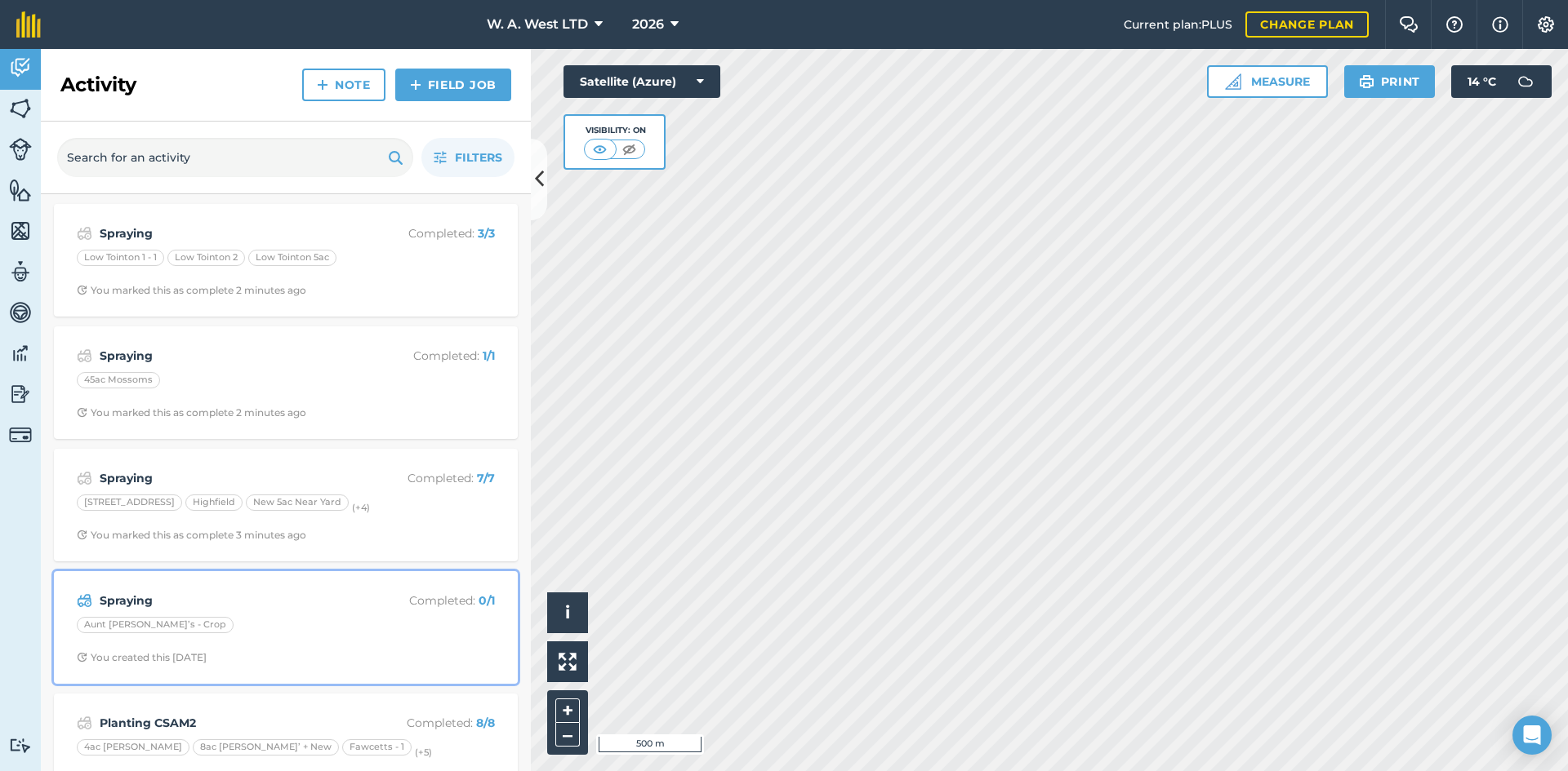
click at [231, 593] on strong "Spraying" at bounding box center [229, 601] width 259 height 18
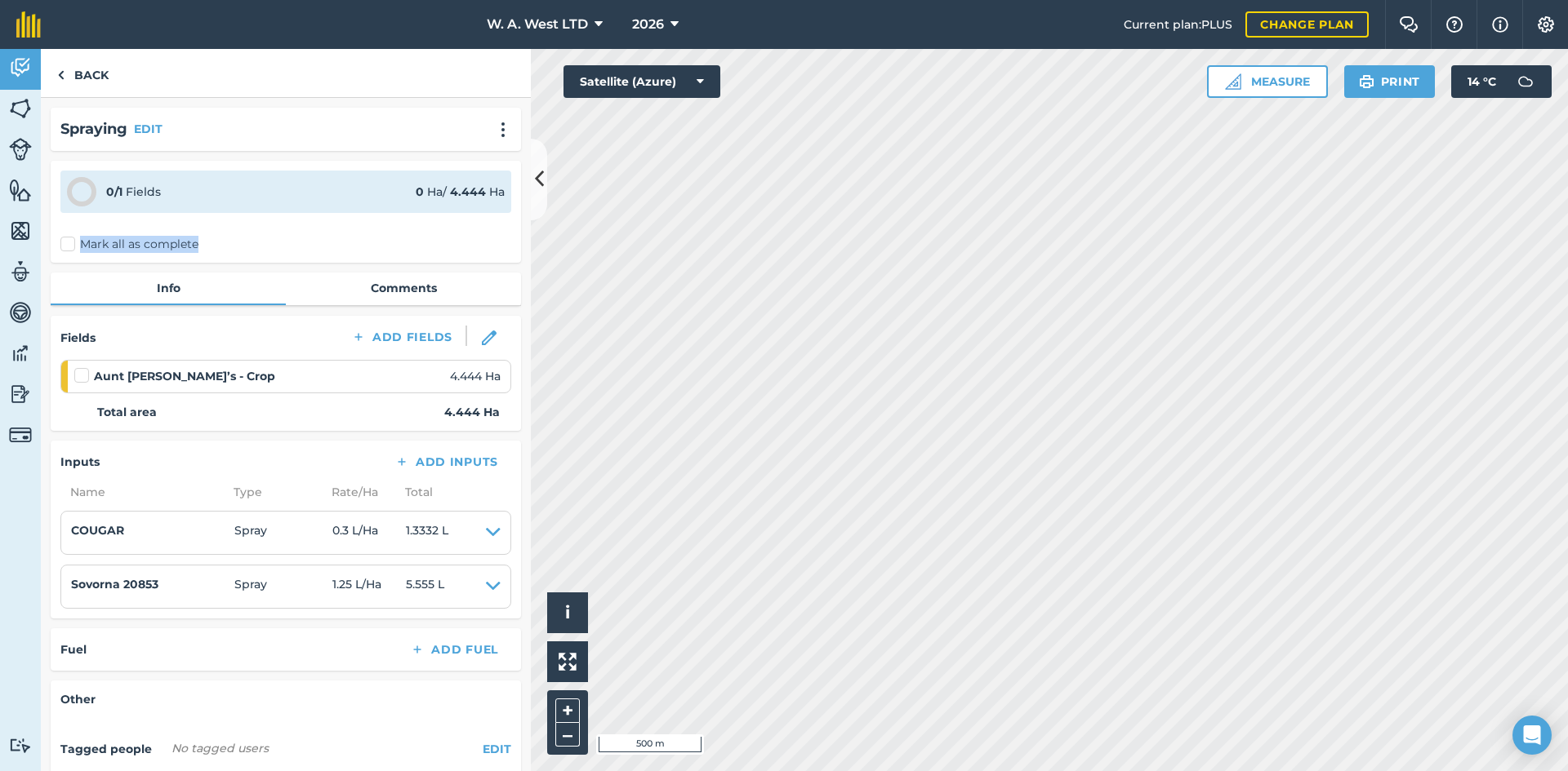
click at [68, 248] on div "0 / 1 Fields 0 Ha / 4.444 [PERSON_NAME] all as complete" at bounding box center [286, 212] width 470 height 102
click at [71, 248] on label "Mark all as complete" at bounding box center [128, 244] width 138 height 18
click at [71, 247] on input "Mark all as complete" at bounding box center [65, 241] width 11 height 11
checkbox input "false"
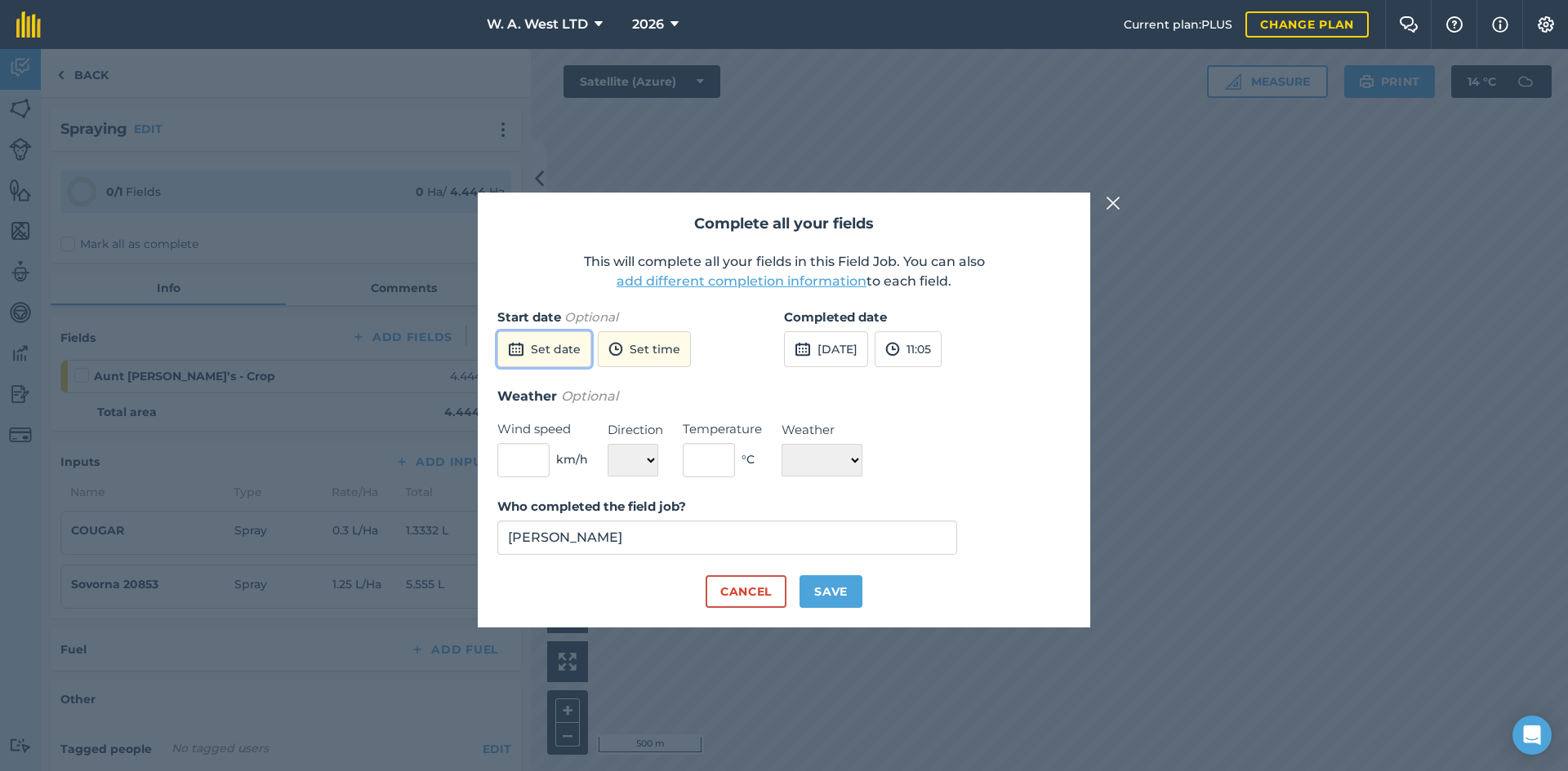
click at [581, 340] on button "Set date" at bounding box center [544, 348] width 94 height 36
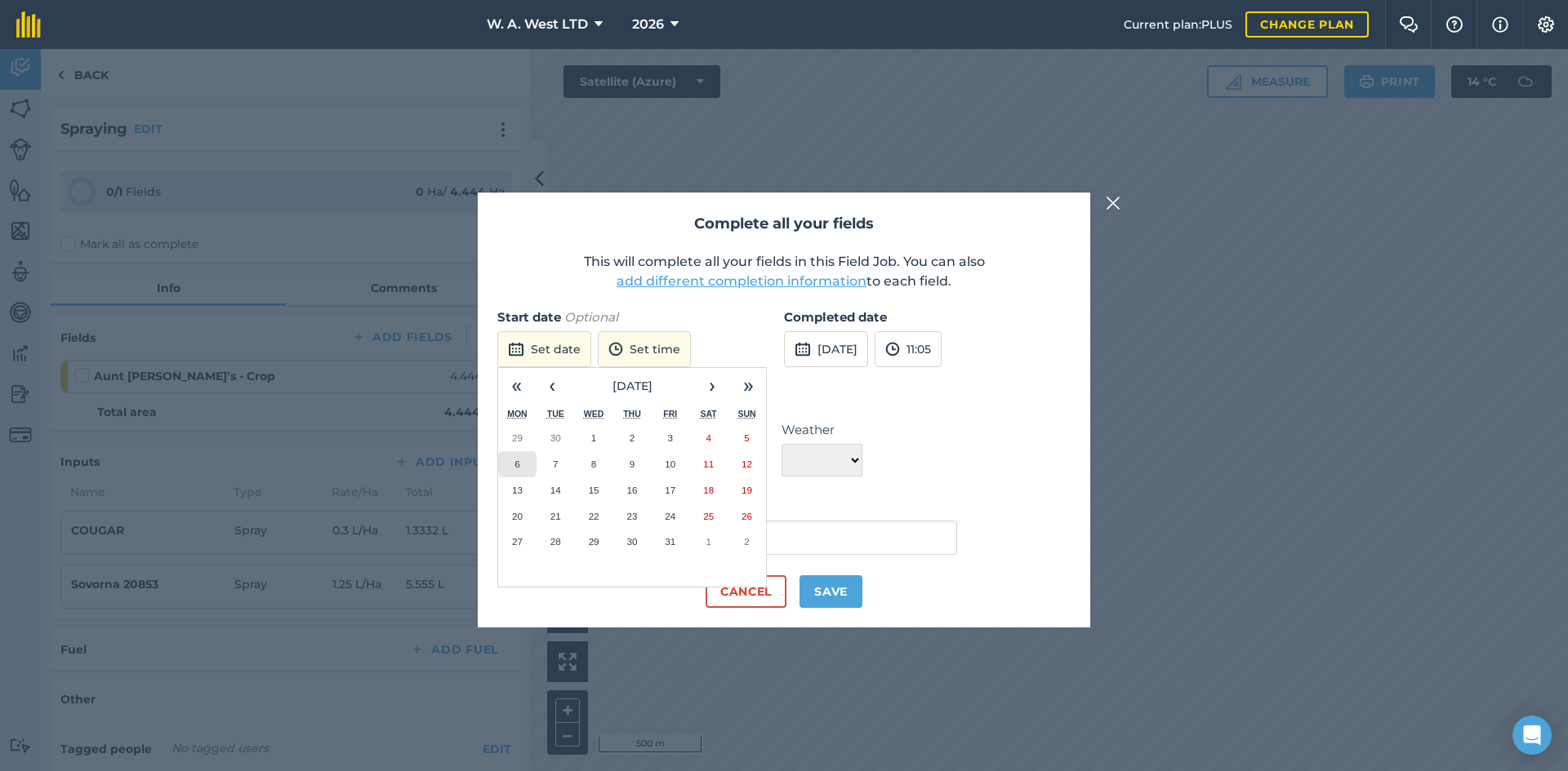
click at [525, 454] on button "6" at bounding box center [517, 463] width 38 height 26
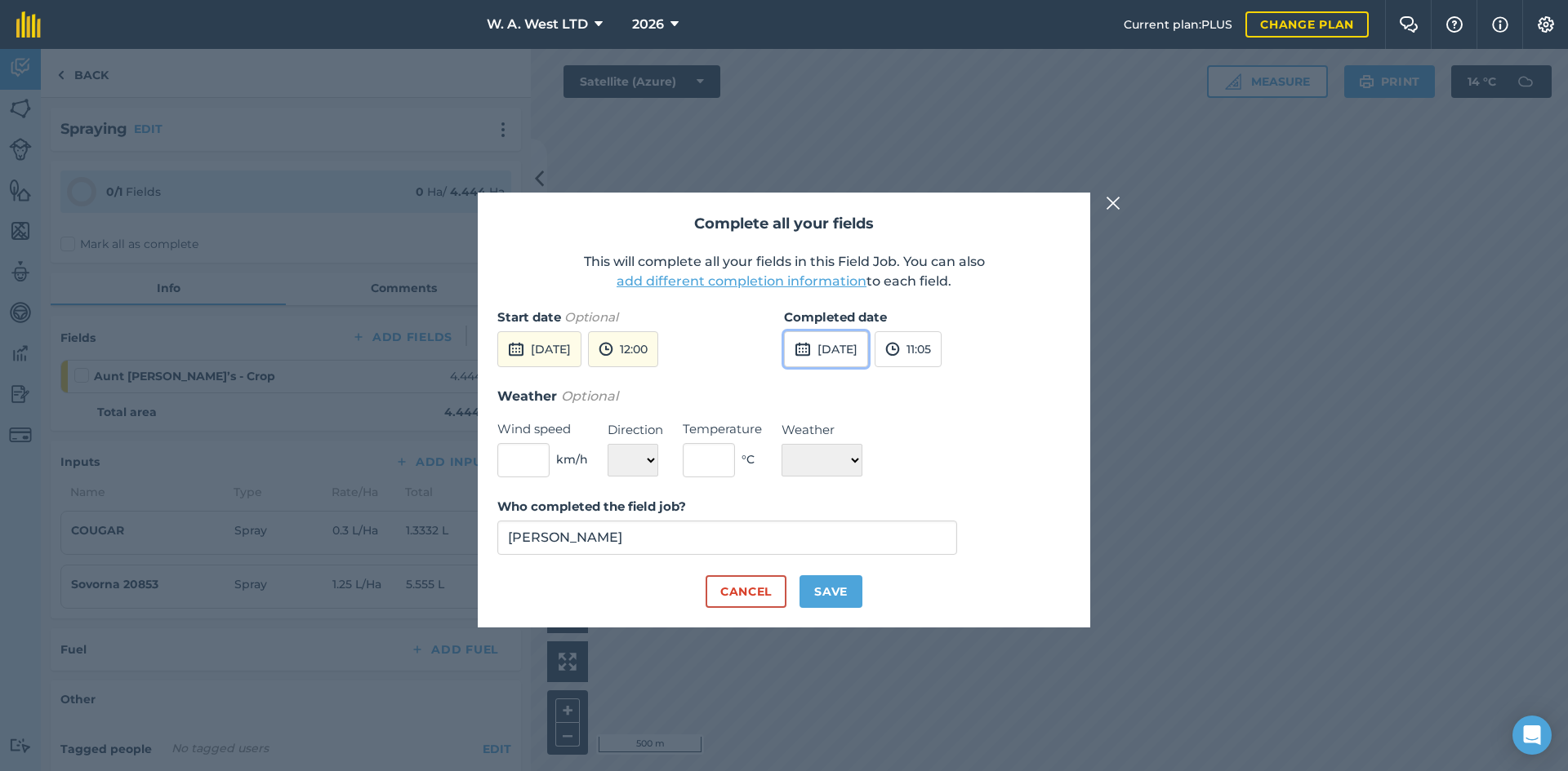
click at [868, 361] on button "[DATE]" at bounding box center [826, 348] width 84 height 36
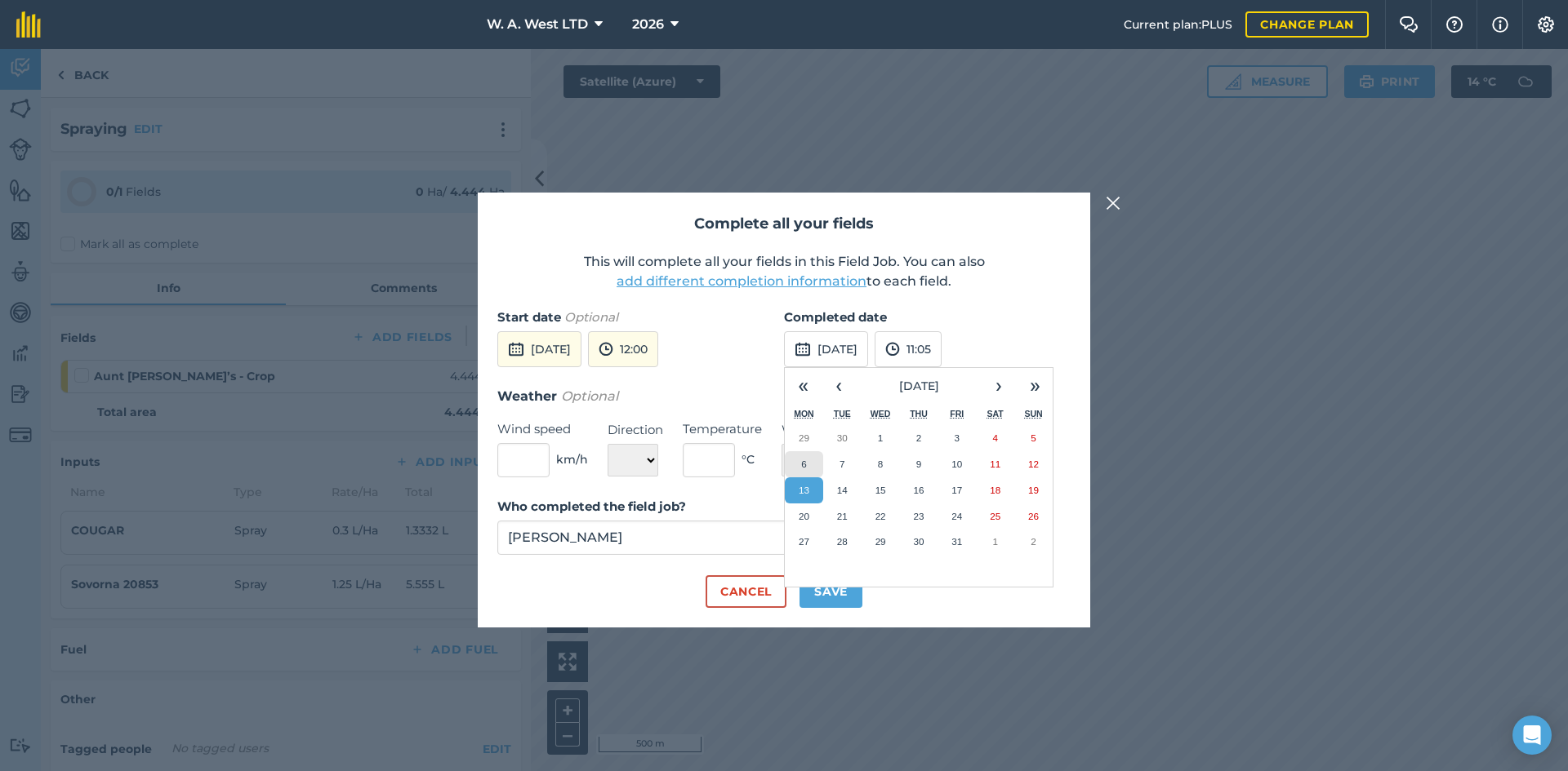
click at [801, 459] on abbr "6" at bounding box center [803, 463] width 5 height 11
click at [734, 345] on div "Start date Optional [DATE] 12:00" at bounding box center [641, 347] width 287 height 78
click at [543, 453] on input "text" at bounding box center [523, 460] width 53 height 34
type input "5"
click at [608, 454] on select "N NE E SE S SW W NW" at bounding box center [632, 460] width 51 height 33
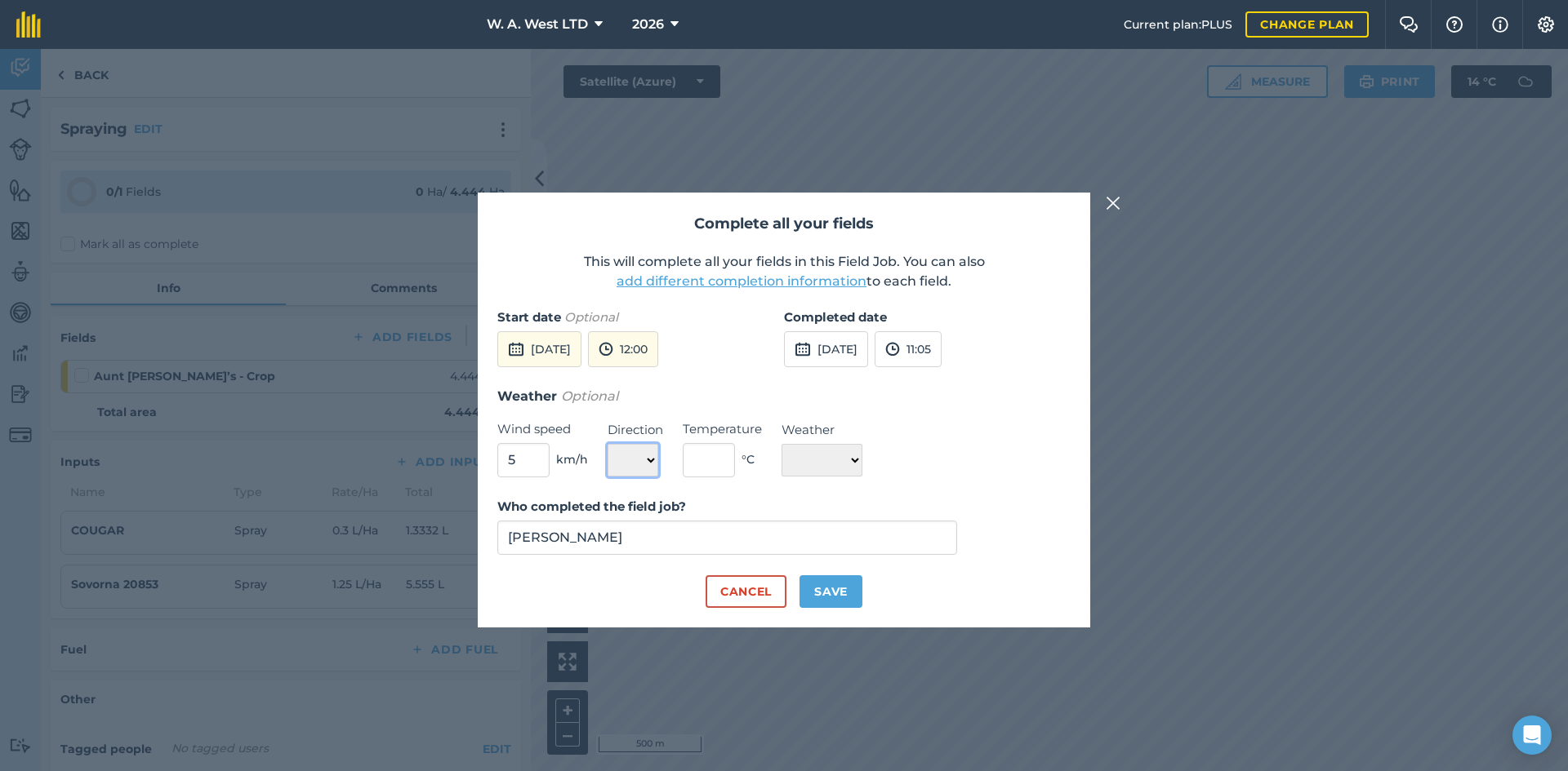
select select "E"
click at [607, 444] on select "N NE E SE S SW W NW" at bounding box center [632, 460] width 51 height 33
click at [719, 463] on input "text" at bounding box center [708, 460] width 53 height 34
type input "14"
click at [896, 471] on div "Weather Optional Wind speed 5 km/h Direction N NE E SE S SW W NW Temperature 14…" at bounding box center [783, 432] width 573 height 92
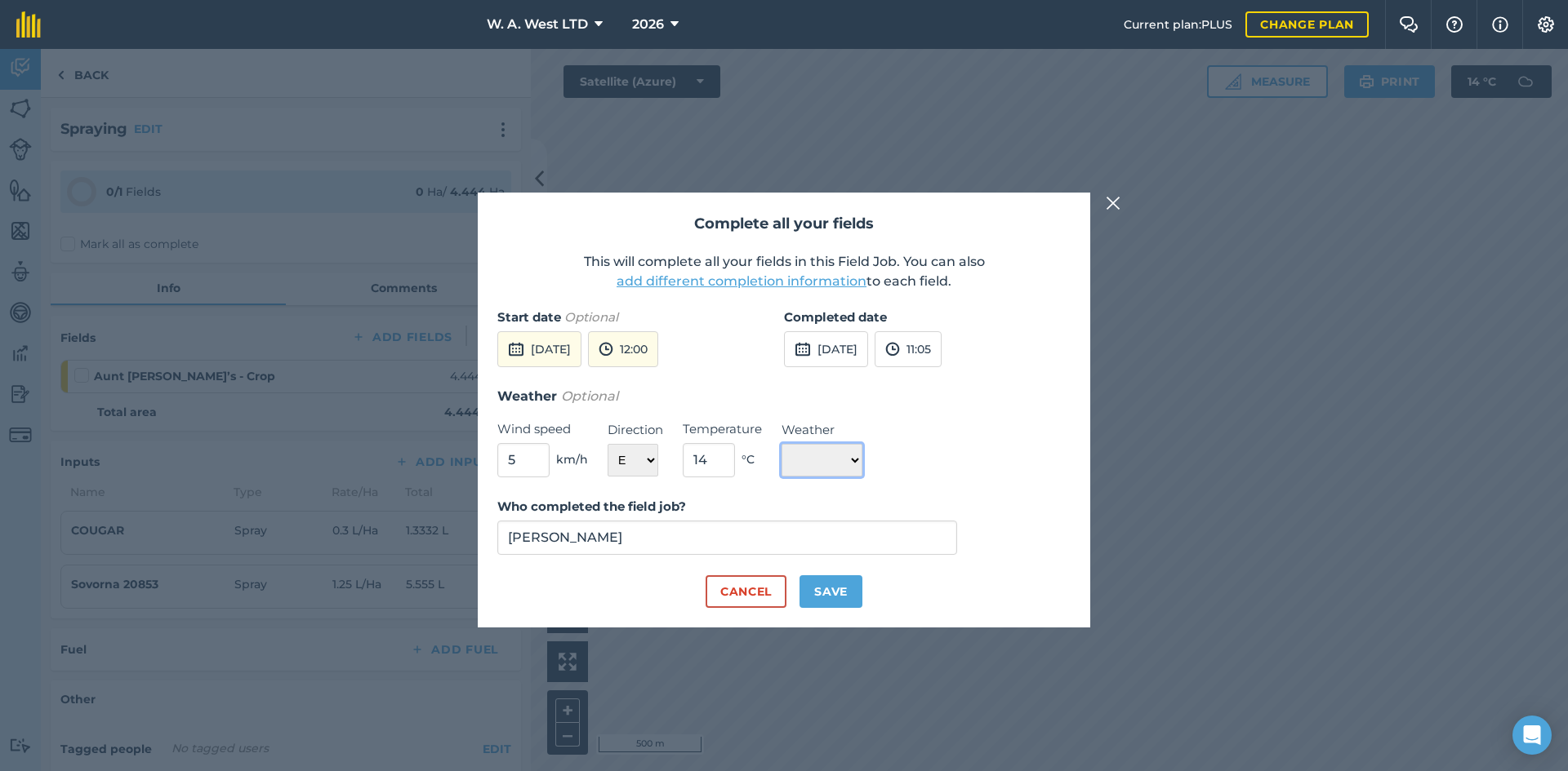
click at [831, 461] on select "☀️ Sunny 🌧 Rainy ⛅️ Cloudy 🌨 Snow ❄️ Icy" at bounding box center [822, 460] width 81 height 33
select select "Cloudy"
click at [781, 444] on select "☀️ Sunny 🌧 Rainy ⛅️ Cloudy 🌨 Snow ❄️ Icy" at bounding box center [822, 460] width 81 height 33
click at [838, 608] on div "Complete all your fields This will complete all your fields in this Field Job. …" at bounding box center [784, 409] width 612 height 434
click at [838, 583] on button "Save" at bounding box center [830, 591] width 63 height 33
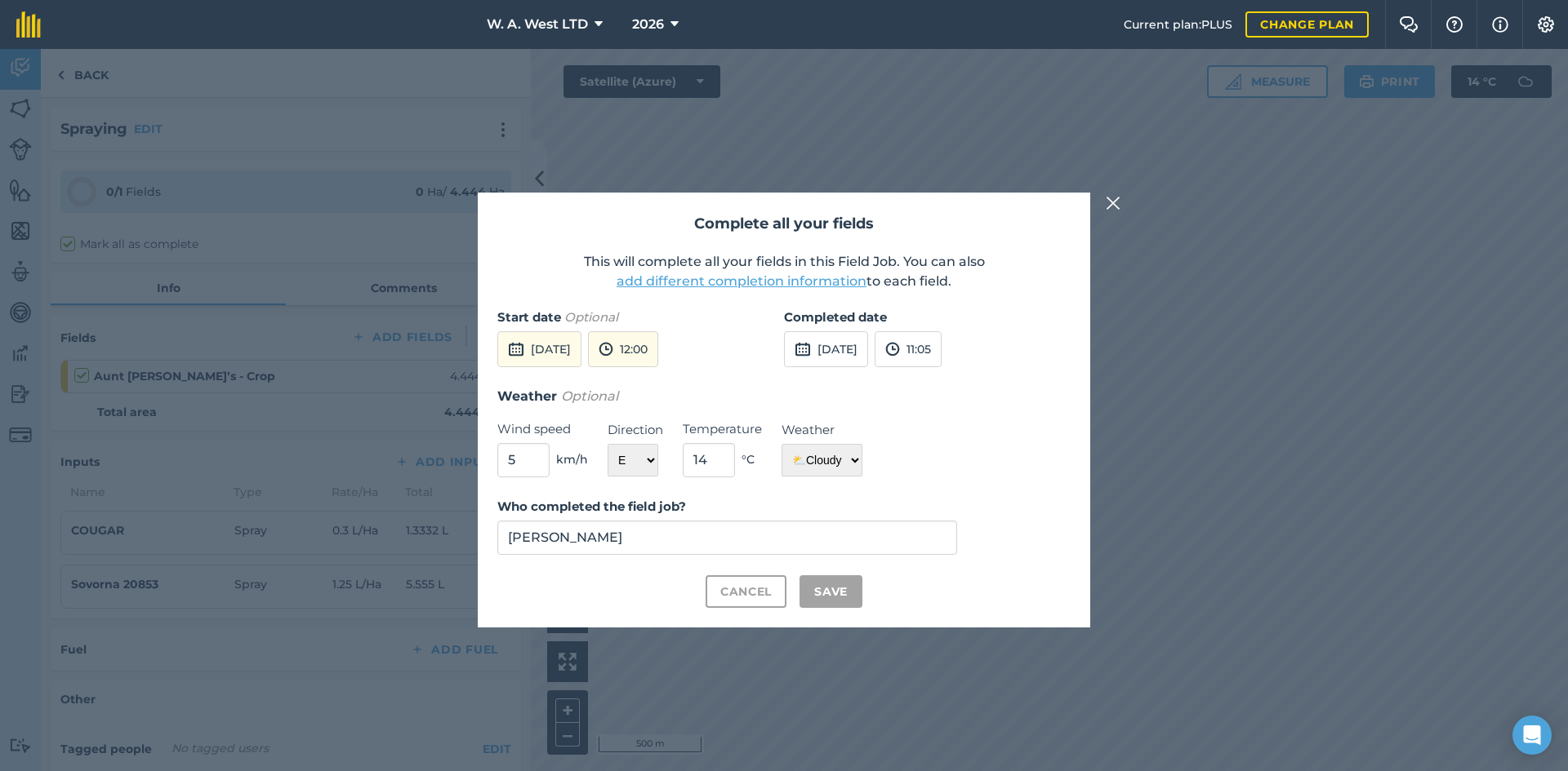
checkbox input "true"
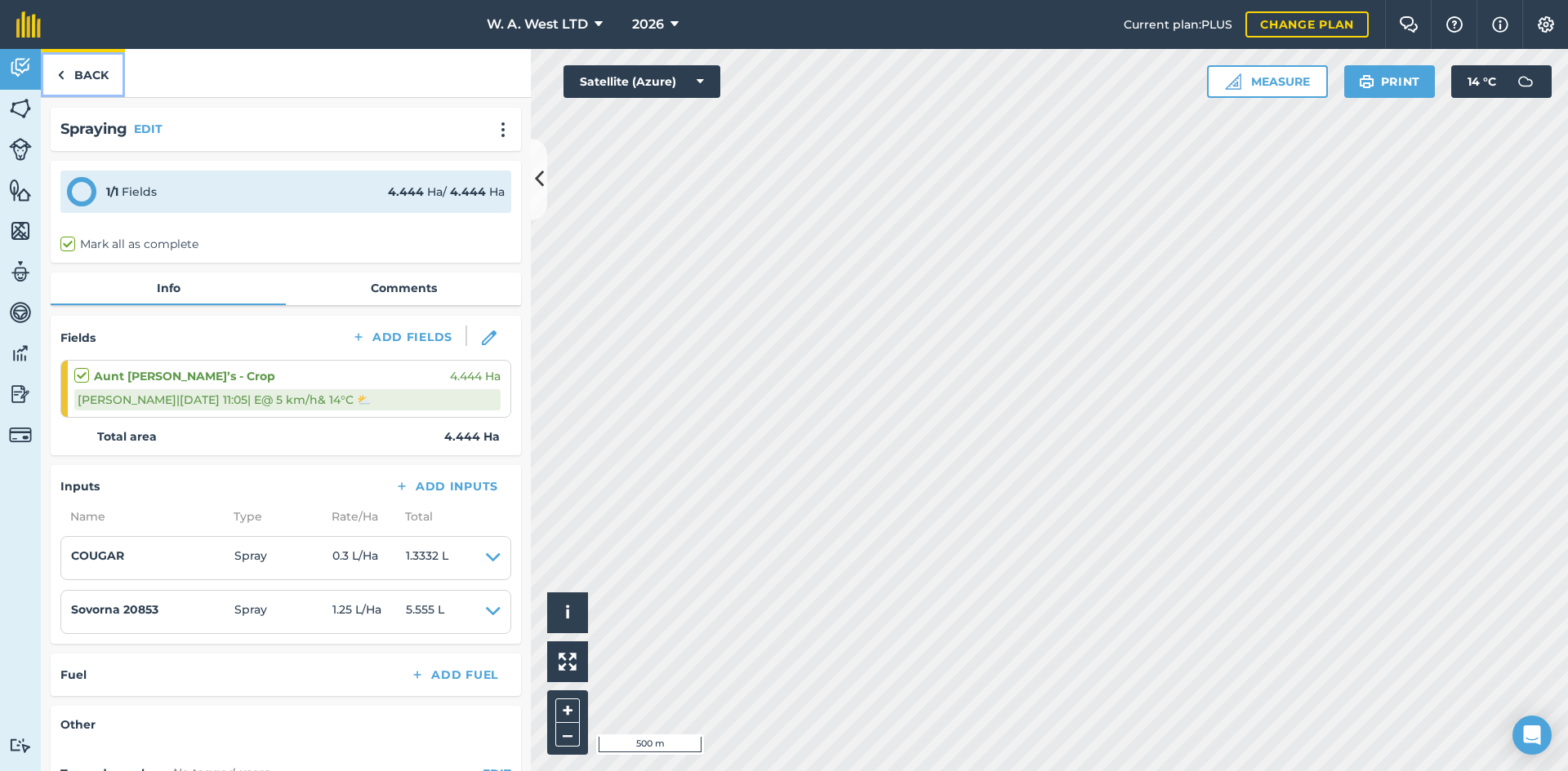
drag, startPoint x: 94, startPoint y: 65, endPoint x: 109, endPoint y: 23, distance: 44.6
click at [94, 65] on link "Back" at bounding box center [83, 73] width 84 height 48
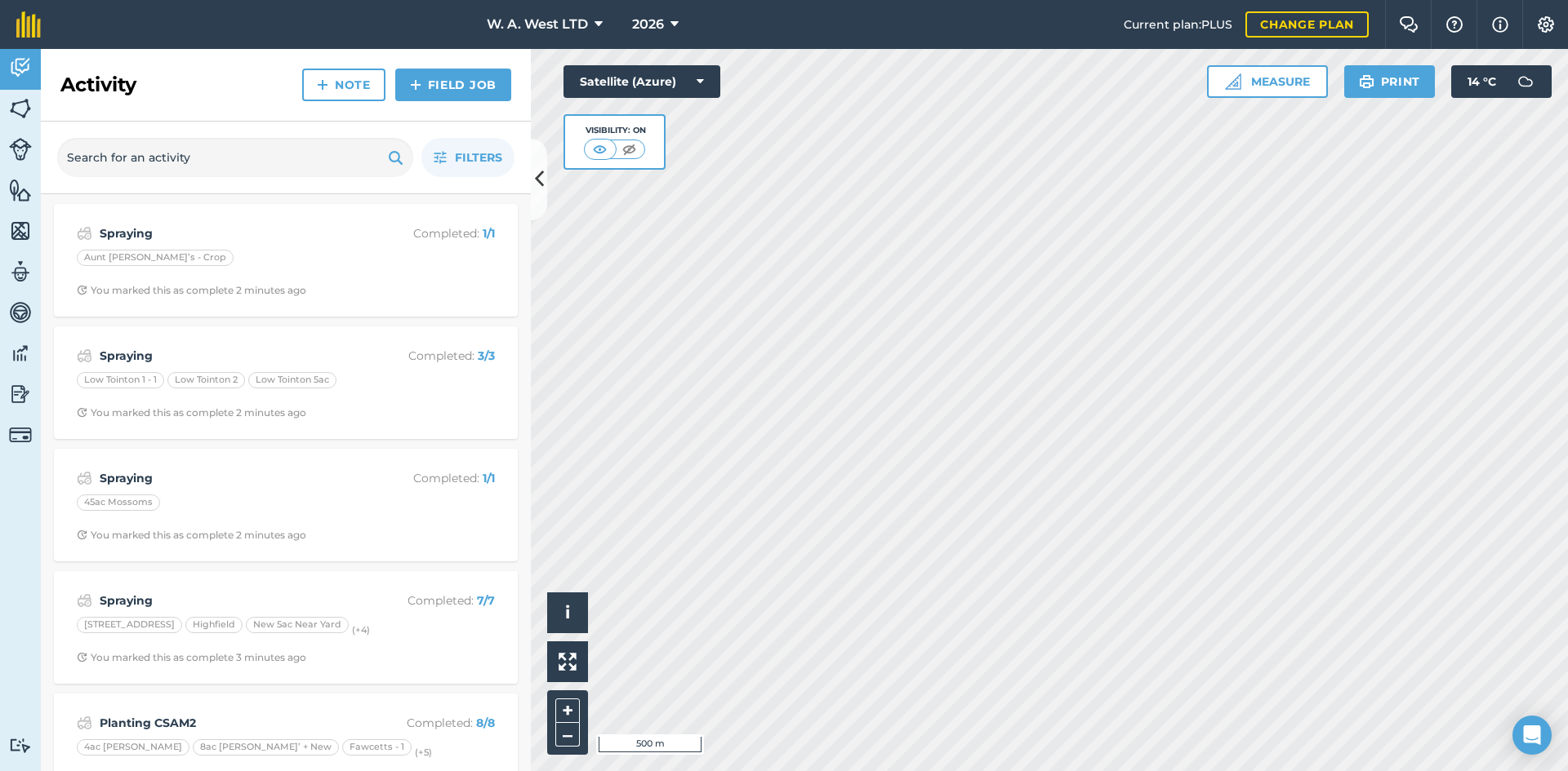
click at [110, 13] on nav "W. A. West LTD 2026" at bounding box center [591, 24] width 1067 height 49
drag, startPoint x: 60, startPoint y: 80, endPoint x: 221, endPoint y: 80, distance: 161.0
click at [221, 80] on div "Activity Note Field Job" at bounding box center [285, 85] width 490 height 73
click at [220, 80] on div "Activity Note Field Job" at bounding box center [285, 85] width 490 height 73
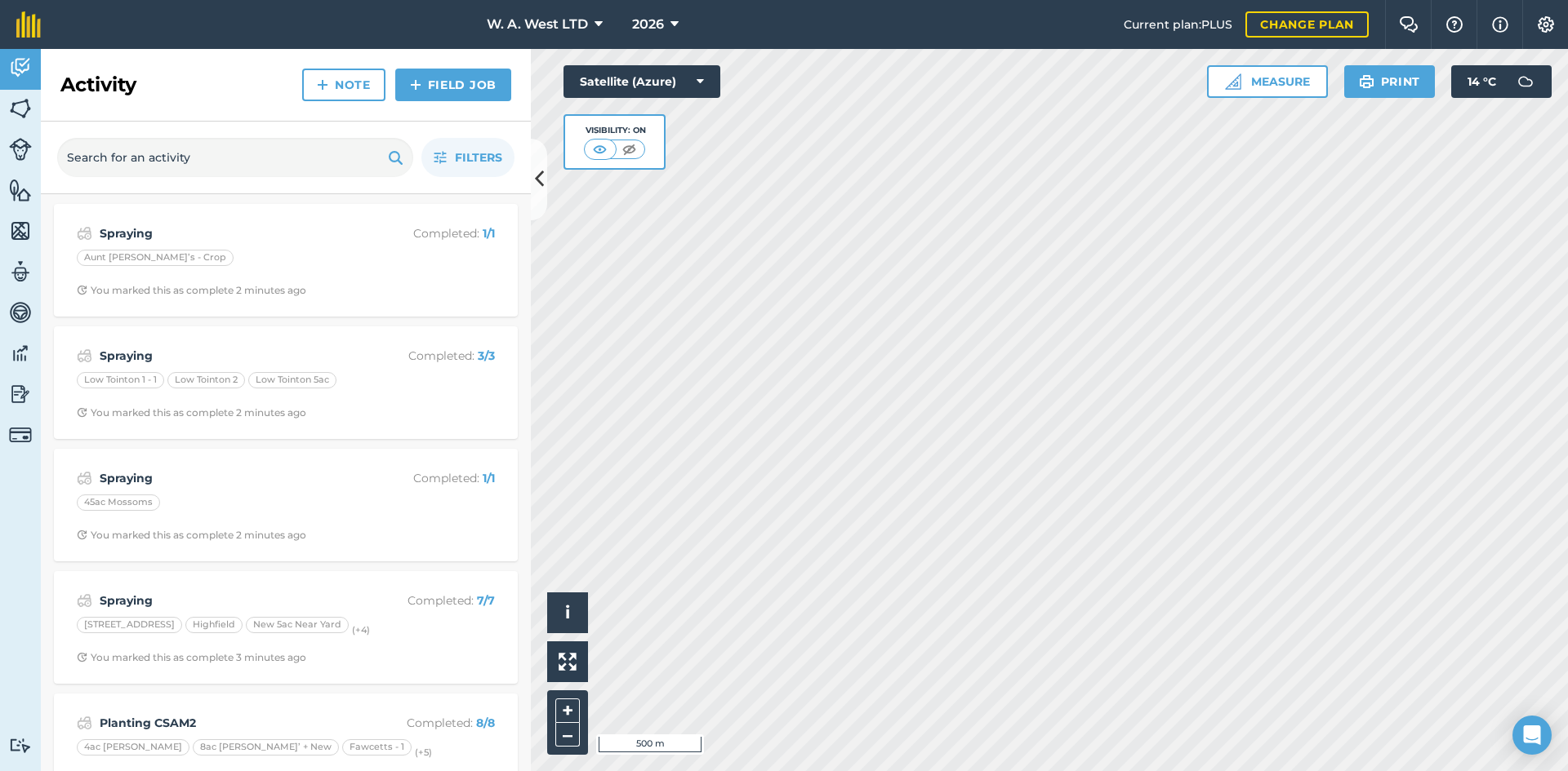
click at [220, 80] on div "Activity Note Field Job" at bounding box center [285, 85] width 490 height 73
click at [212, 39] on nav "W. A. West LTD 2026" at bounding box center [591, 24] width 1067 height 49
click at [69, 80] on h2 "Activity" at bounding box center [98, 84] width 76 height 26
click at [70, 79] on h2 "Activity" at bounding box center [98, 84] width 76 height 26
drag, startPoint x: 70, startPoint y: 79, endPoint x: 209, endPoint y: 73, distance: 139.1
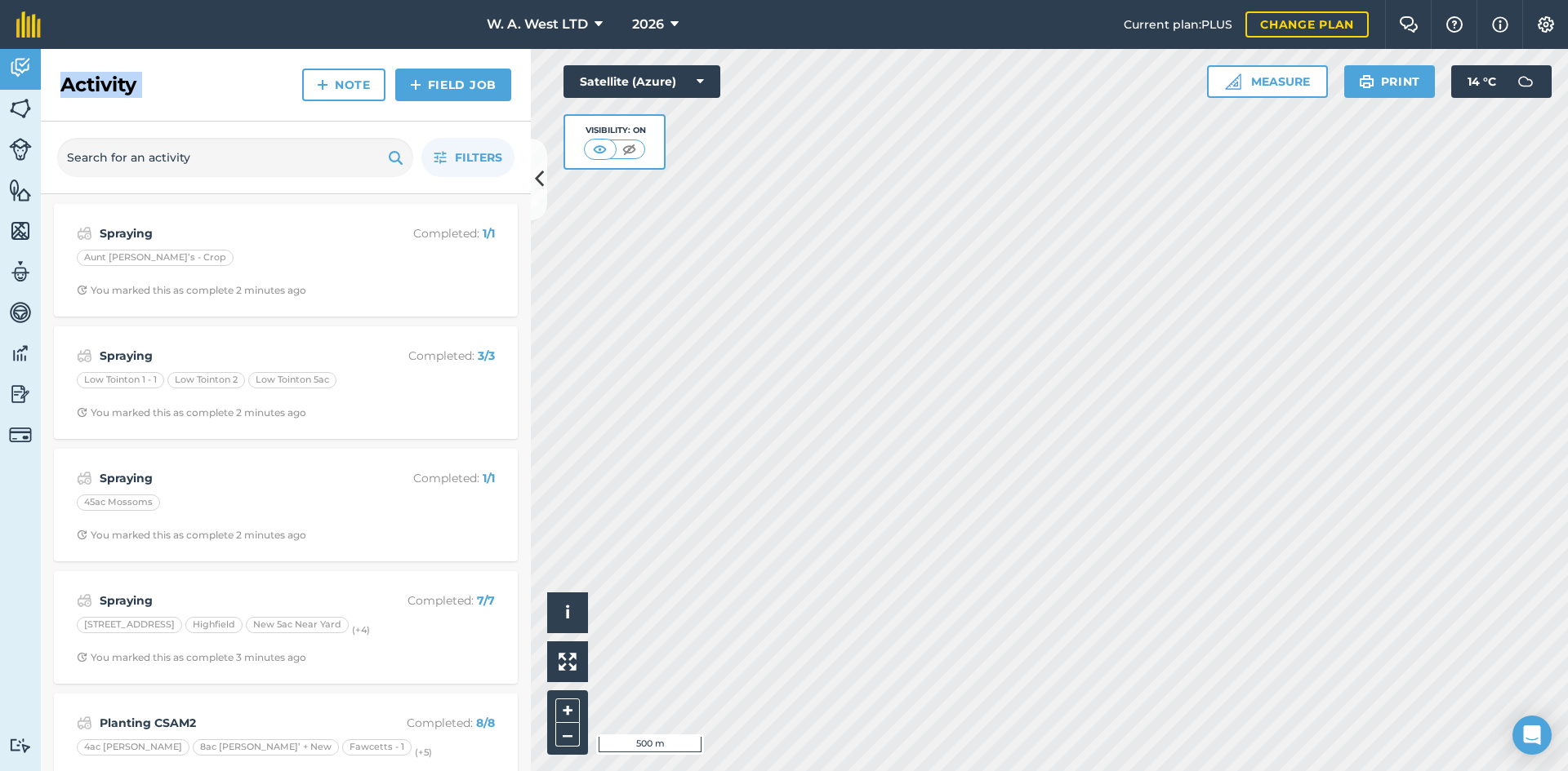
click at [74, 79] on h2 "Activity" at bounding box center [98, 84] width 76 height 26
click at [219, 76] on div "Activity Note Field Job" at bounding box center [285, 85] width 490 height 73
